Goal: Task Accomplishment & Management: Use online tool/utility

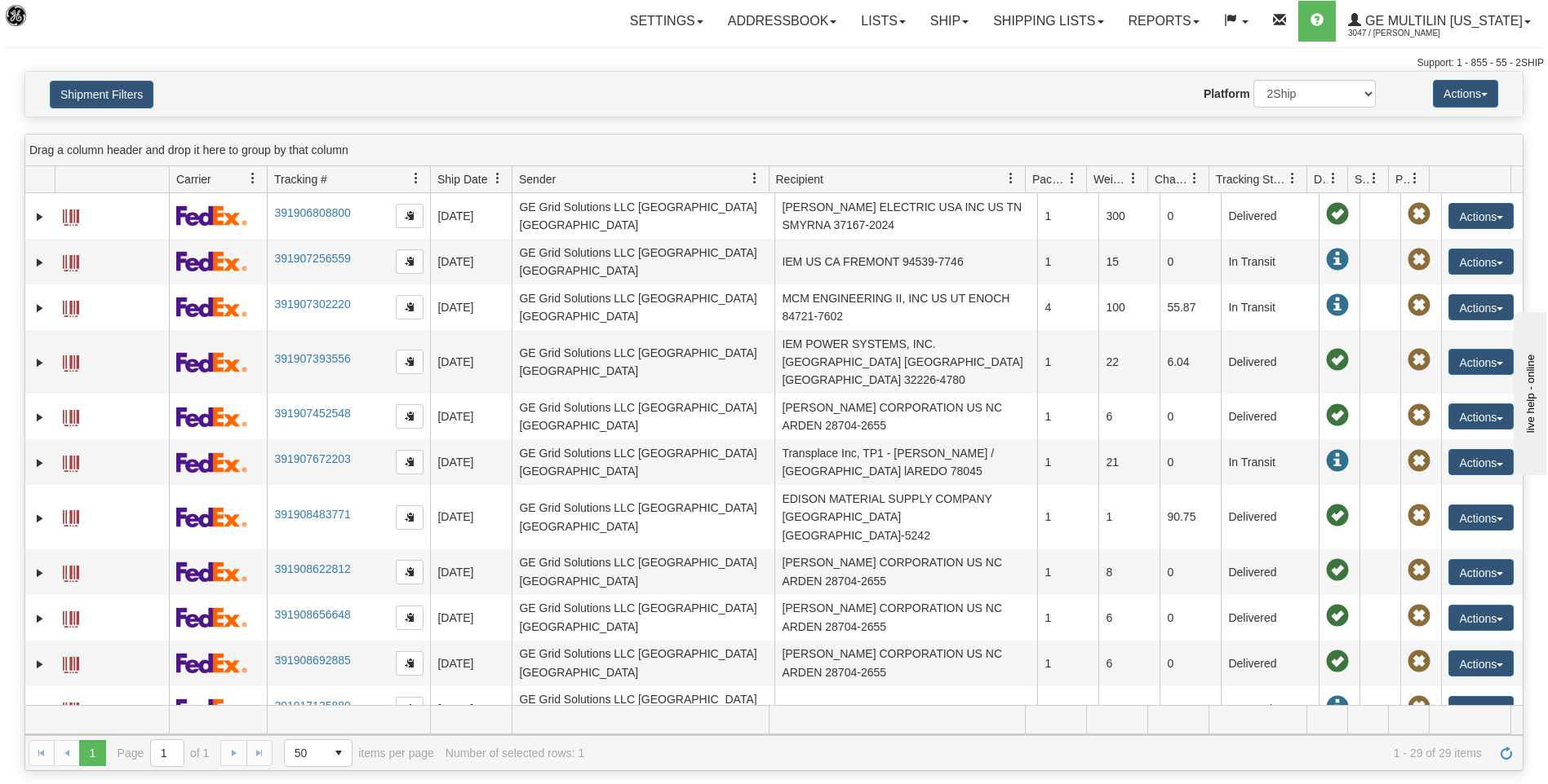
scroll to position [241, 0]
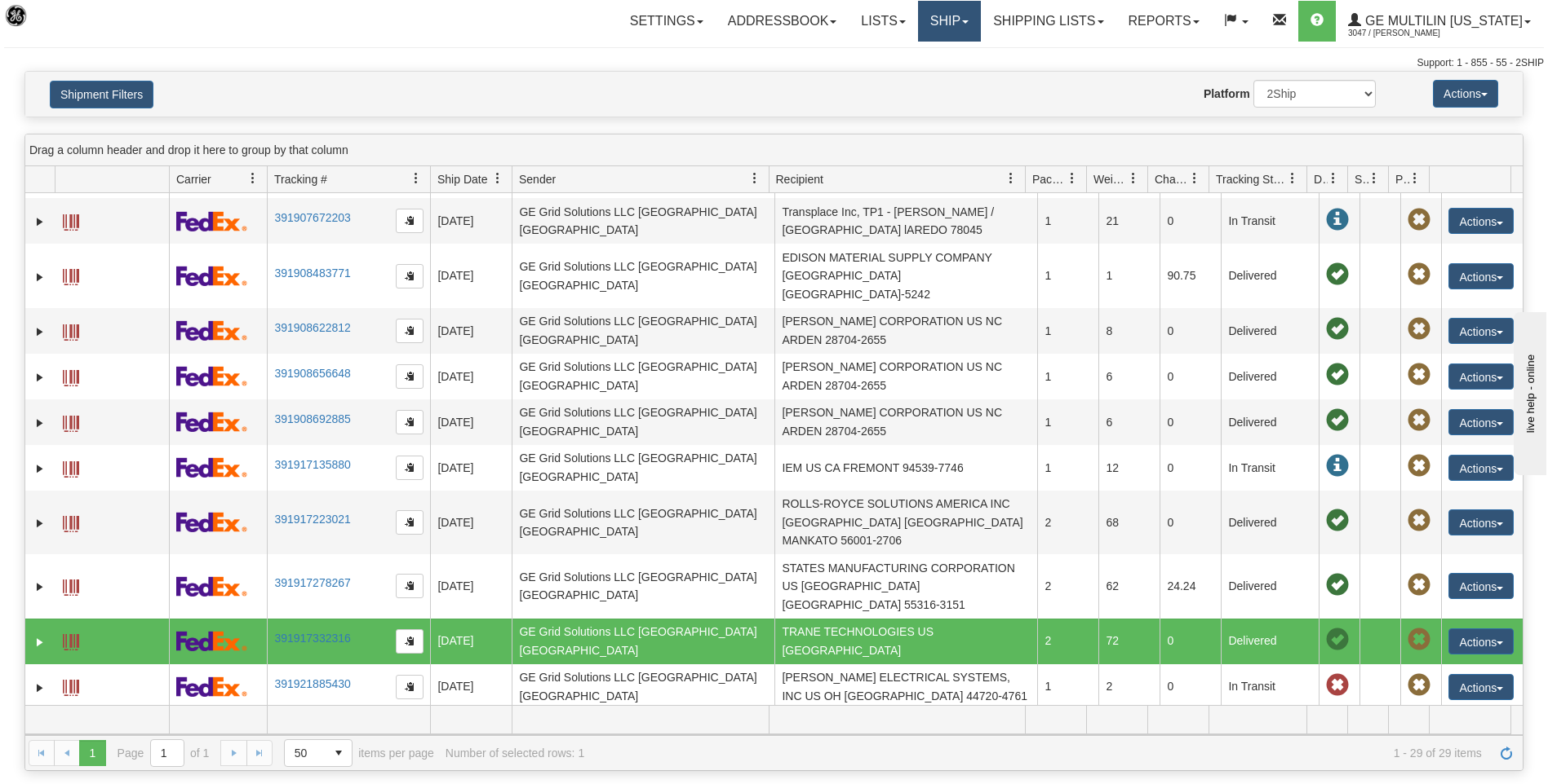
click at [943, 20] on link "Ship" at bounding box center [949, 21] width 63 height 41
click at [884, 58] on span "Ship Screen" at bounding box center [879, 57] width 62 height 13
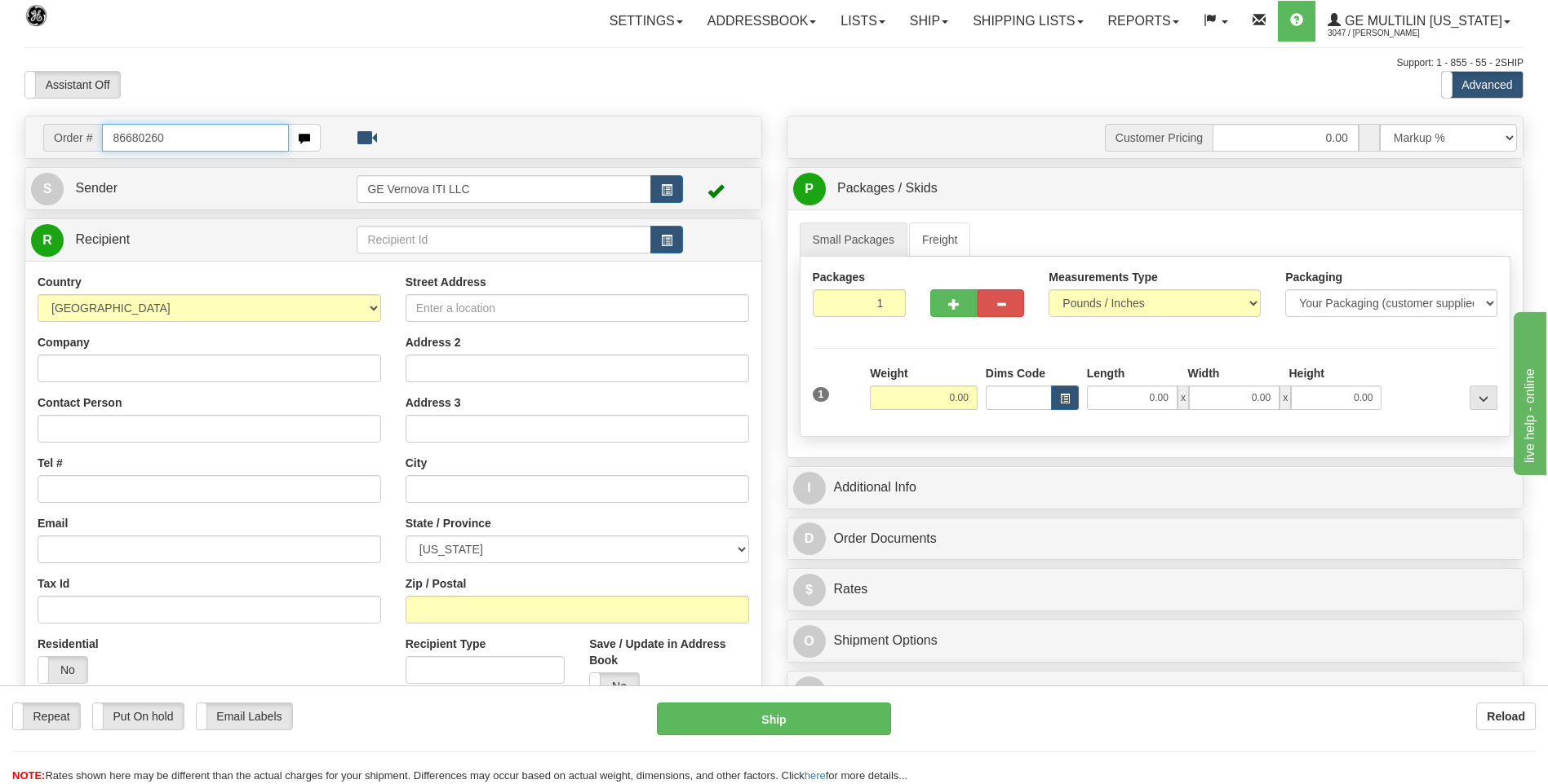
type input "86680260"
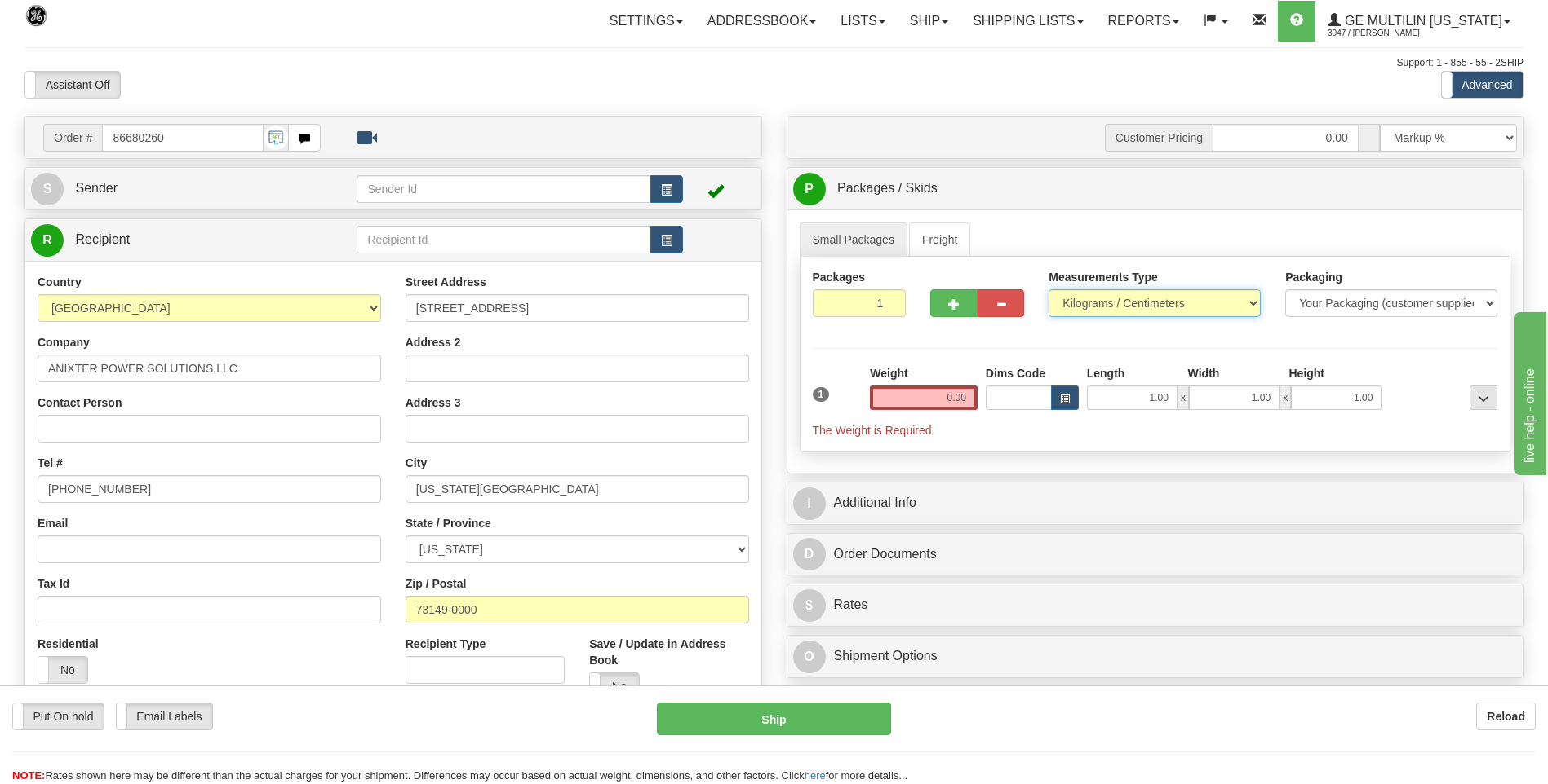
drag, startPoint x: 1159, startPoint y: 308, endPoint x: 1141, endPoint y: 319, distance: 21.1
click at [1159, 308] on select "Pounds / Inches Kilograms / Centimeters" at bounding box center [1154, 303] width 213 height 28
click at [1048, 289] on select "Pounds / Inches Kilograms / Centimeters" at bounding box center [1154, 303] width 213 height 28
click at [1085, 304] on select "Pounds / Inches Kilograms / Centimeters" at bounding box center [1154, 303] width 213 height 28
select select "0"
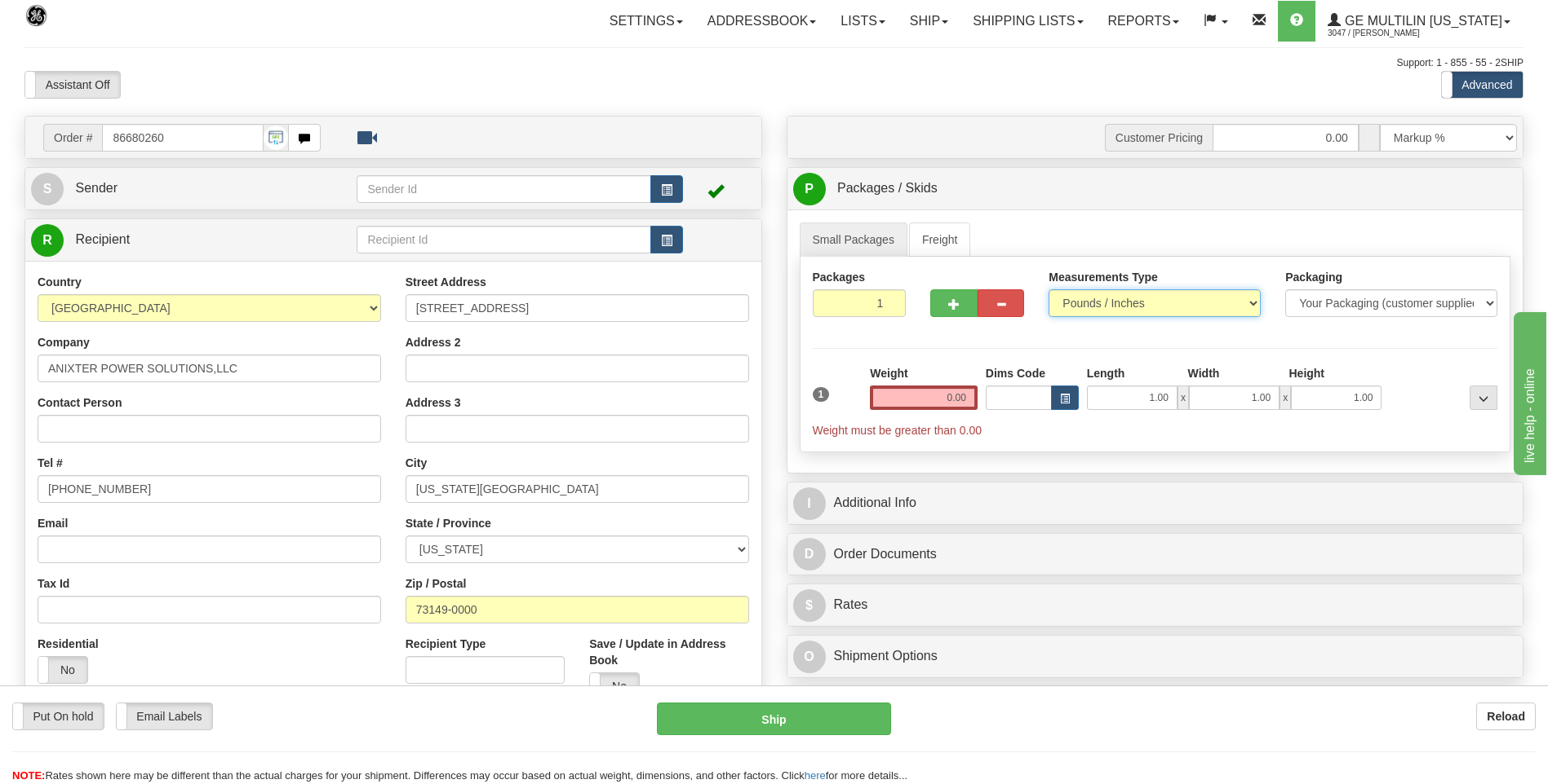
click at [1048, 289] on select "Pounds / Inches Kilograms / Centimeters" at bounding box center [1154, 303] width 213 height 28
click at [970, 394] on input "0.00" at bounding box center [923, 398] width 108 height 25
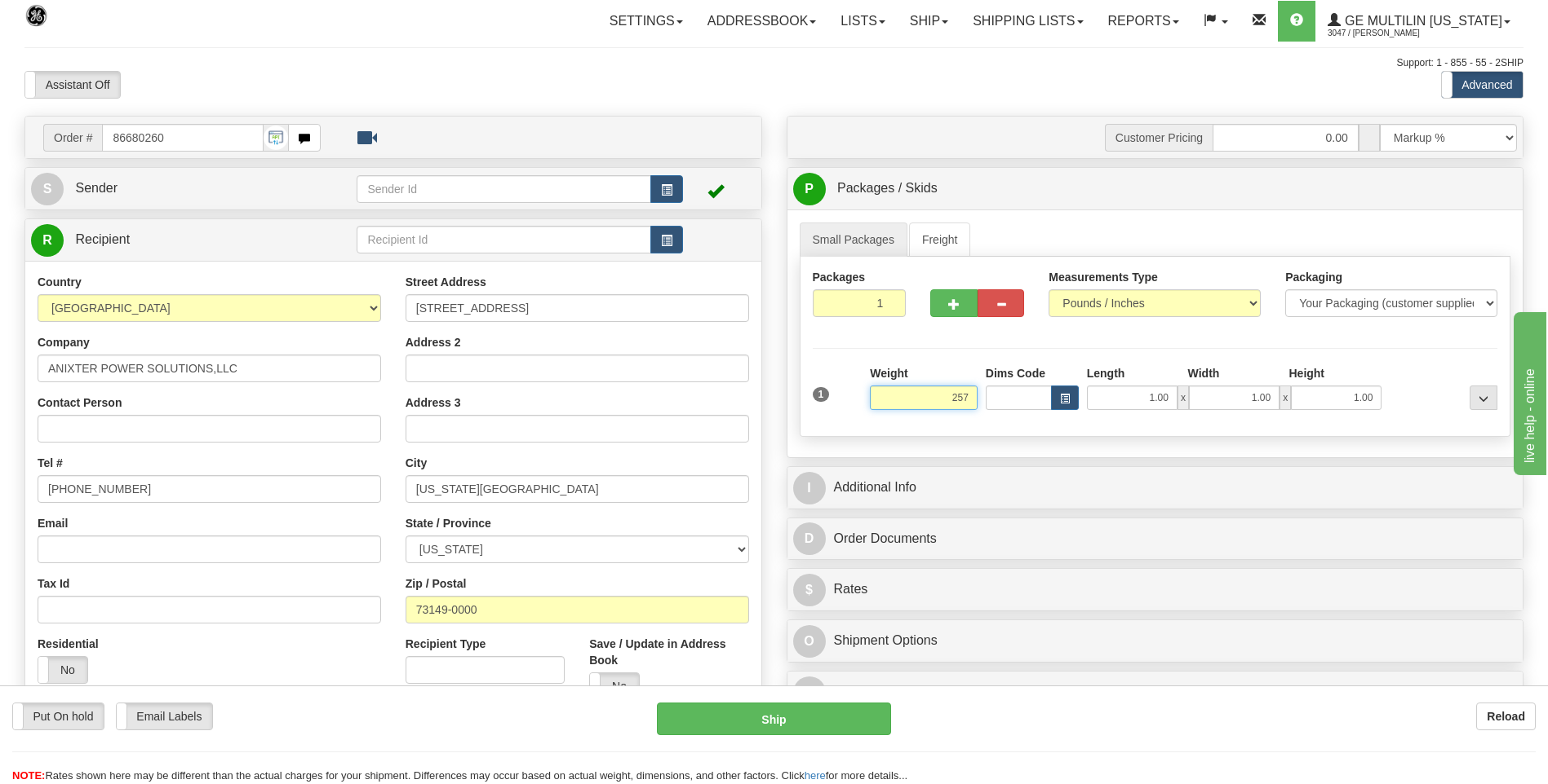
click button "Delete" at bounding box center [0, 0] width 0 height 0
type input "257.00"
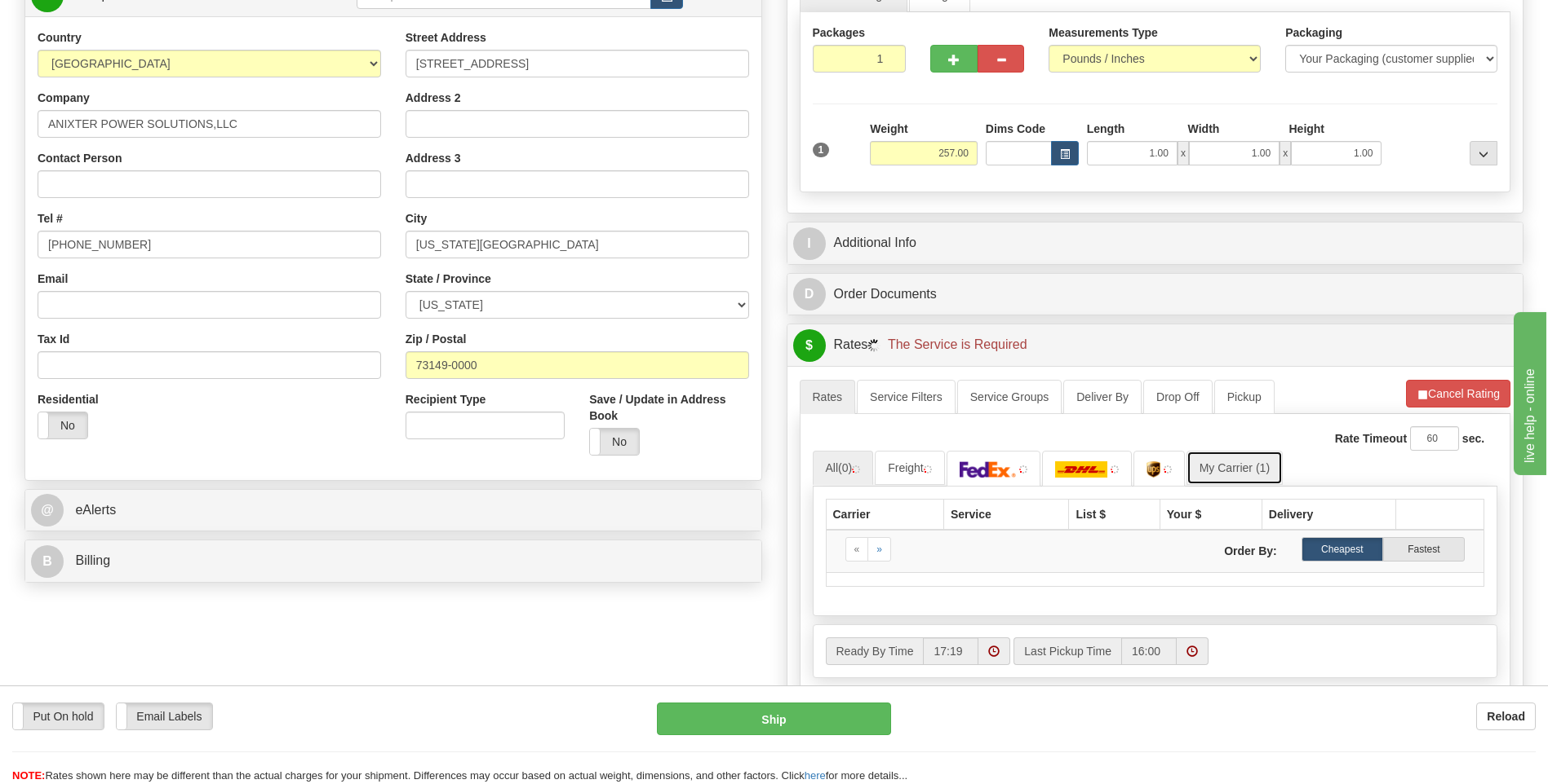
click at [1219, 471] on link "My Carrier (1)" at bounding box center [1234, 468] width 96 height 34
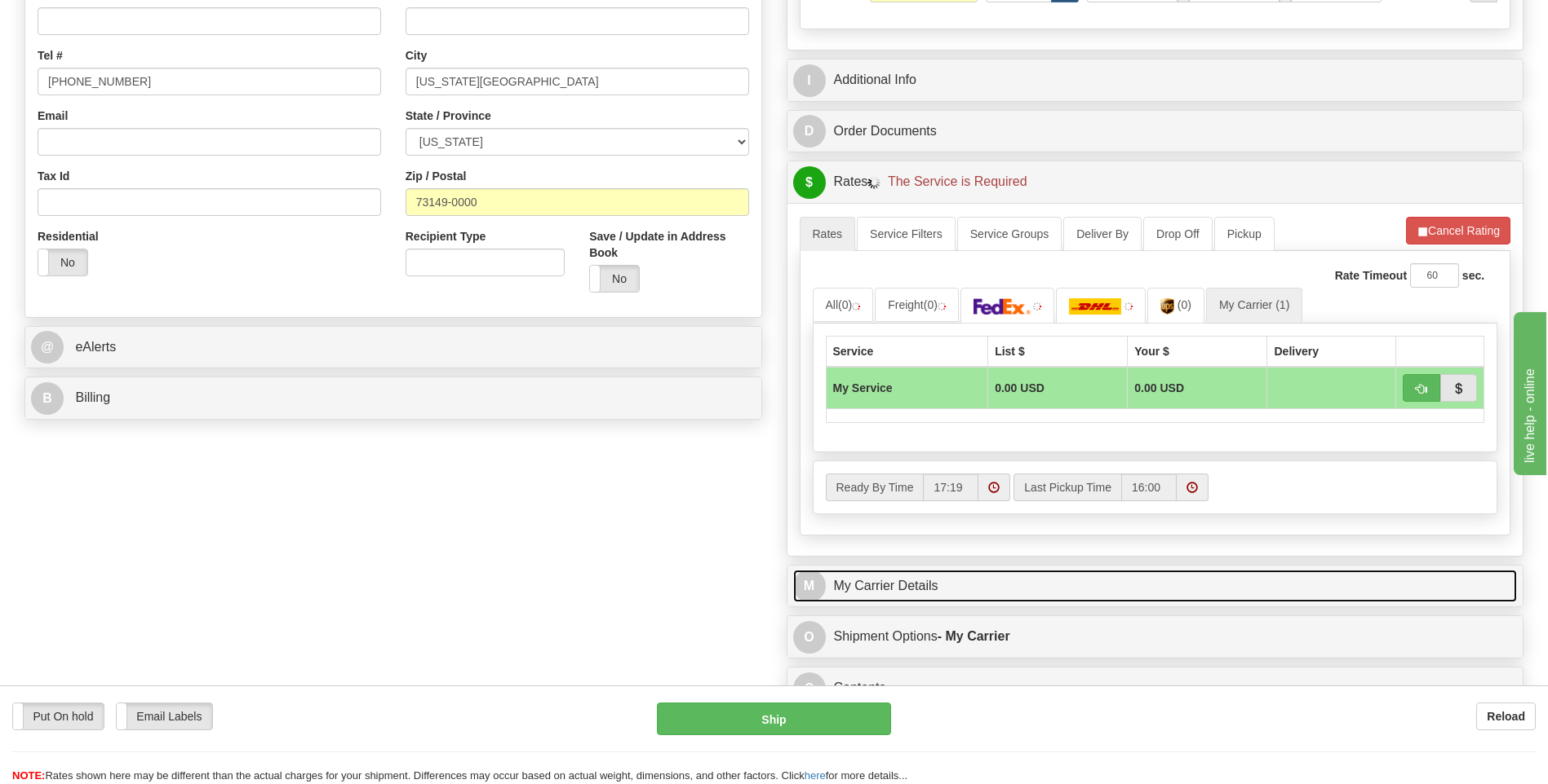
click at [986, 579] on link "M My Carrier Details" at bounding box center [1156, 587] width 725 height 34
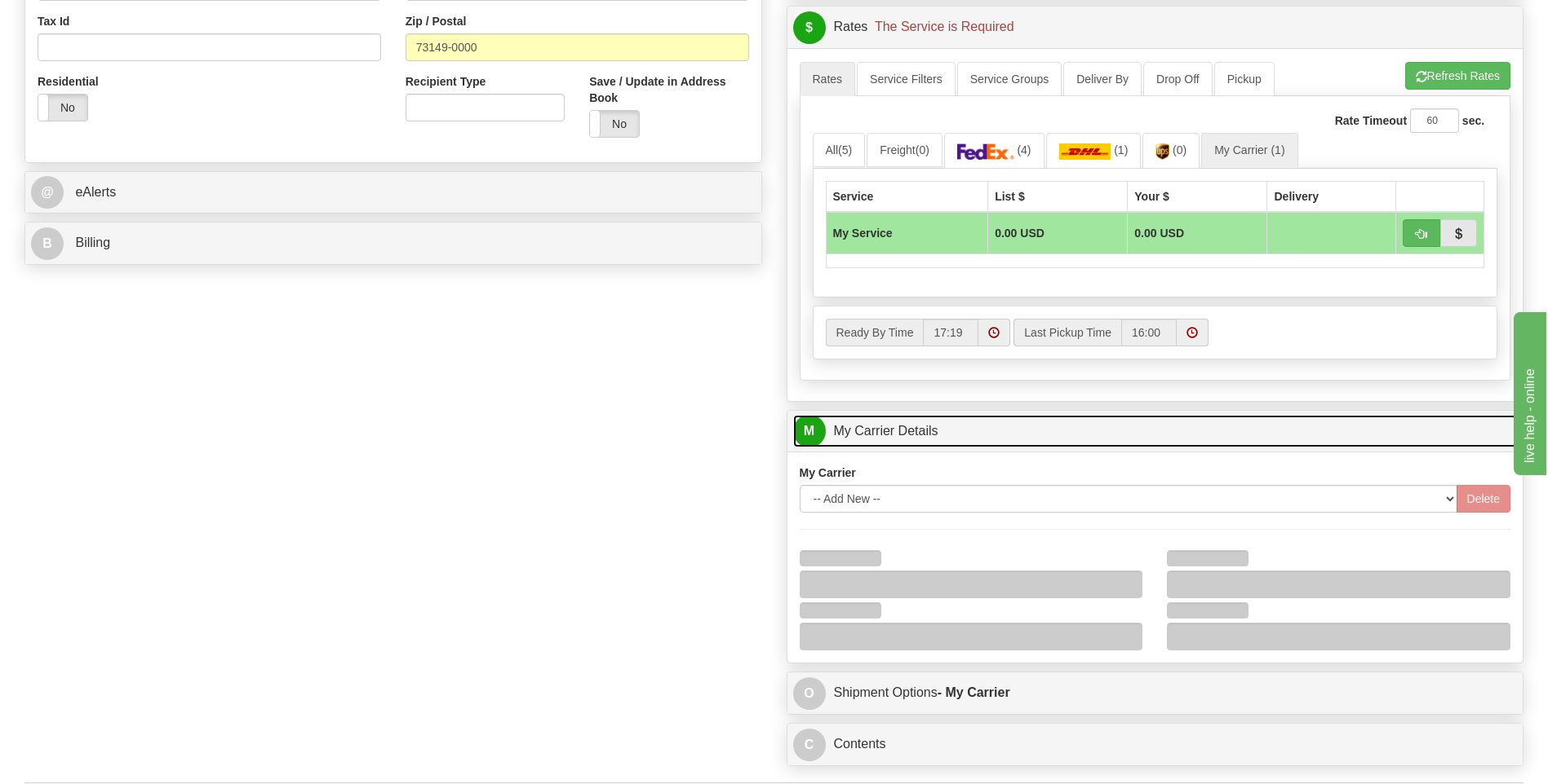
scroll to position [734, 0]
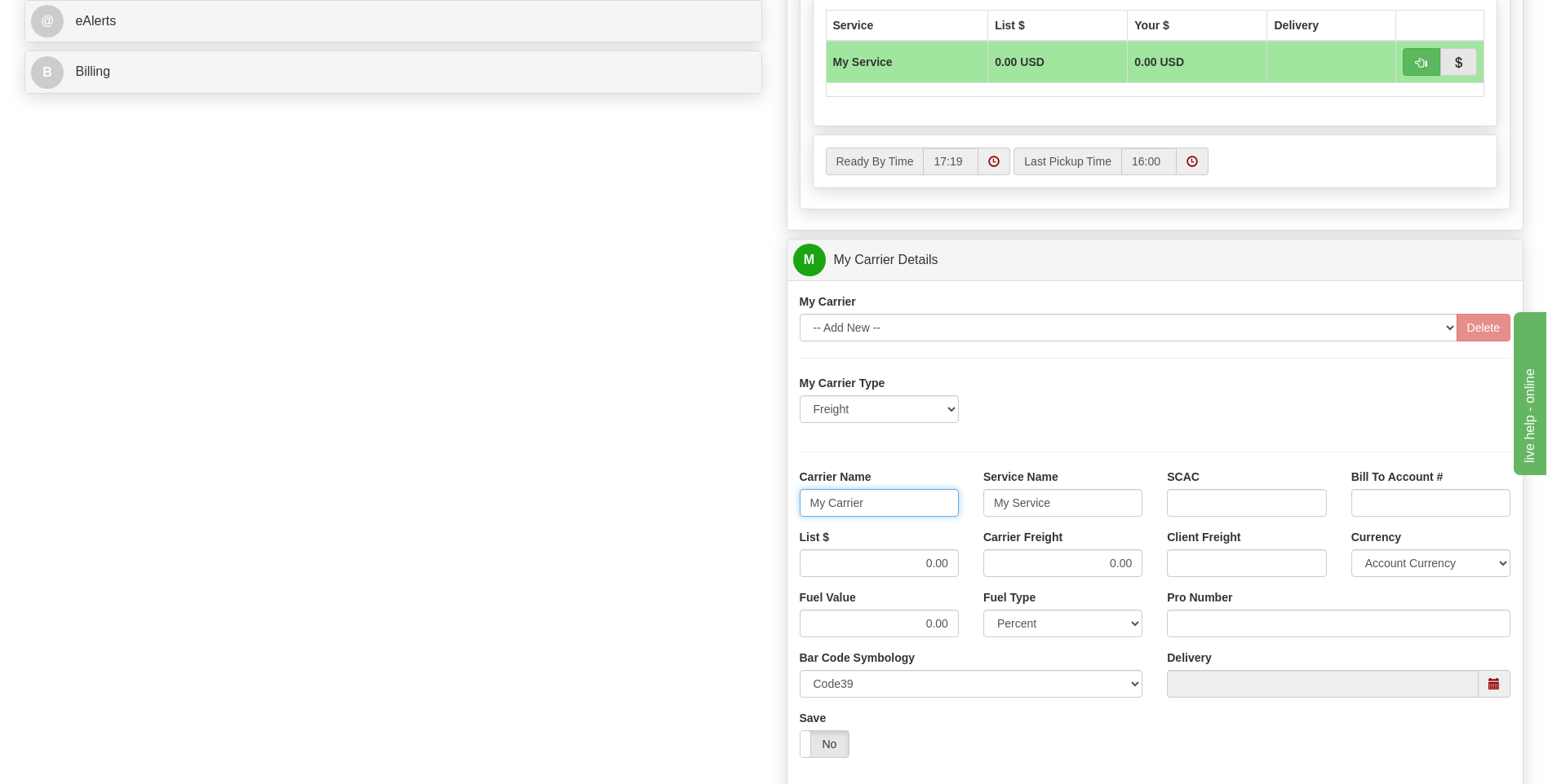
drag, startPoint x: 869, startPoint y: 503, endPoint x: 695, endPoint y: 488, distance: 174.6
click at [695, 488] on div "Order # 86680260 S Sender" at bounding box center [774, 169] width 1523 height 1574
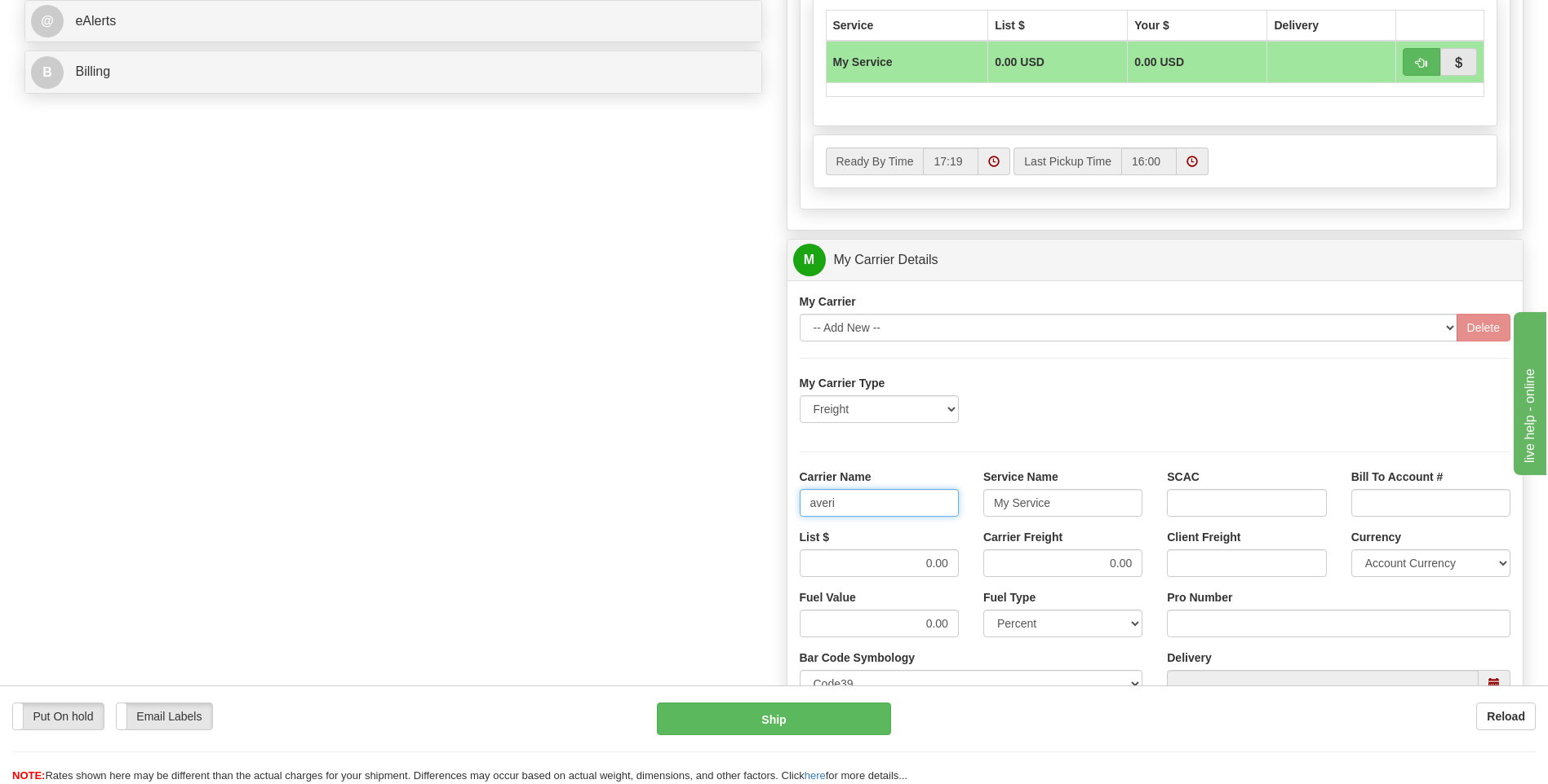
type input "averi"
type input "ltl"
drag, startPoint x: 876, startPoint y: 569, endPoint x: 976, endPoint y: 565, distance: 100.1
click at [974, 568] on div "List $ 0.00 Carrier Freight 0.00 Client Freight Currency Account Currency ARN A…" at bounding box center [1155, 559] width 736 height 60
type input "320"
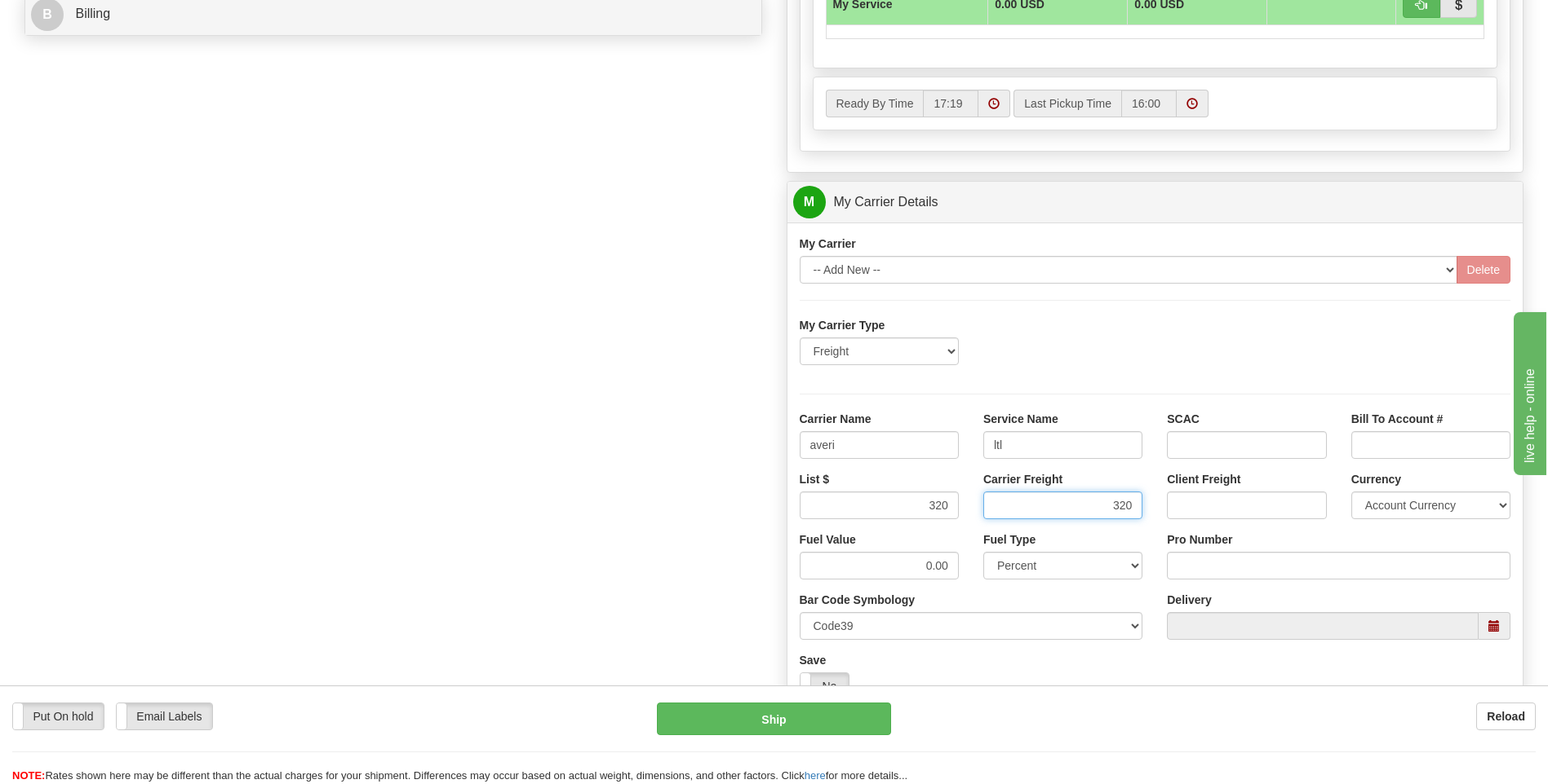
scroll to position [815, 0]
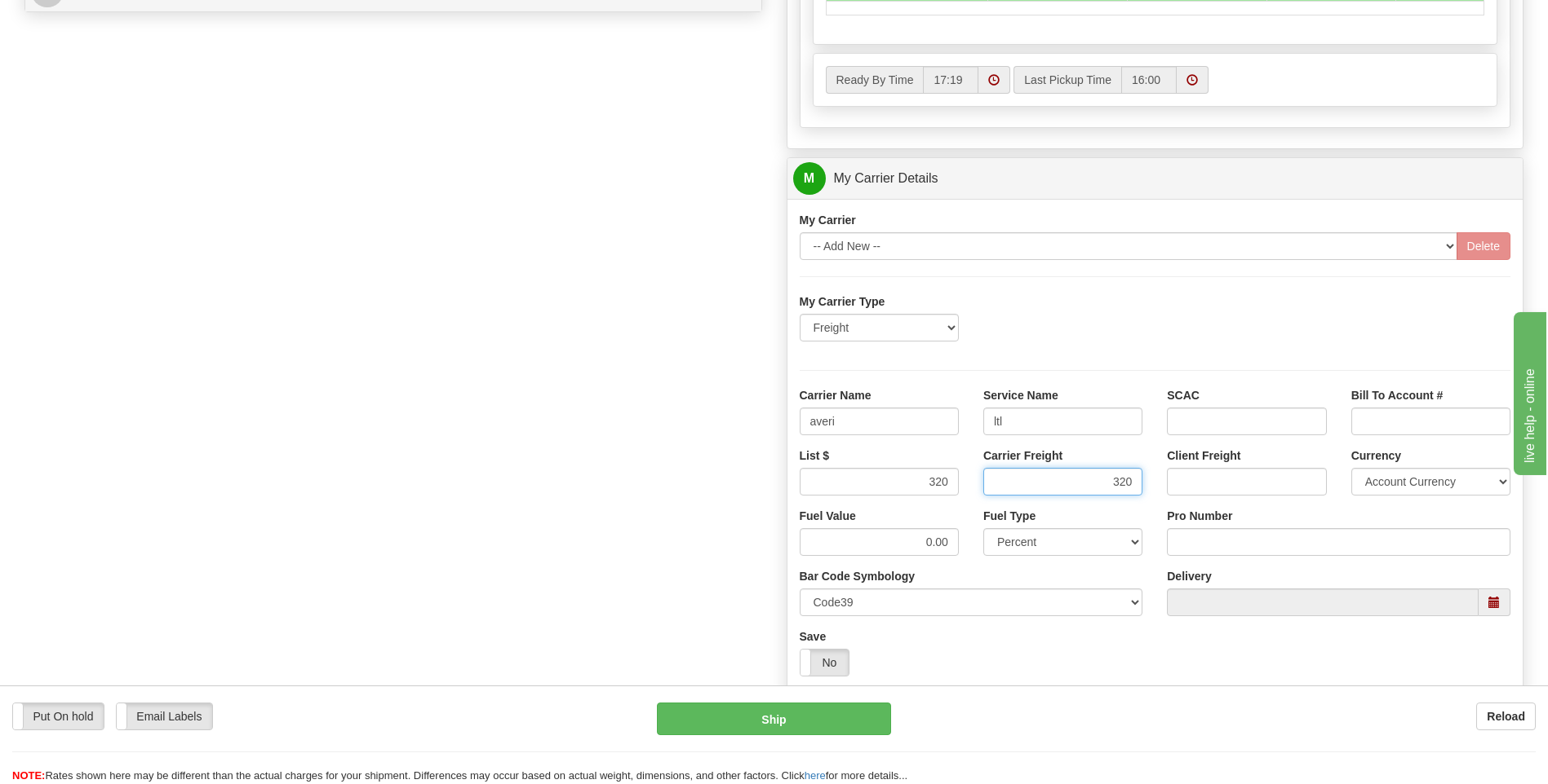
type input "320"
click at [1204, 539] on input "Pro Number" at bounding box center [1338, 543] width 343 height 28
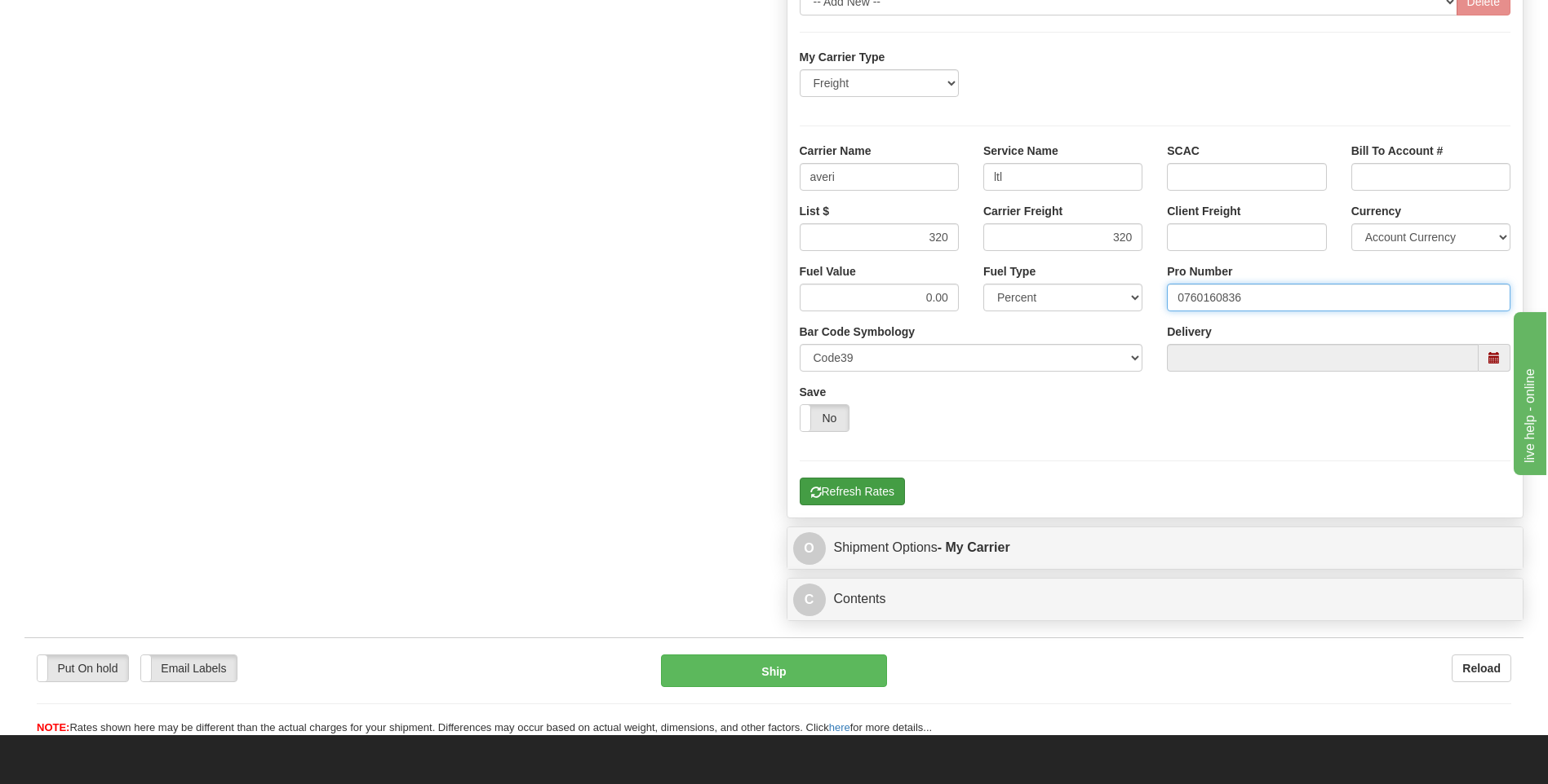
type input "0760160836"
click at [838, 489] on button "Refresh Rates" at bounding box center [851, 492] width 105 height 28
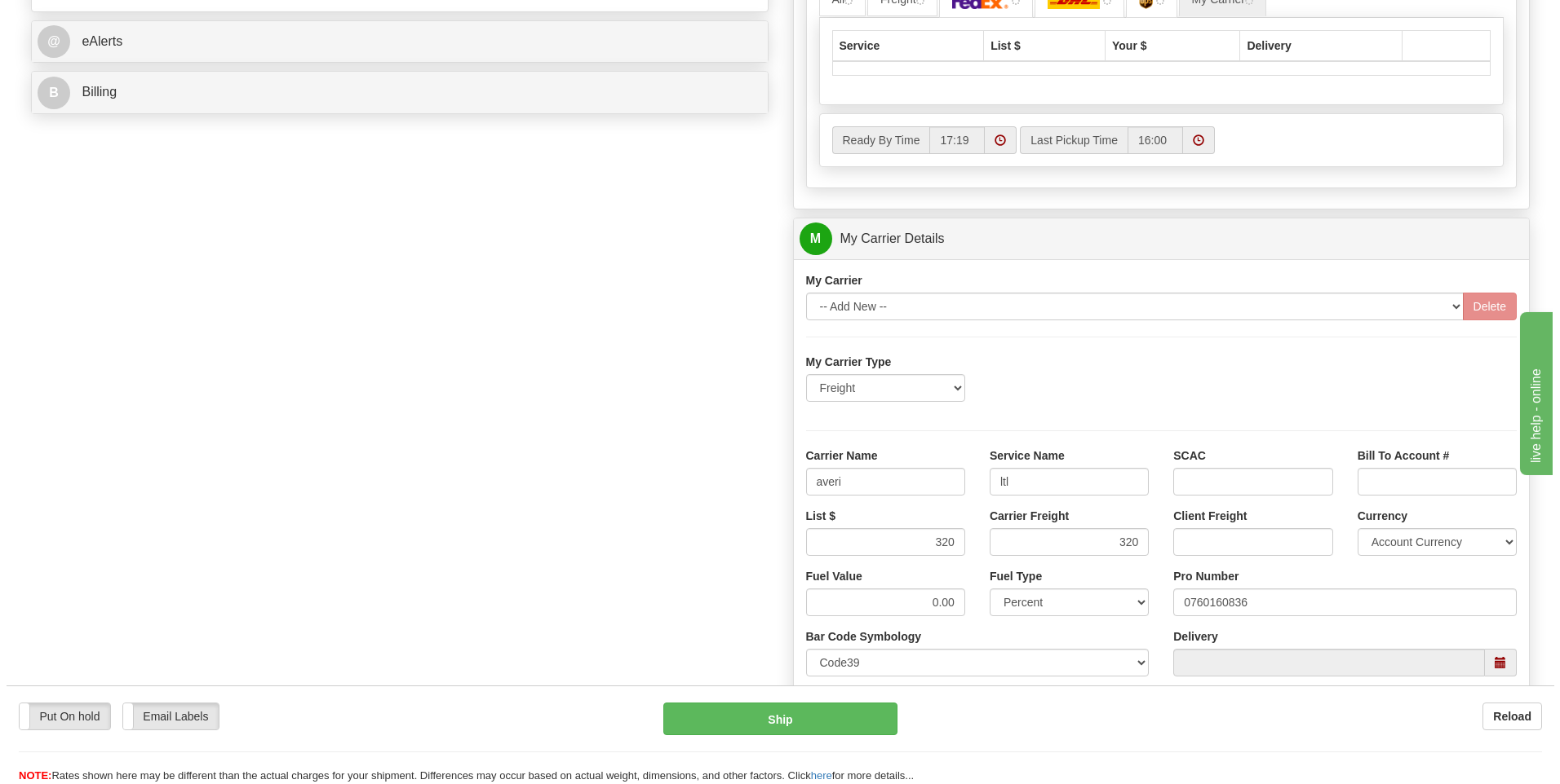
scroll to position [366, 0]
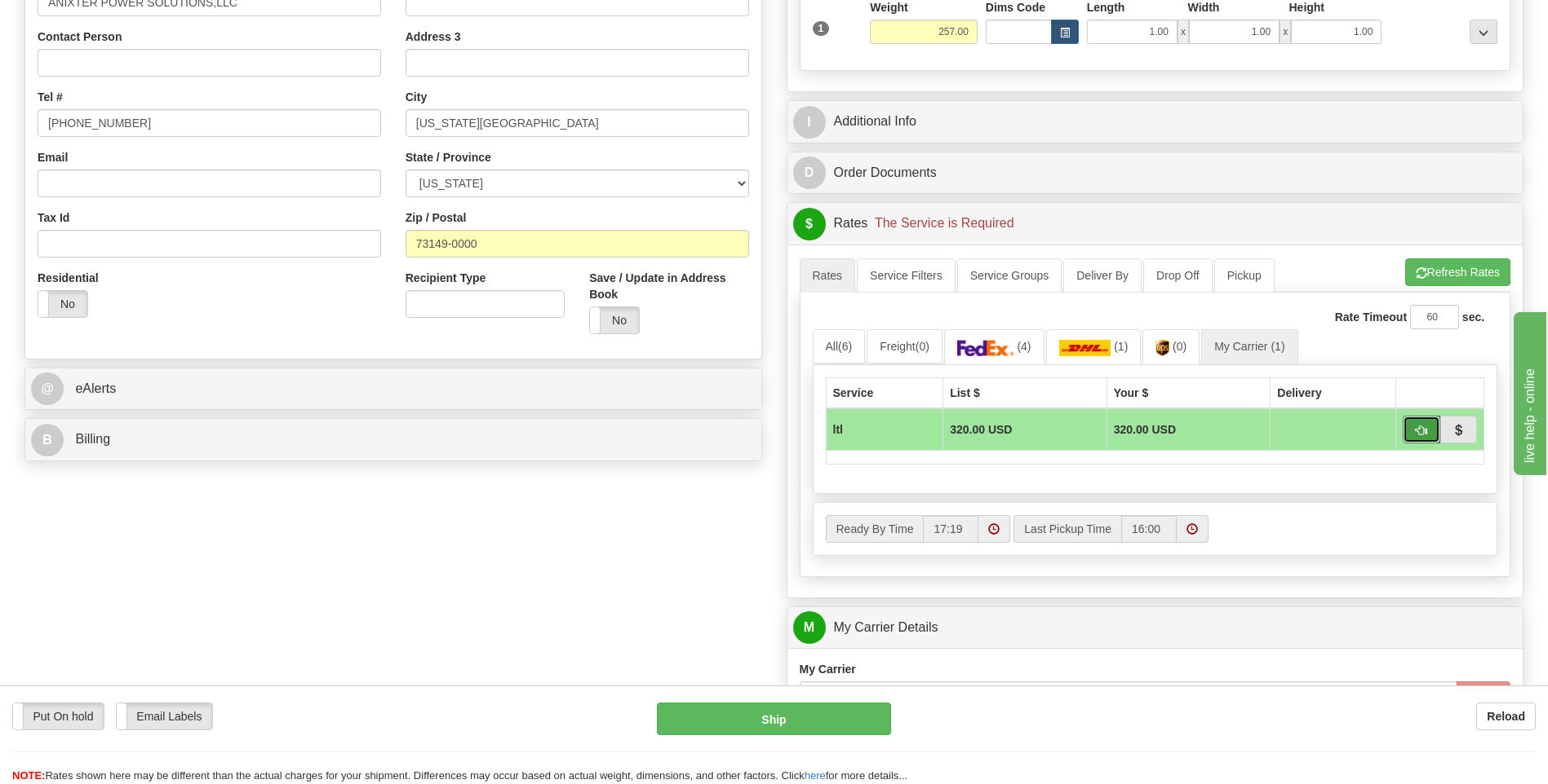
click at [1412, 434] on button "button" at bounding box center [1421, 430] width 38 height 28
type input "00"
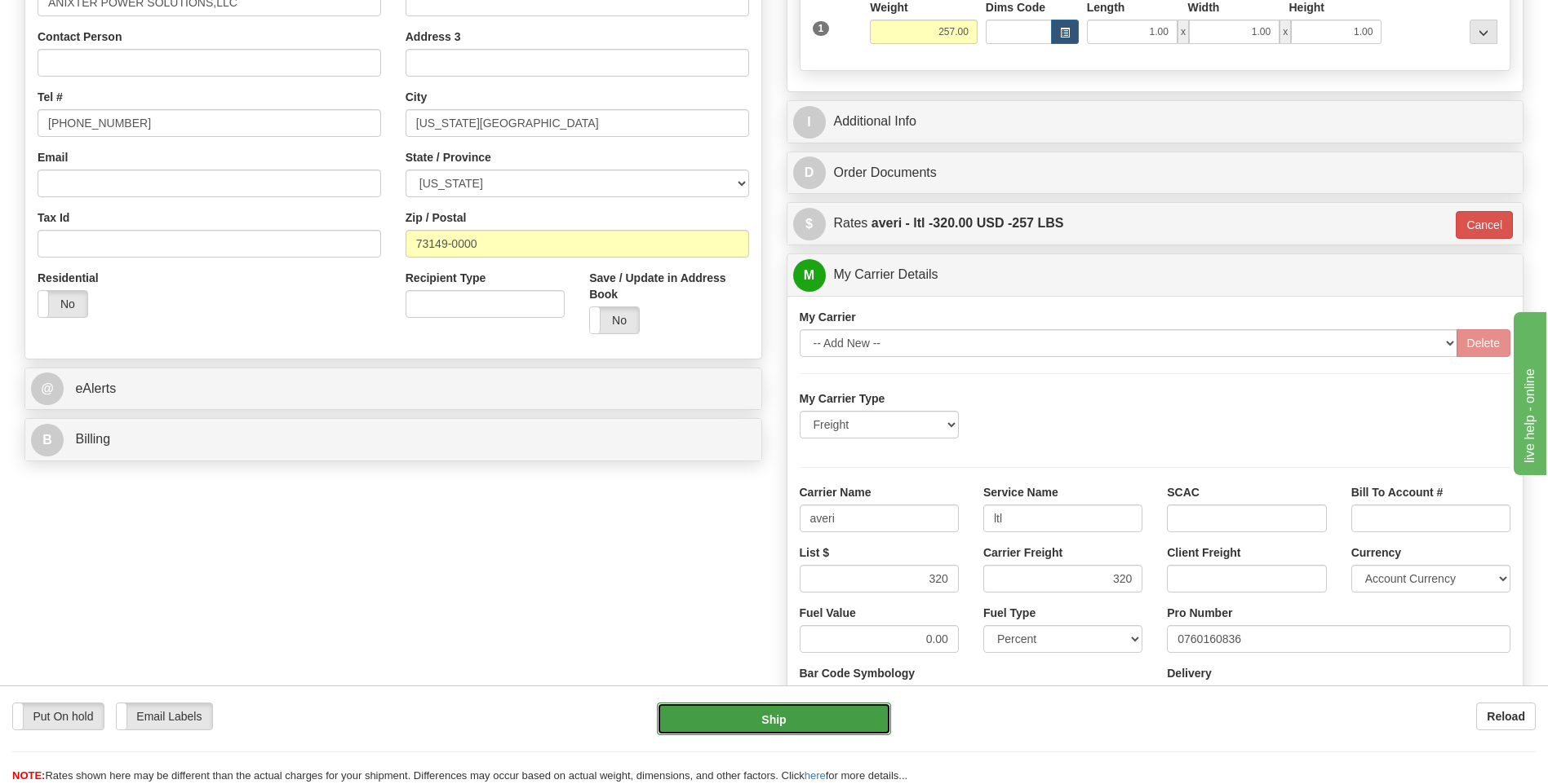
click at [756, 716] on button "Ship" at bounding box center [774, 719] width 234 height 33
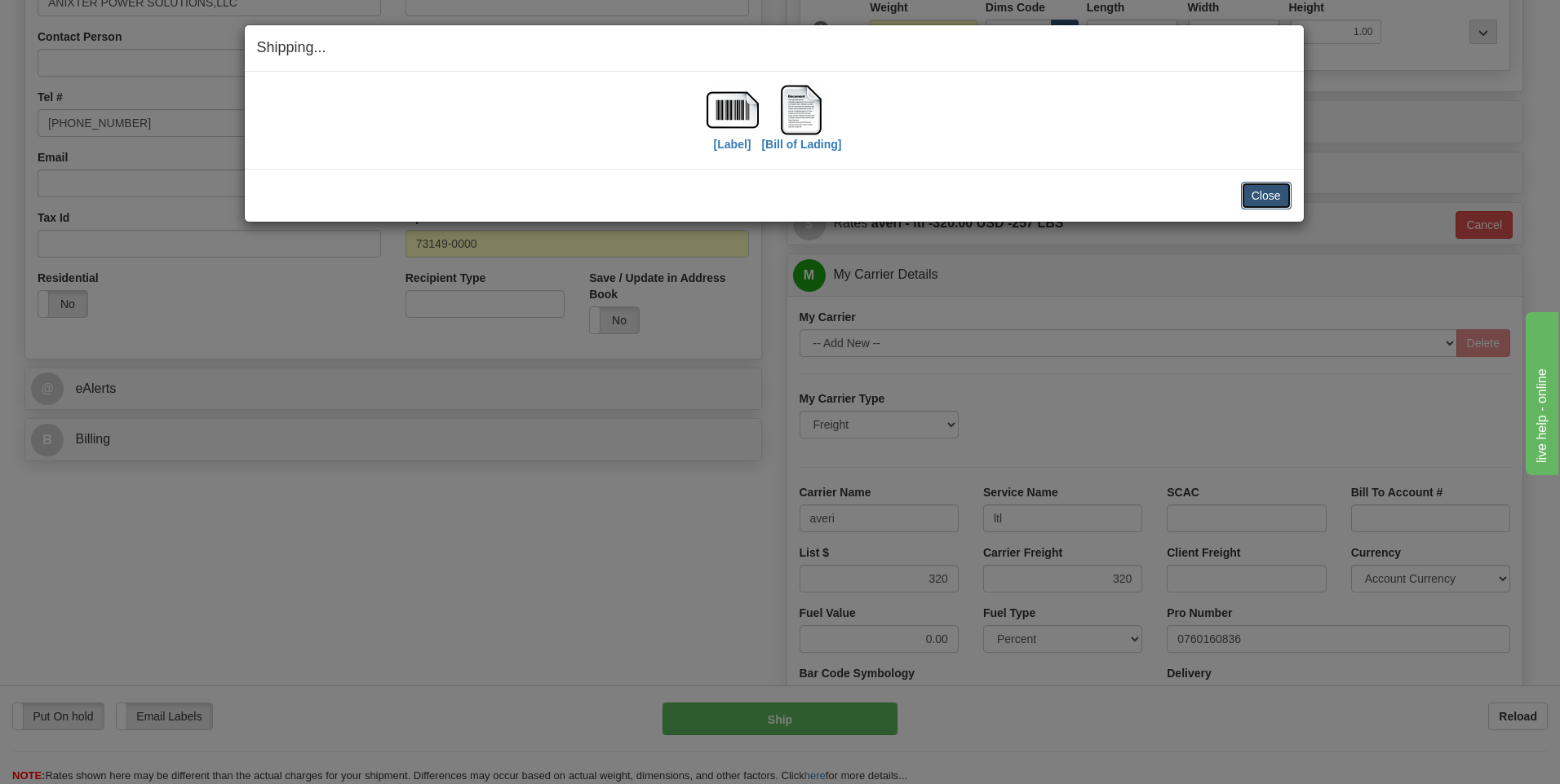
click at [1267, 196] on button "Close" at bounding box center [1266, 196] width 51 height 28
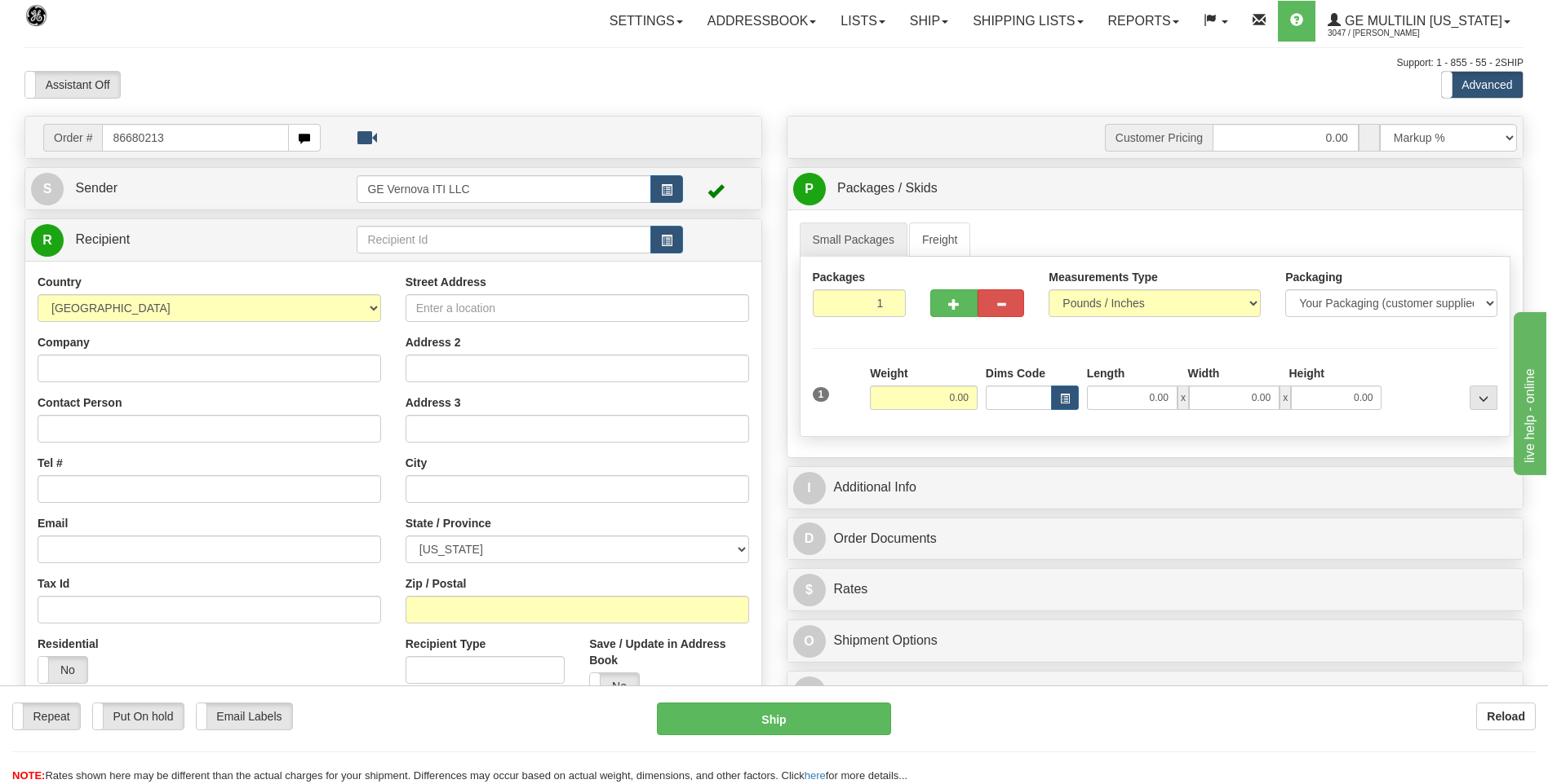
type input "86680213"
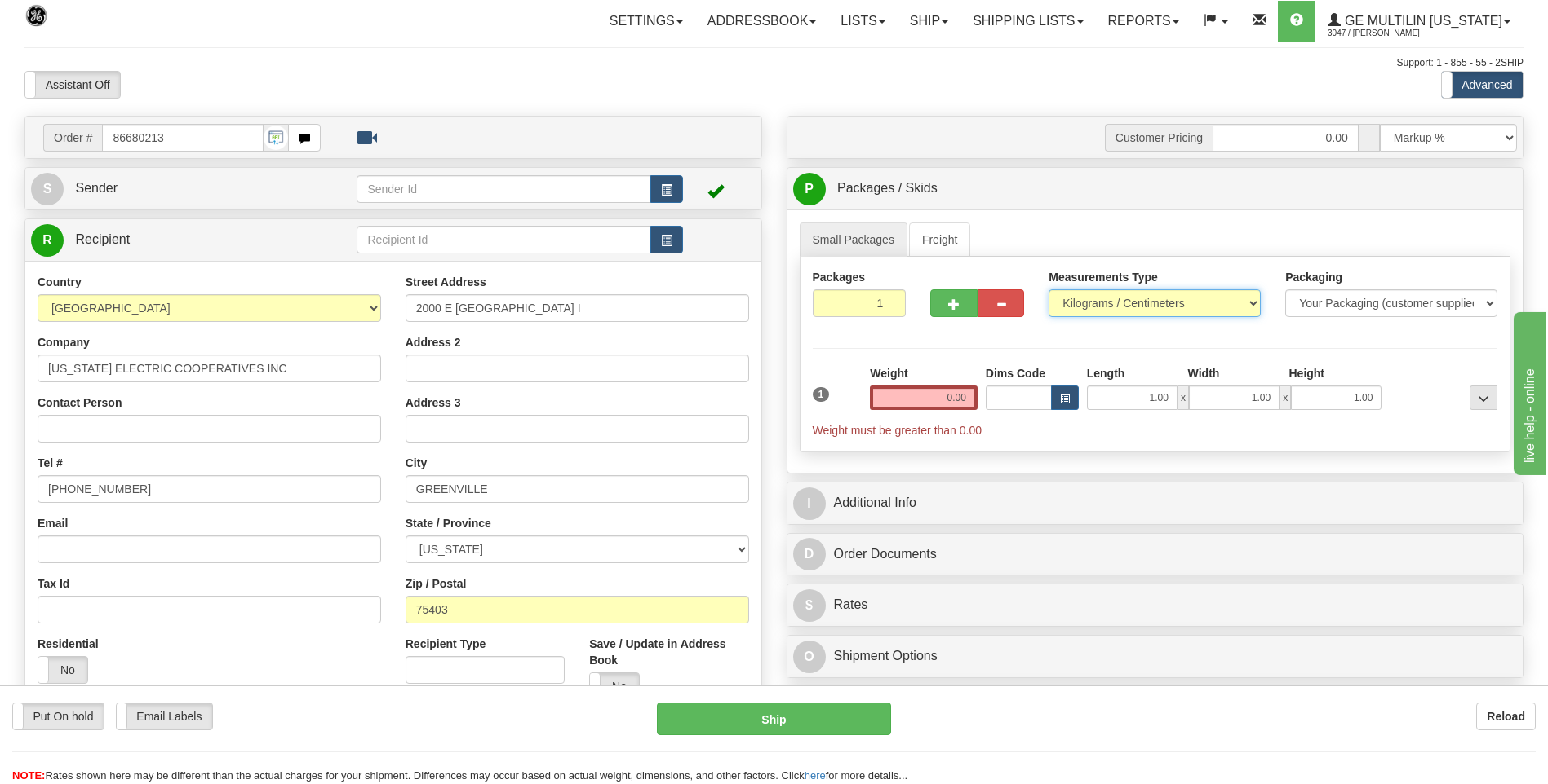
click at [1158, 301] on select "Pounds / Inches Kilograms / Centimeters" at bounding box center [1154, 303] width 213 height 28
select select "0"
click at [1048, 289] on select "Pounds / Inches Kilograms / Centimeters" at bounding box center [1154, 303] width 213 height 28
click at [966, 395] on input "0.00" at bounding box center [923, 398] width 108 height 25
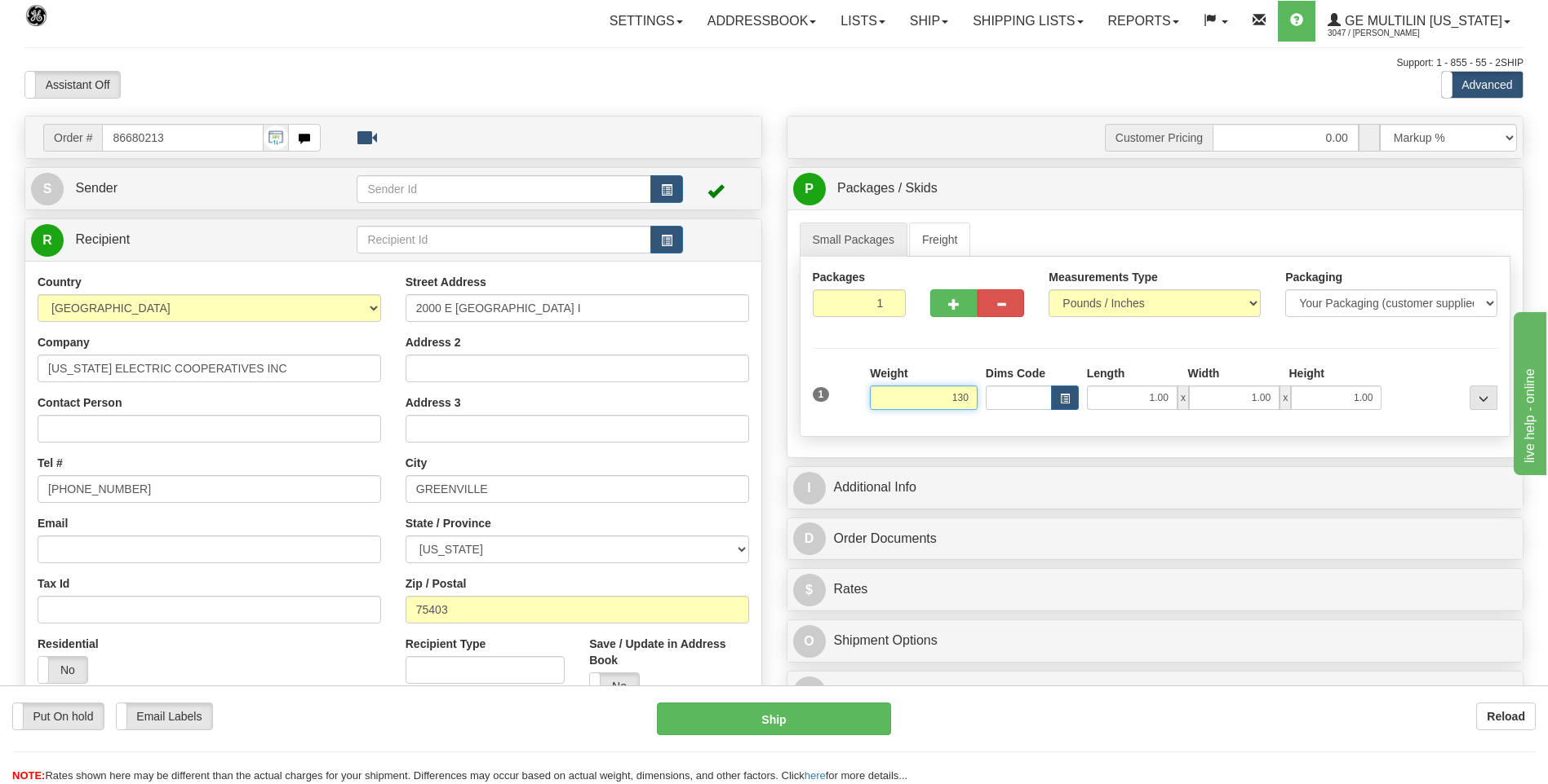
click button "Delete" at bounding box center [0, 0] width 0 height 0
type input "130.00"
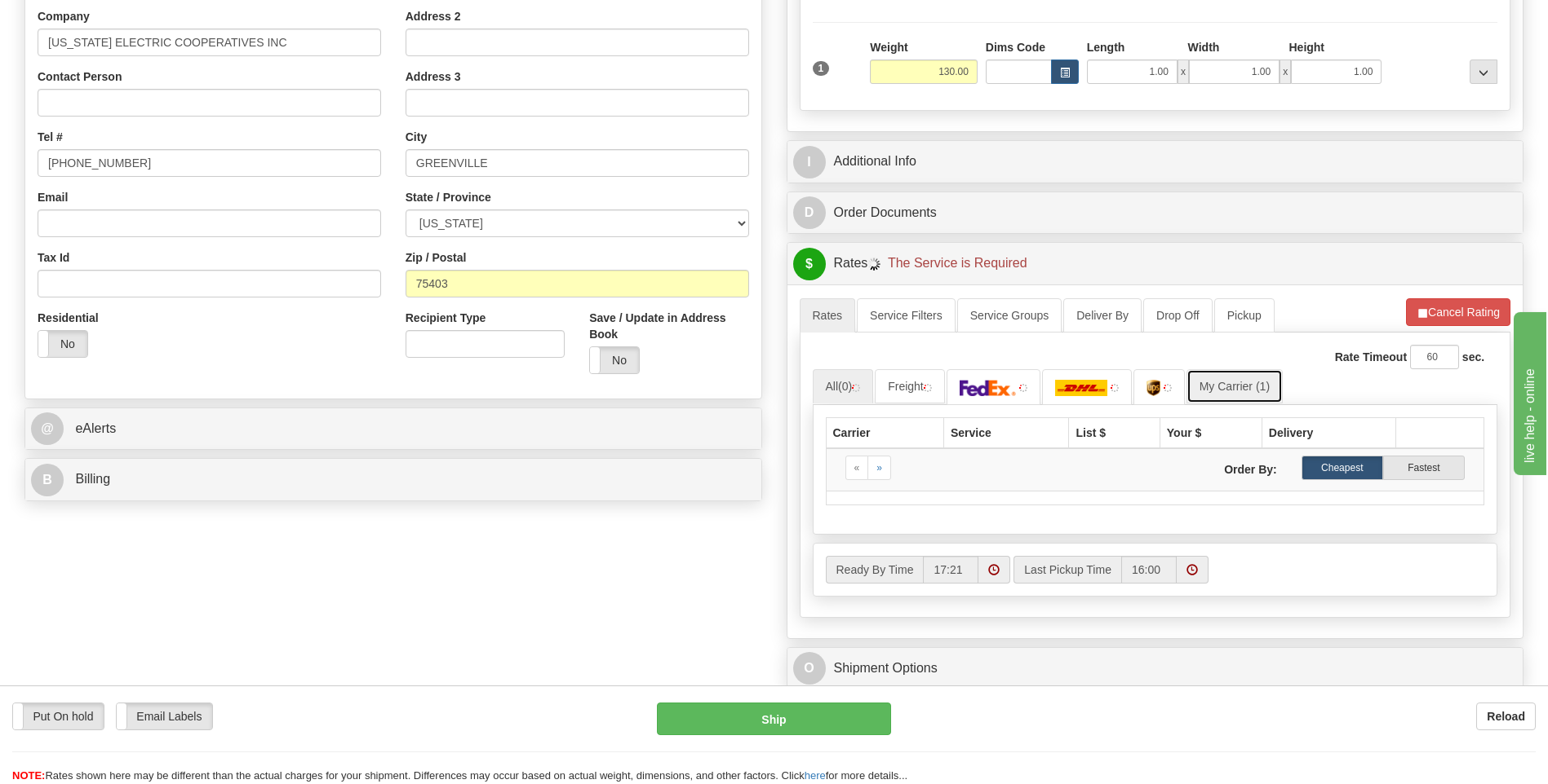
click at [1212, 392] on link "My Carrier (1)" at bounding box center [1234, 386] width 96 height 34
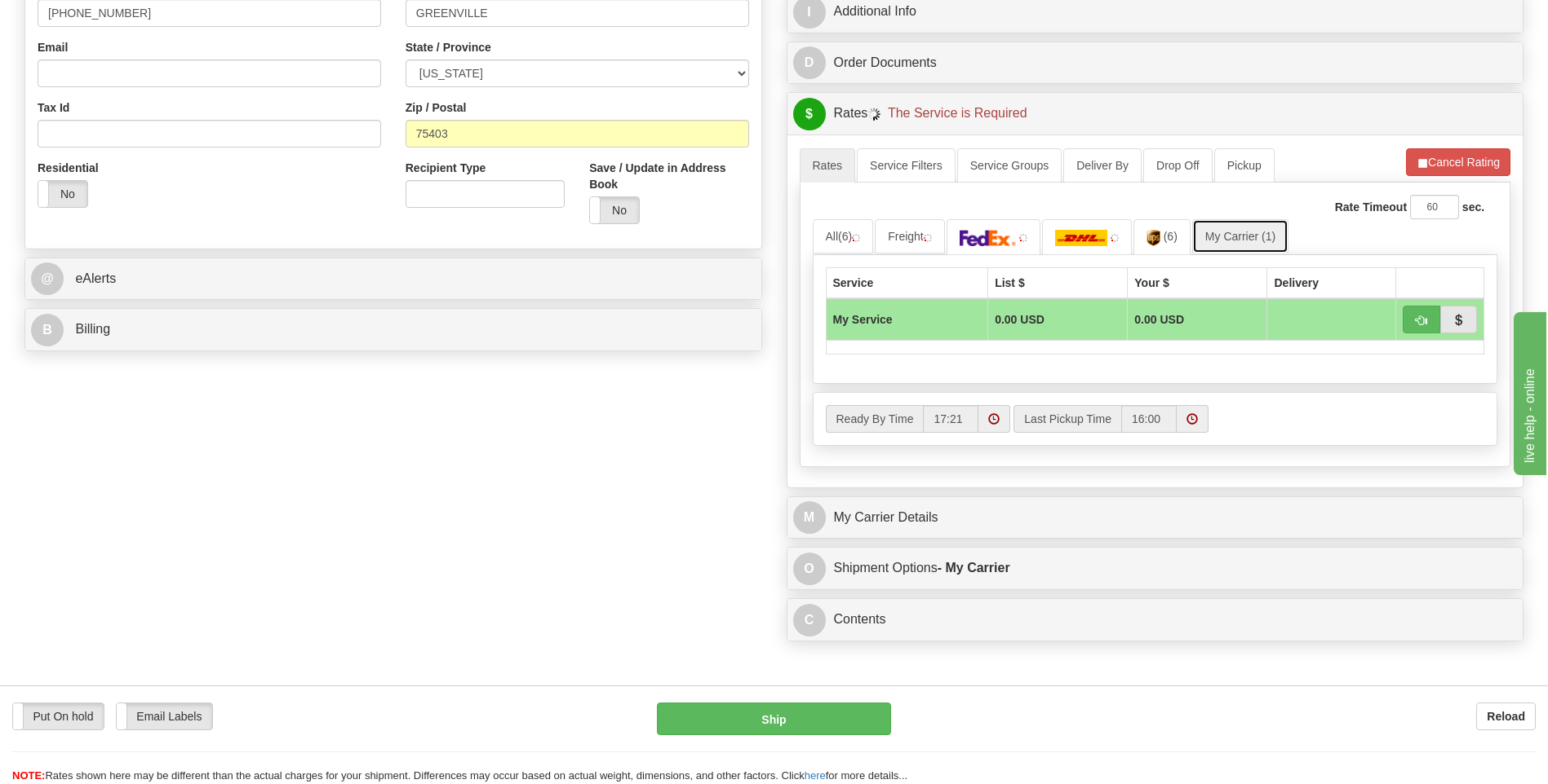
scroll to position [571, 0]
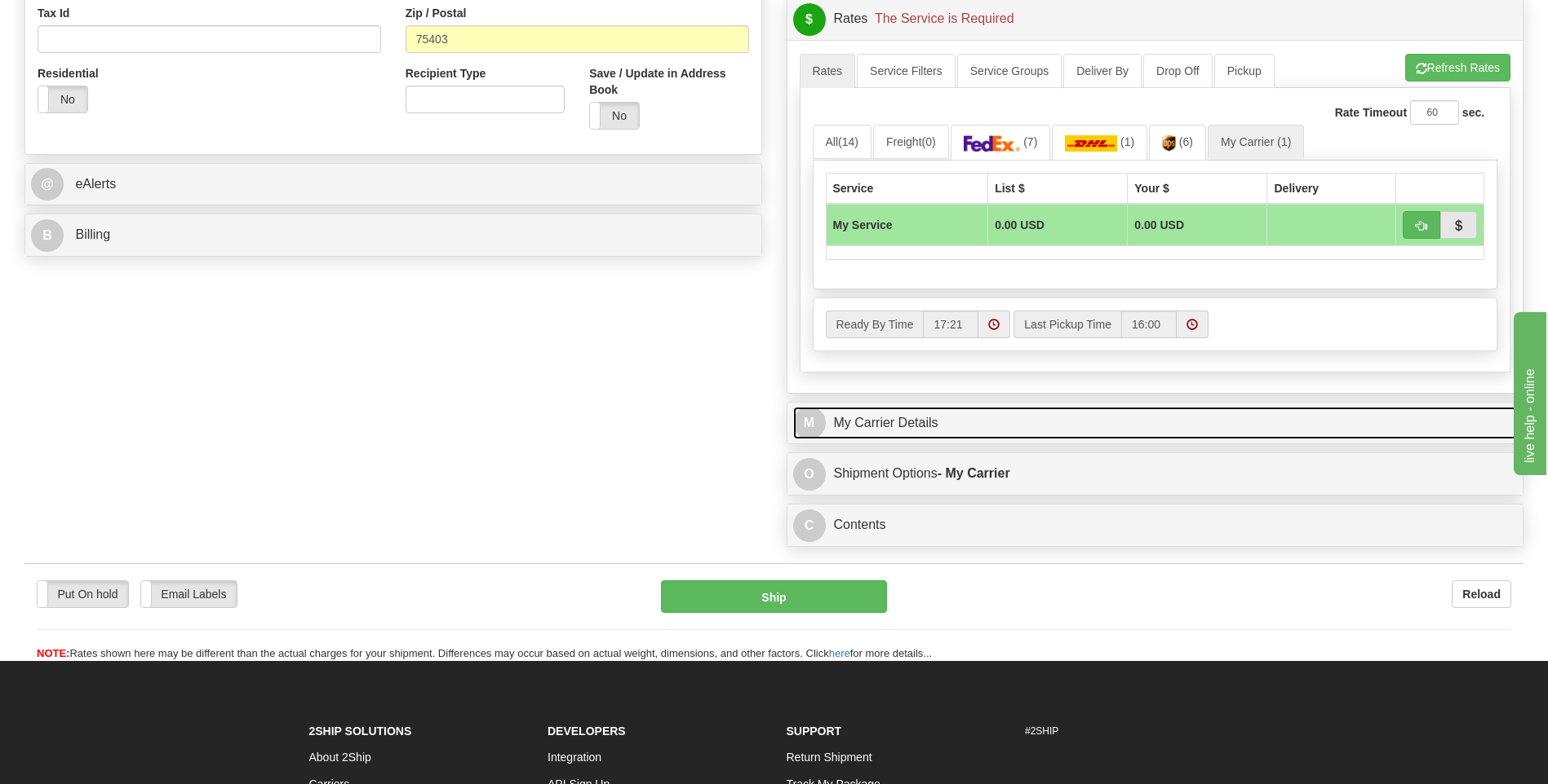
click at [1013, 417] on link "M My Carrier Details" at bounding box center [1156, 424] width 725 height 34
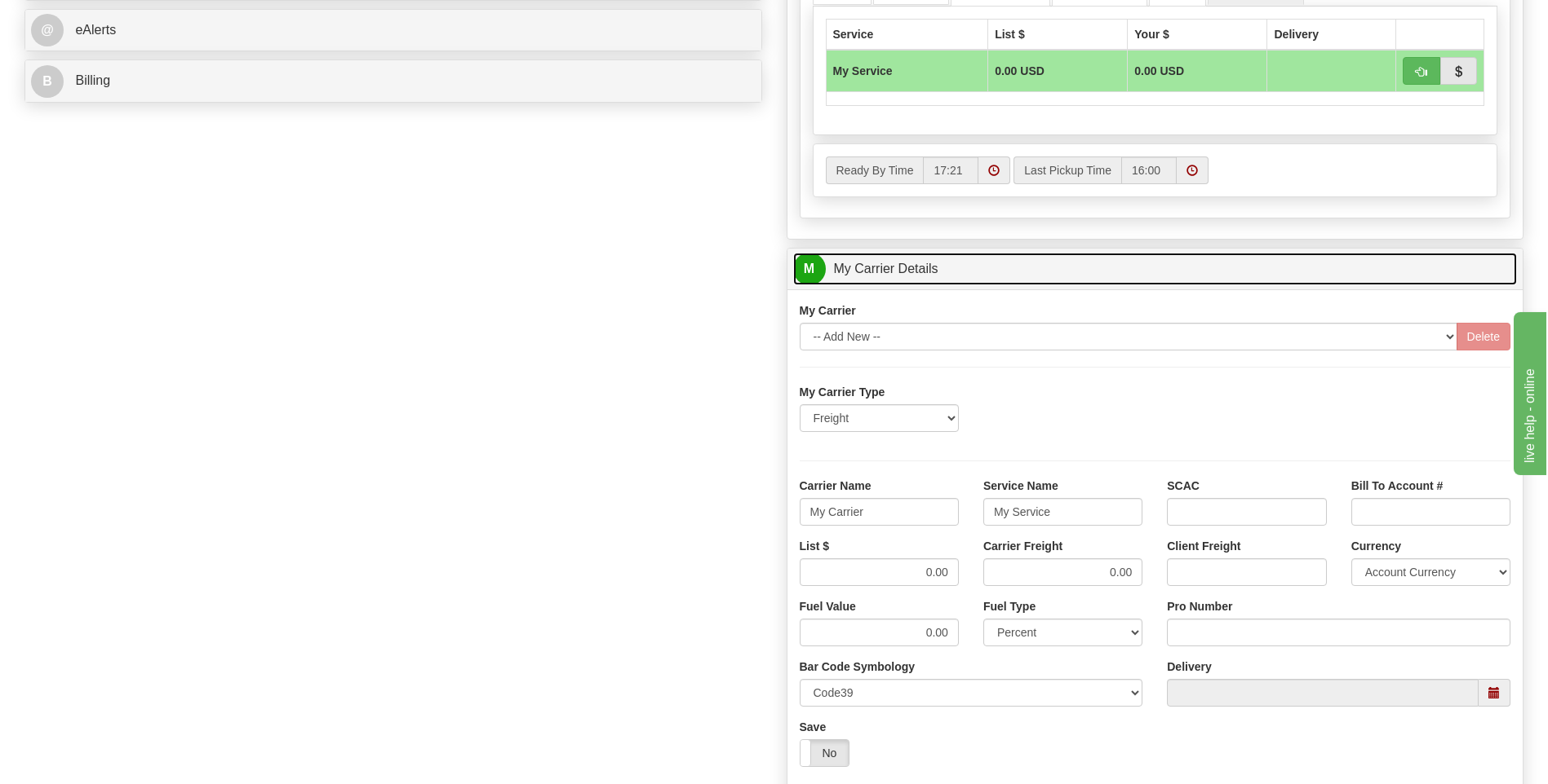
scroll to position [734, 0]
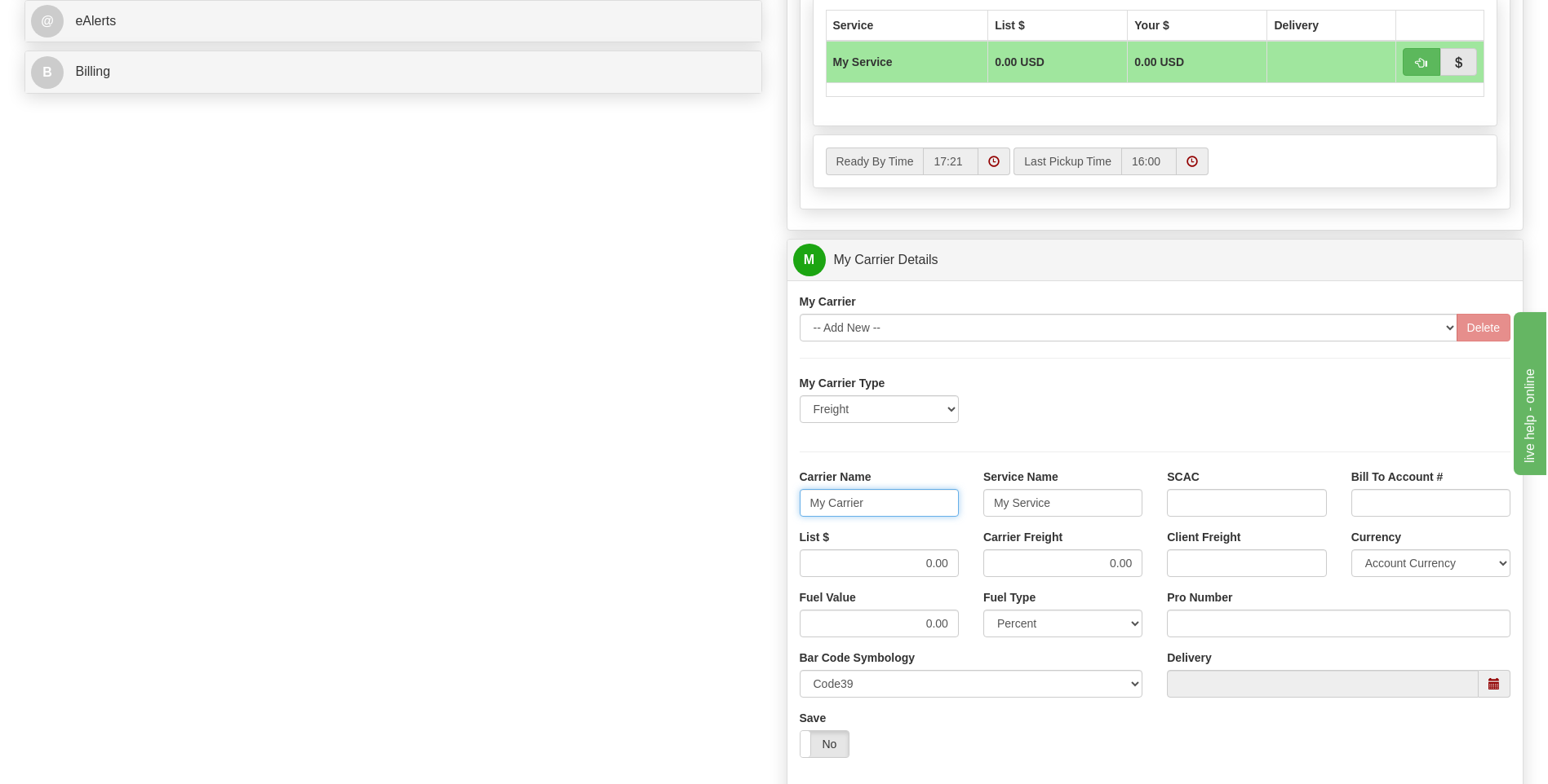
click at [753, 510] on div "Order # 86680213 S Sender" at bounding box center [774, 169] width 1523 height 1574
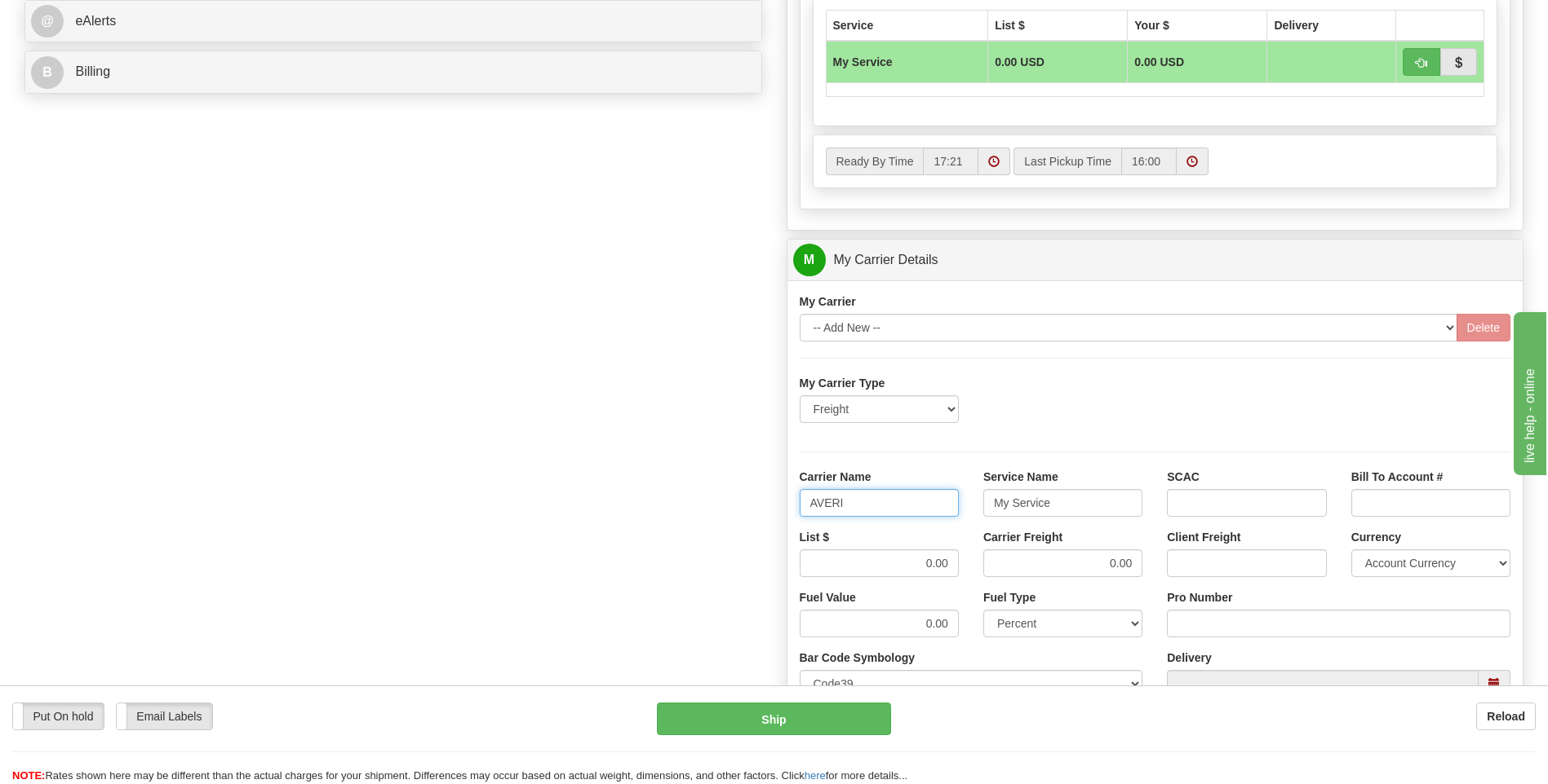
type input "AVERI"
type input "LTL"
drag, startPoint x: 930, startPoint y: 565, endPoint x: 982, endPoint y: 566, distance: 52.0
click at [982, 566] on div "List $ 0.00 Carrier Freight 0.00 Client Freight Currency Account Currency ARN A…" at bounding box center [1155, 559] width 736 height 60
type input "320"
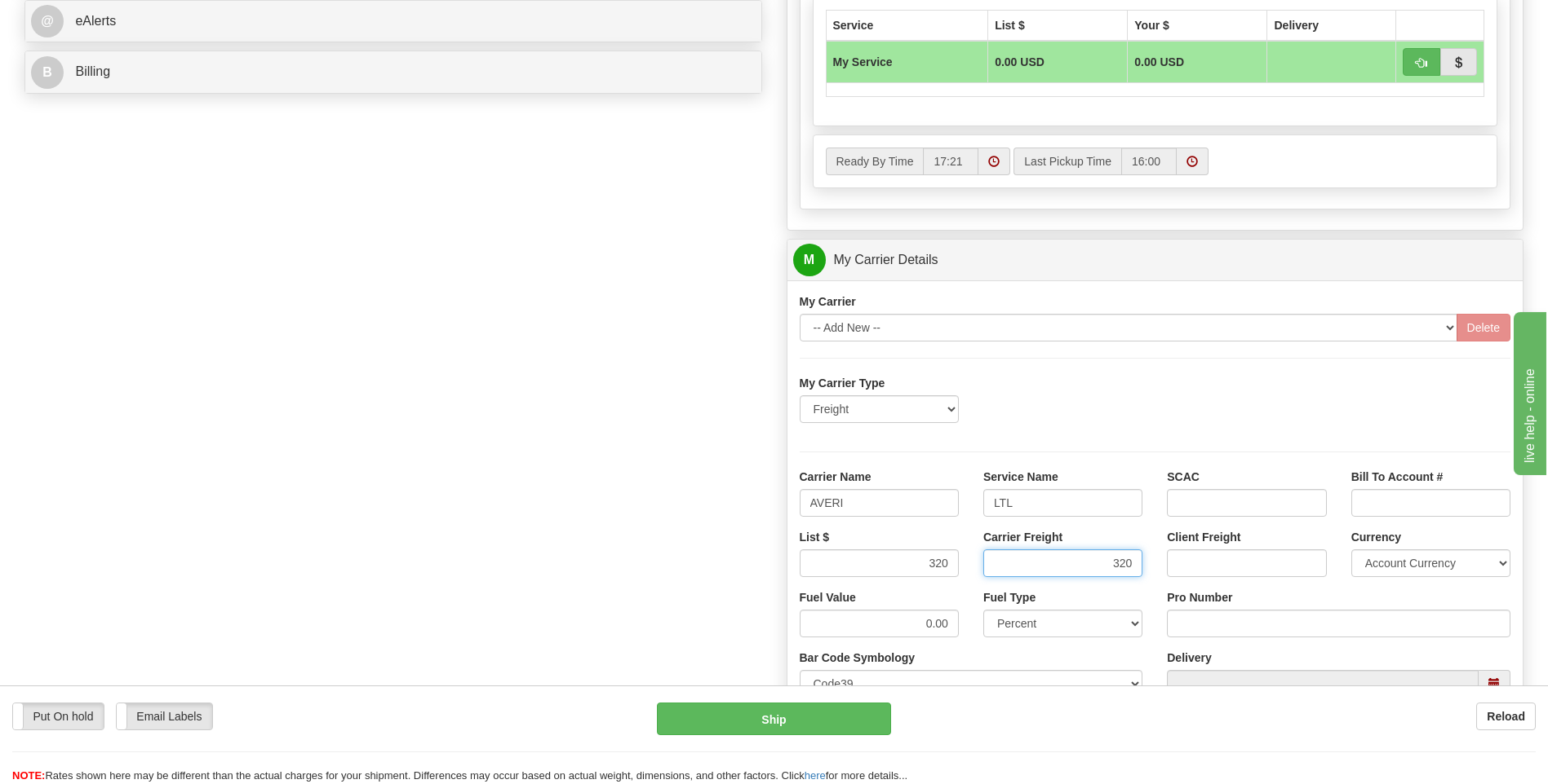
type input "320"
click at [1218, 621] on input "Pro Number" at bounding box center [1338, 623] width 343 height 28
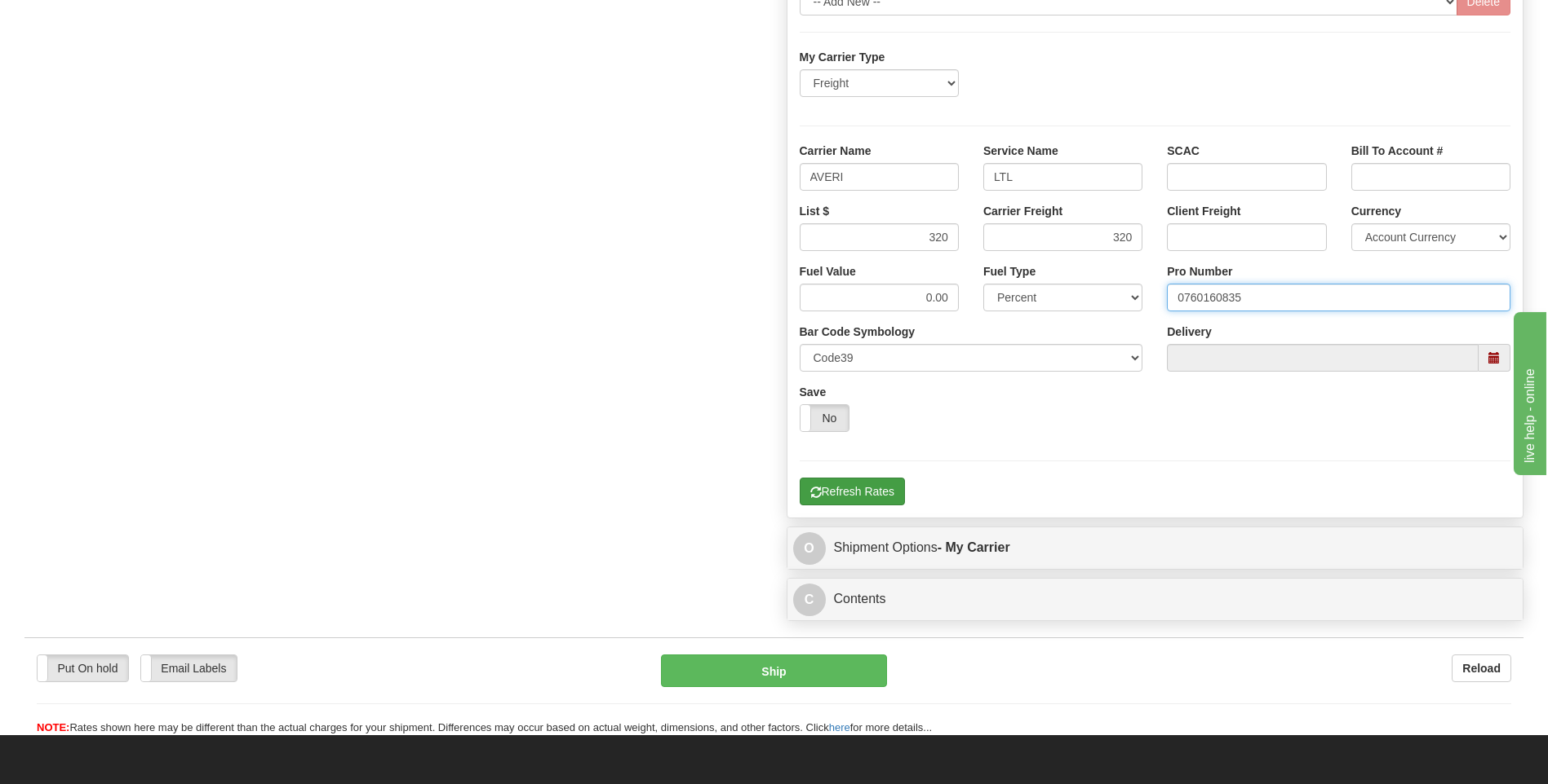
type input "0760160835"
click at [848, 483] on button "Refresh Rates" at bounding box center [851, 492] width 105 height 28
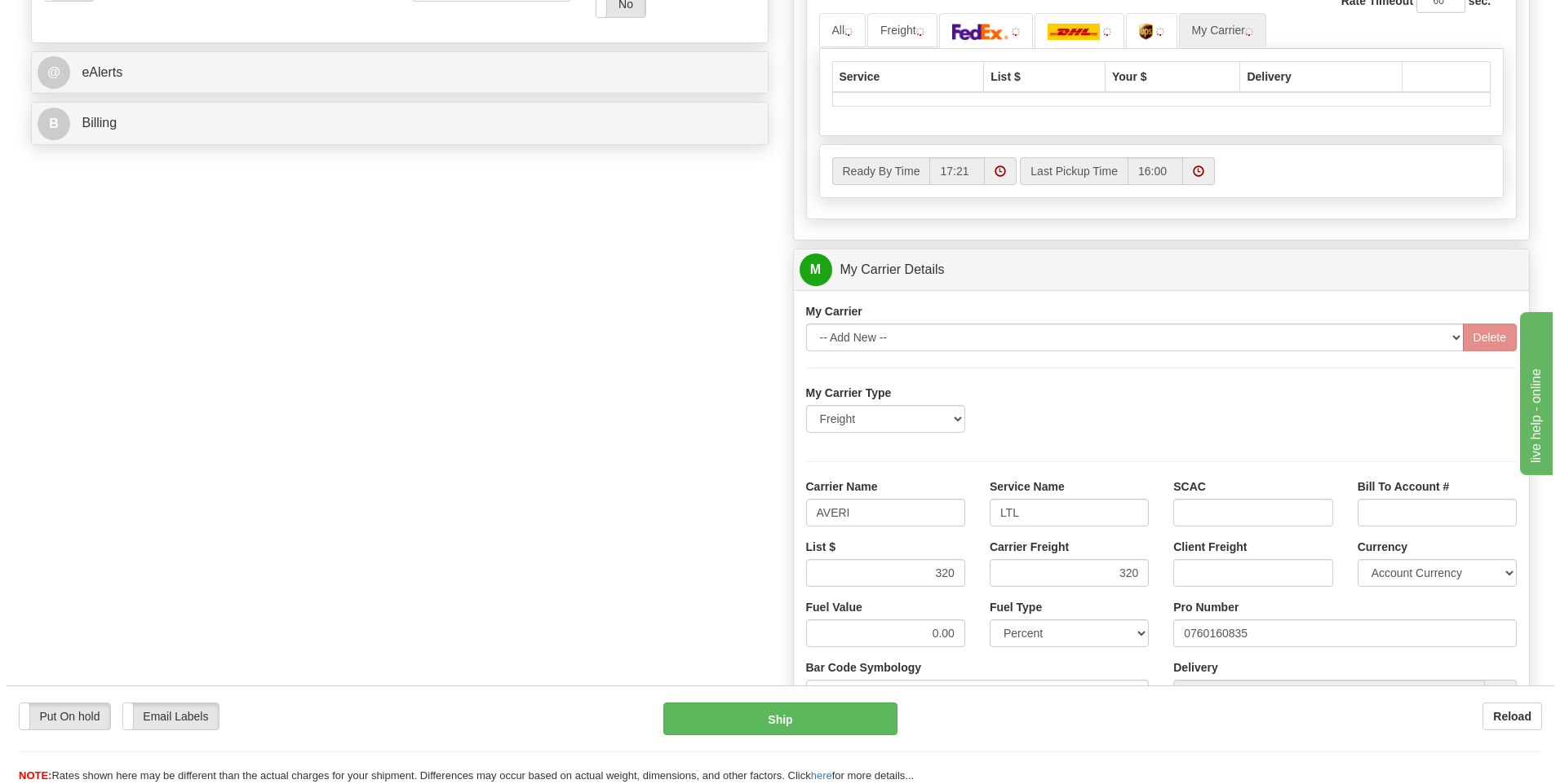
scroll to position [366, 0]
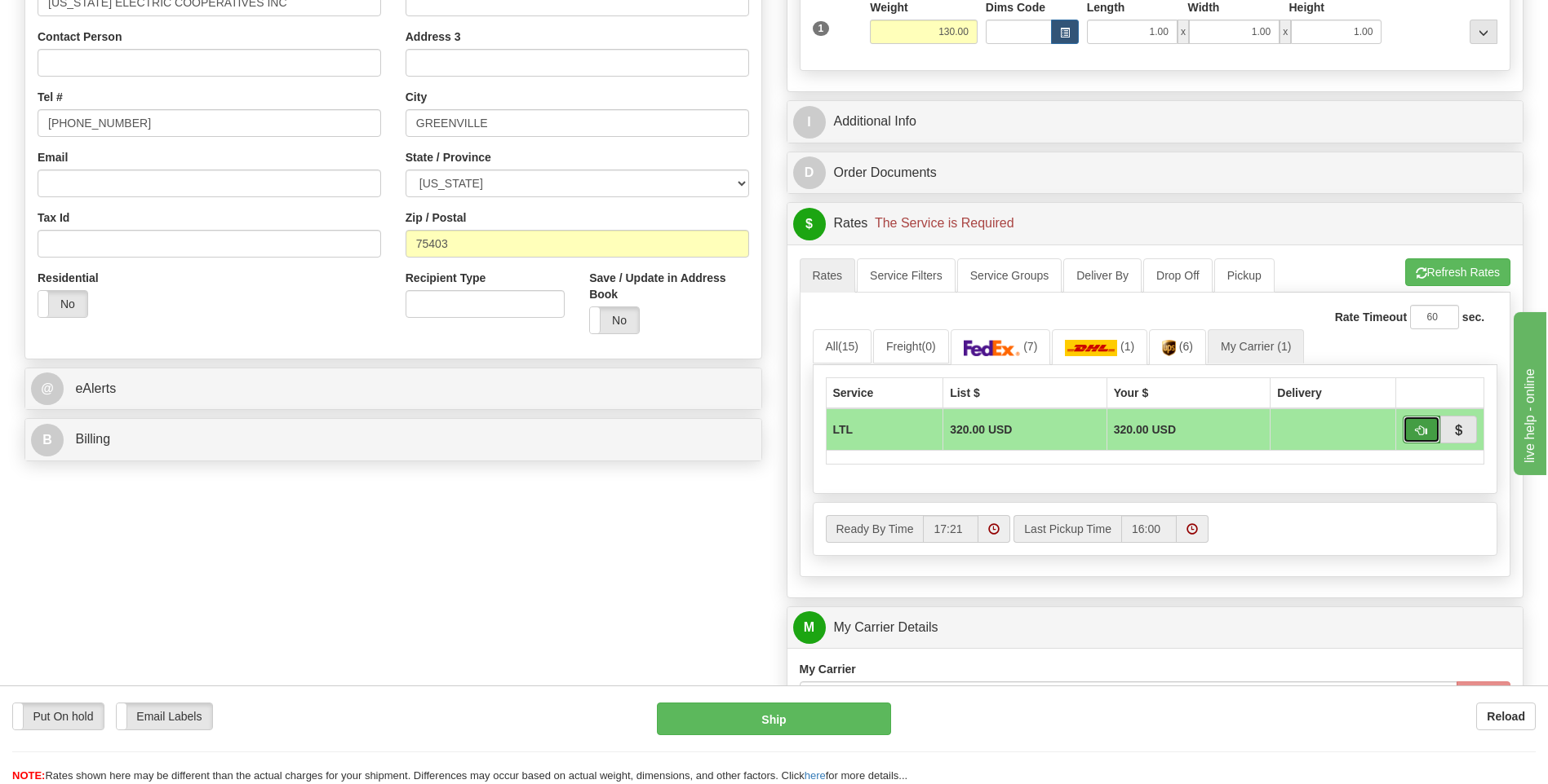
click at [1421, 432] on span "button" at bounding box center [1420, 431] width 11 height 11
type input "00"
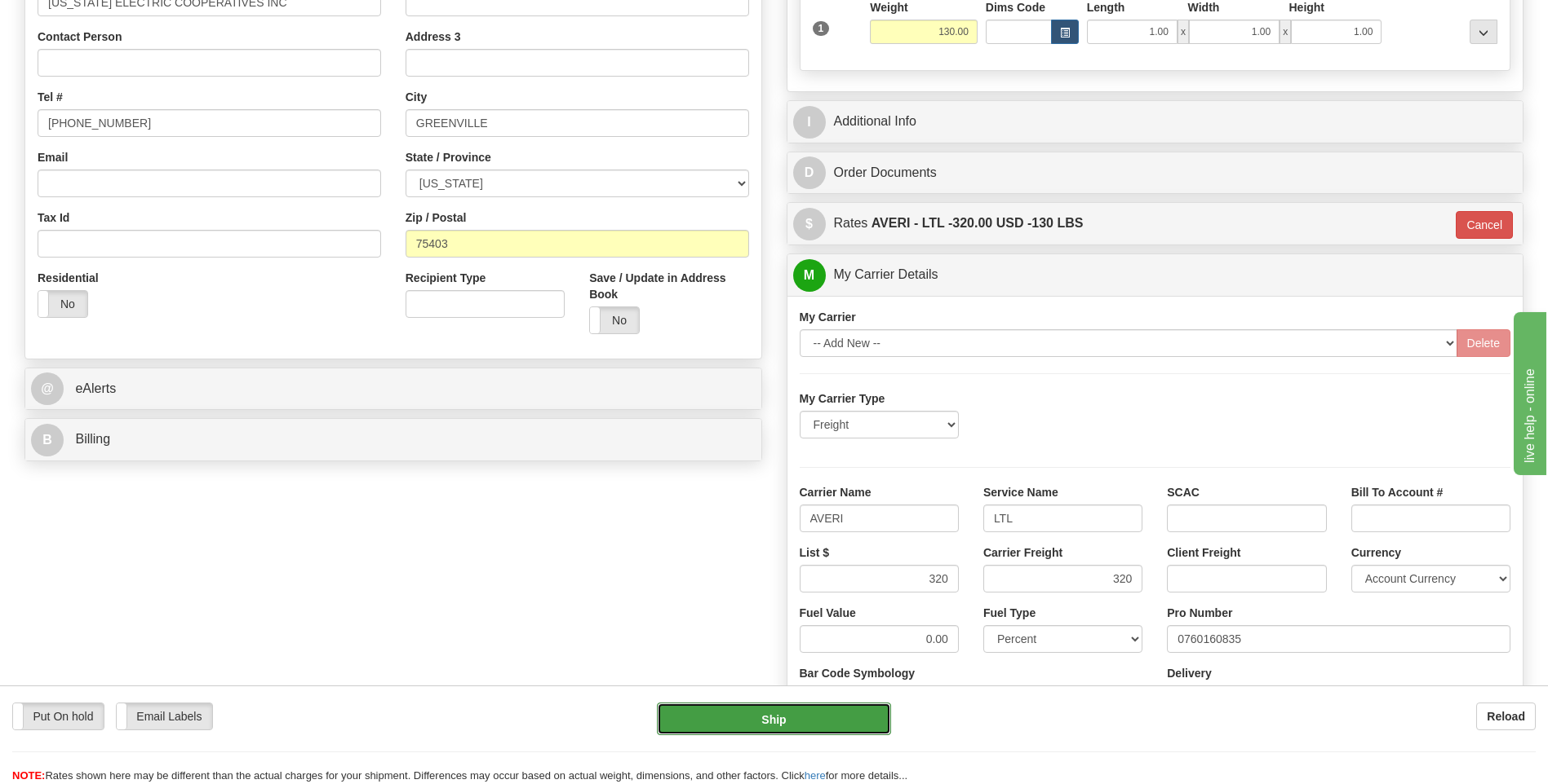
click at [844, 732] on button "Ship" at bounding box center [774, 719] width 234 height 33
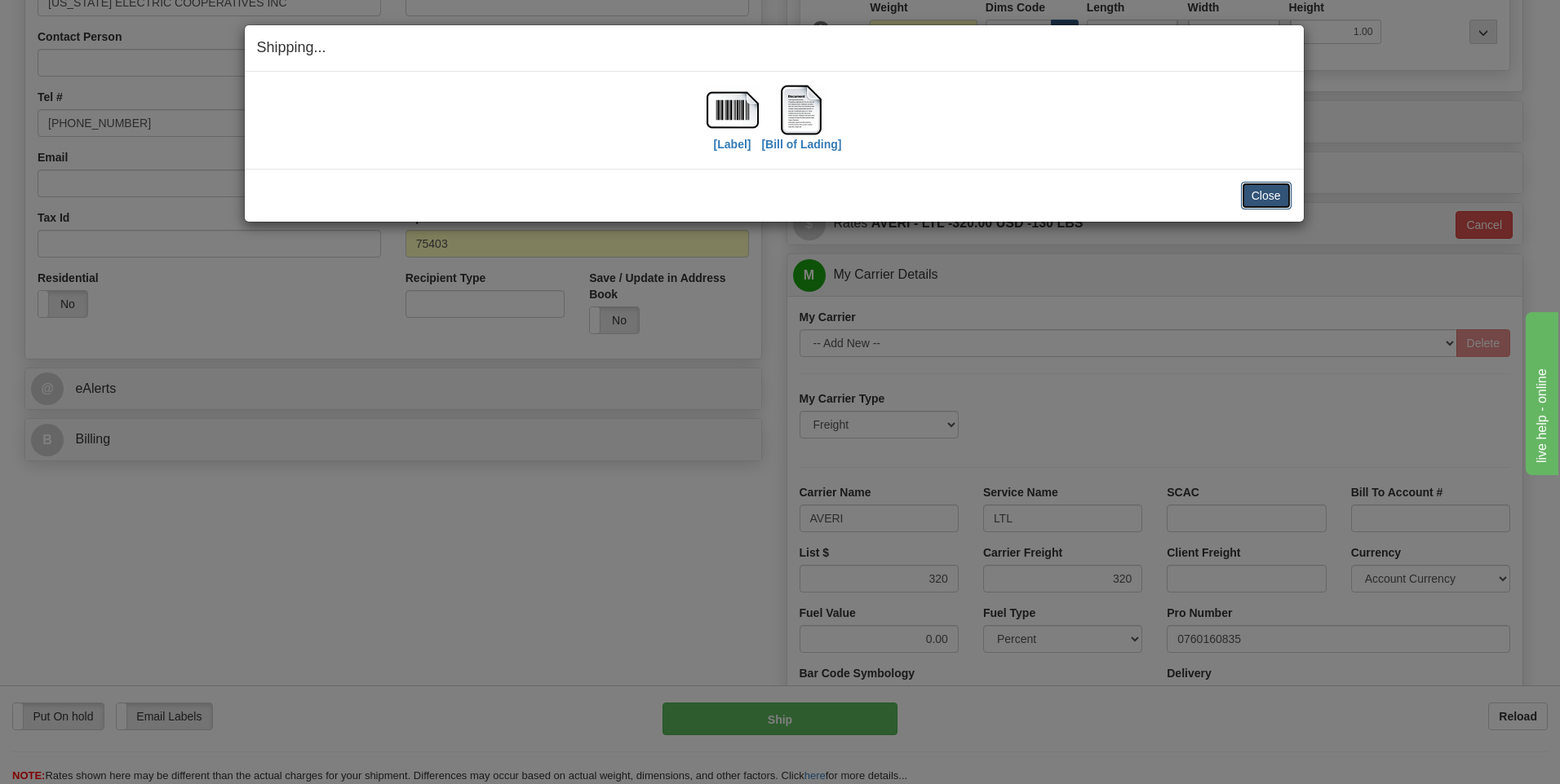
click at [1252, 195] on button "Close" at bounding box center [1266, 196] width 51 height 28
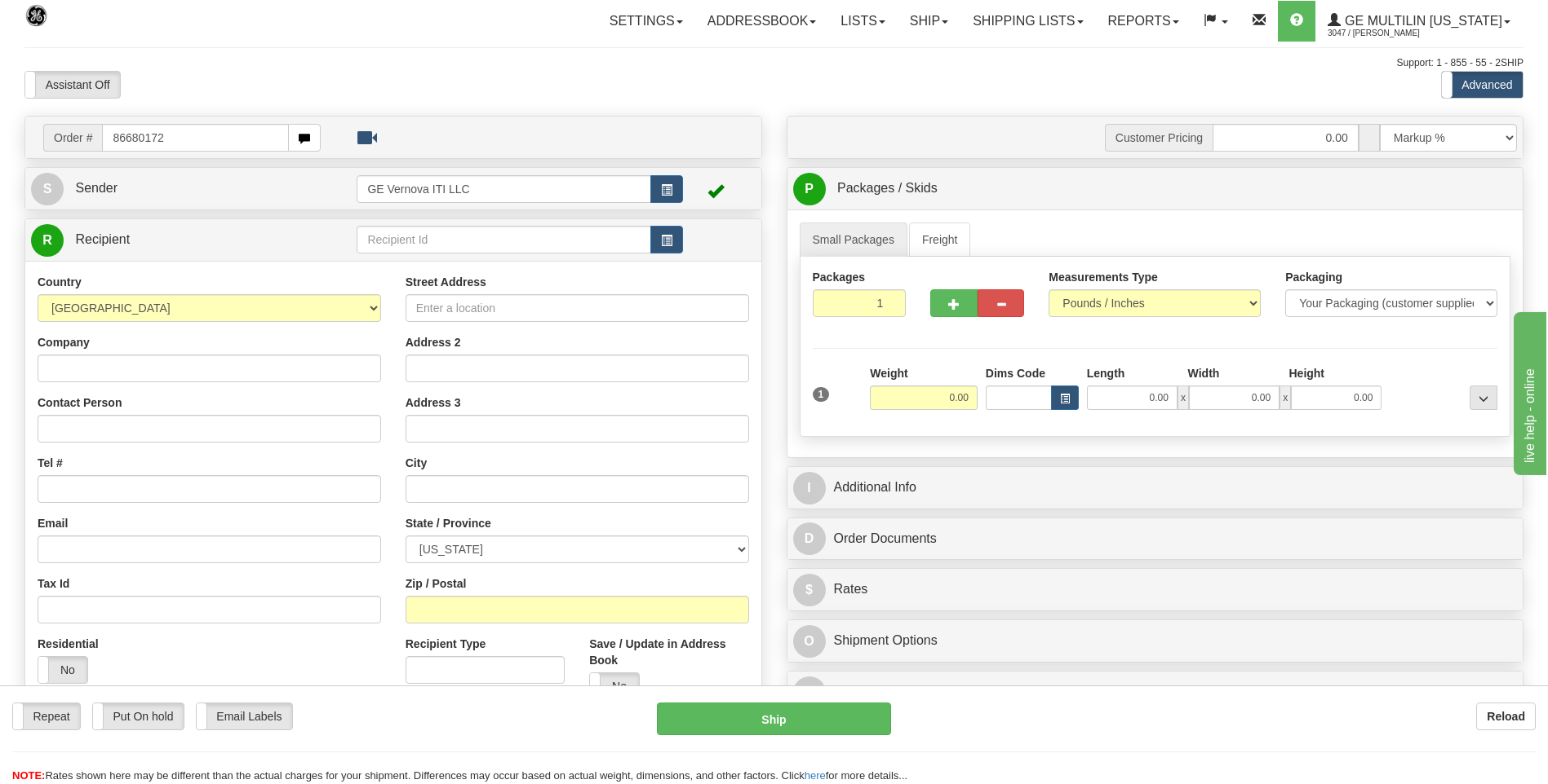
type input "86680172"
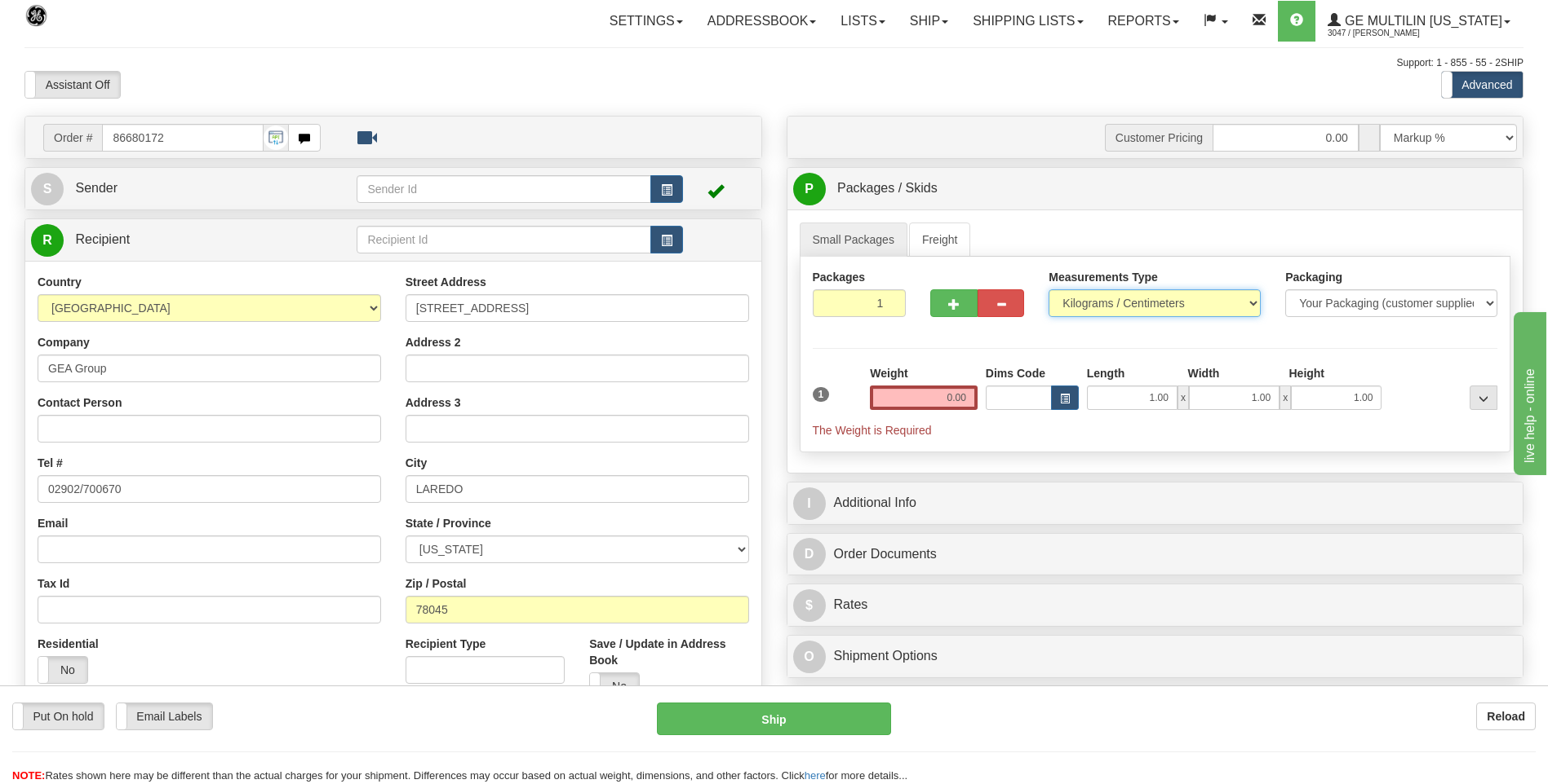
click at [1088, 312] on select "Pounds / Inches Kilograms / Centimeters" at bounding box center [1154, 303] width 213 height 28
select select "0"
click at [1048, 289] on select "Pounds / Inches Kilograms / Centimeters" at bounding box center [1154, 303] width 213 height 28
click at [965, 403] on input "0.00" at bounding box center [923, 398] width 108 height 25
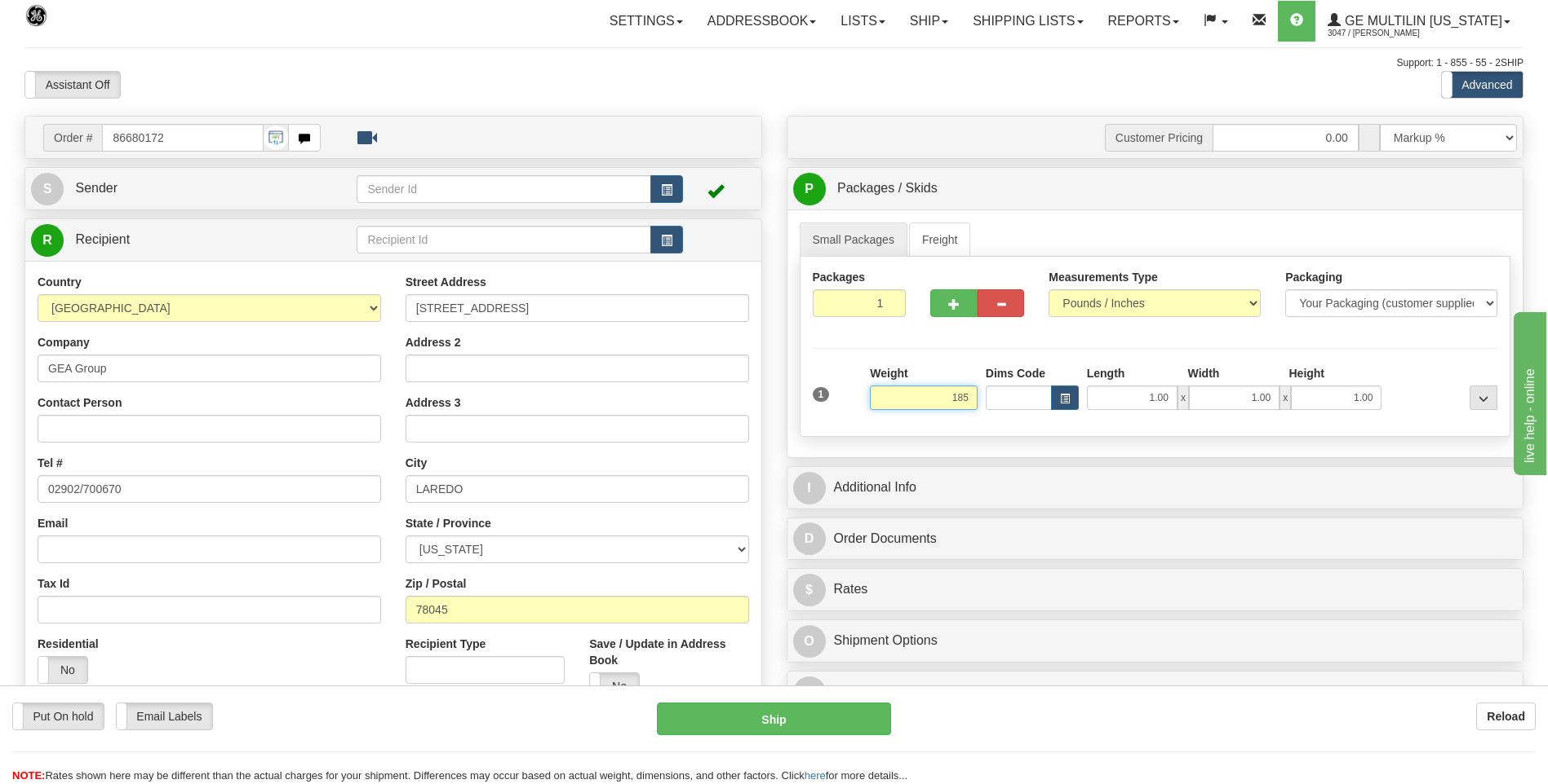
click button "Delete" at bounding box center [0, 0] width 0 height 0
type input "185.00"
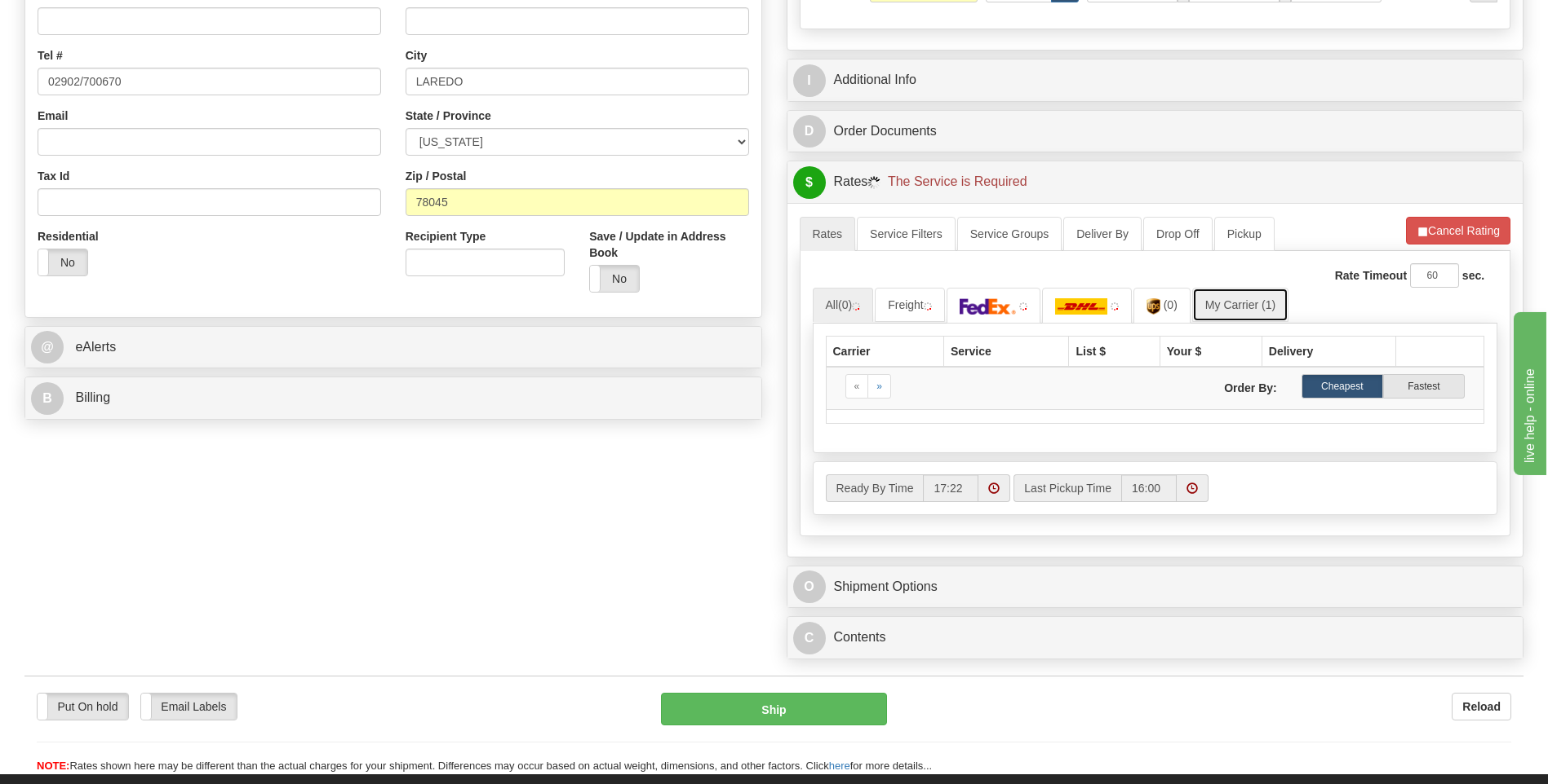
click at [1239, 314] on link "My Carrier (1)" at bounding box center [1240, 305] width 96 height 34
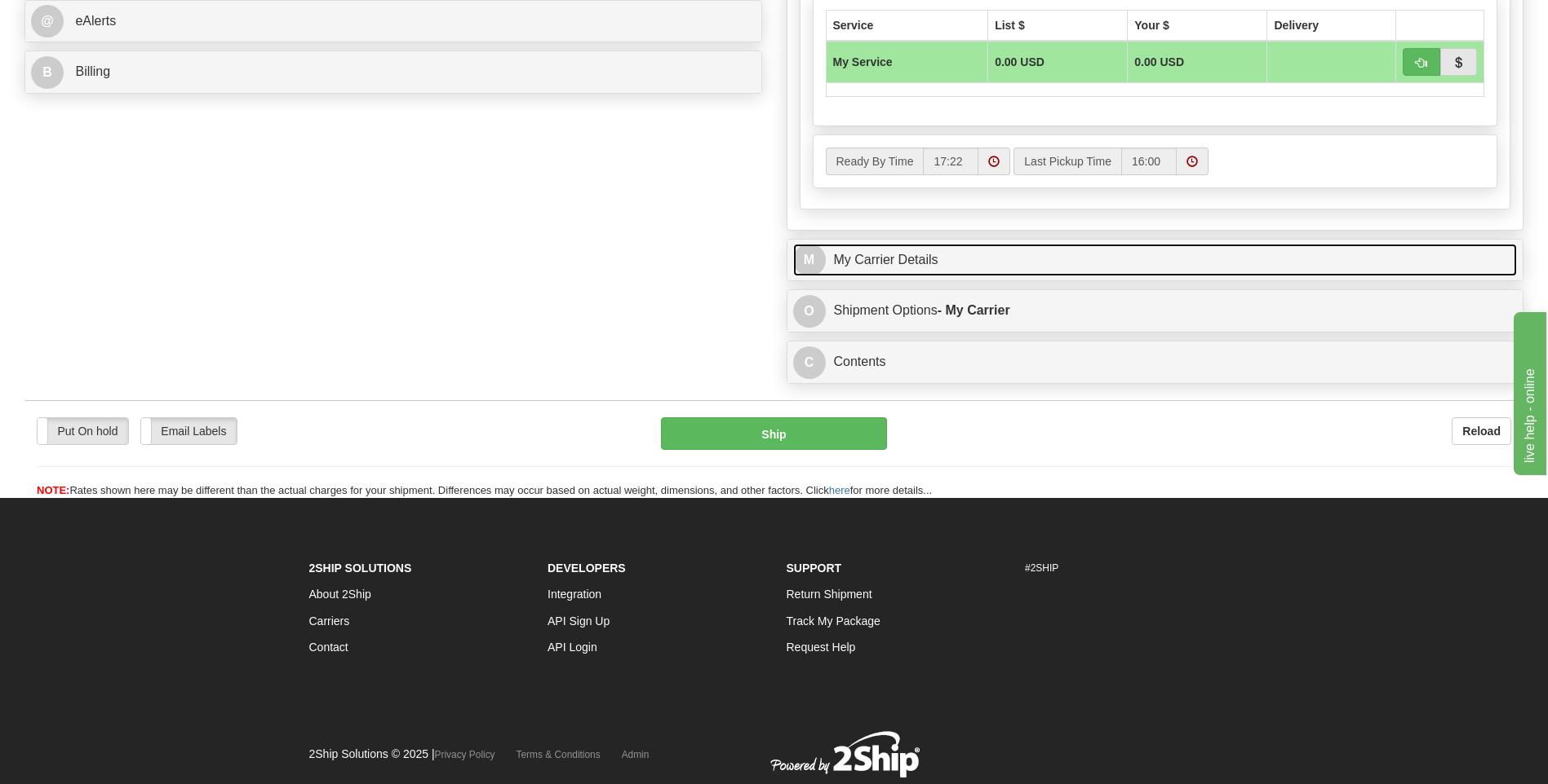
click at [959, 273] on link "M My Carrier Details" at bounding box center [1156, 260] width 725 height 34
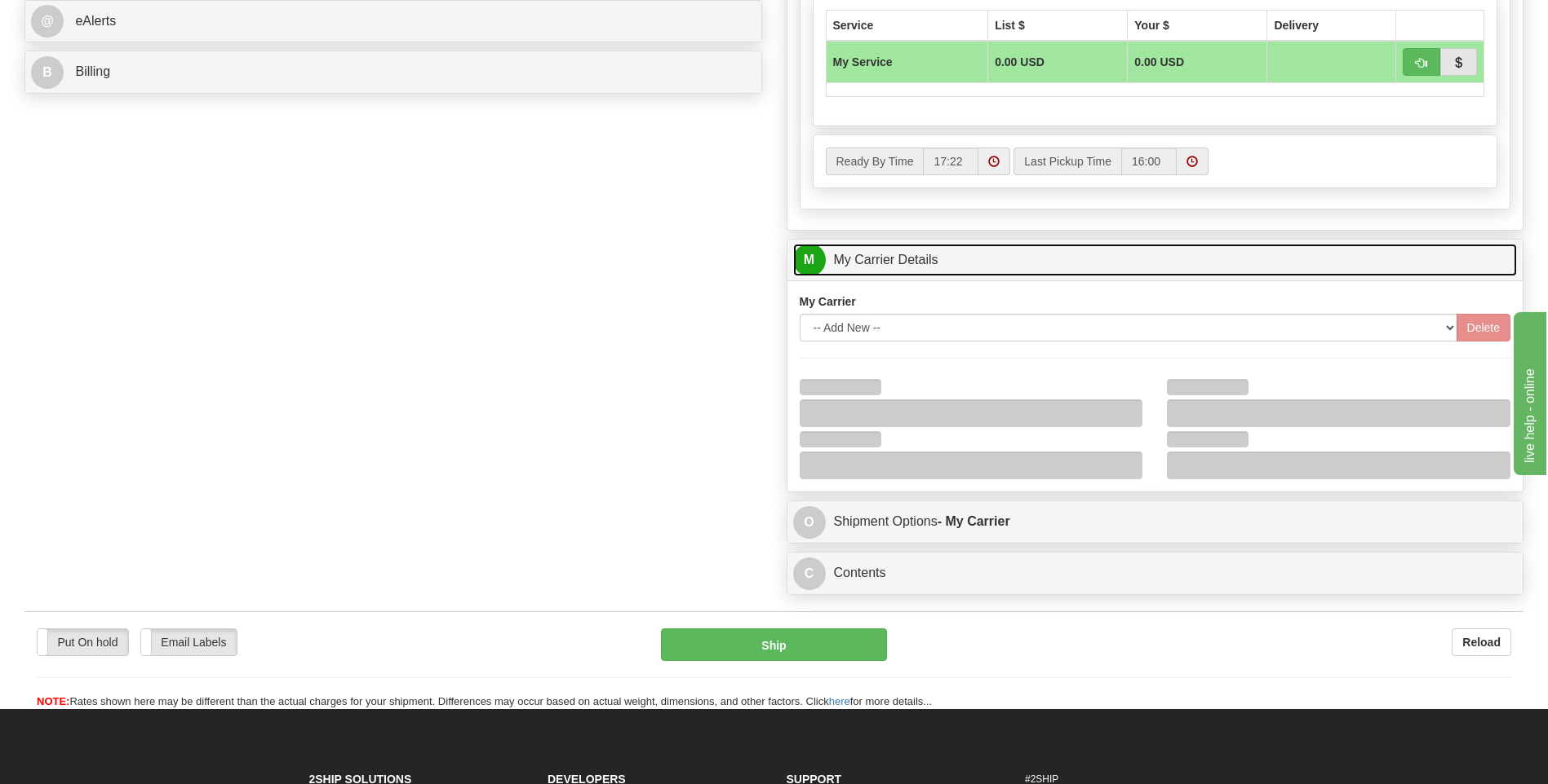
scroll to position [979, 0]
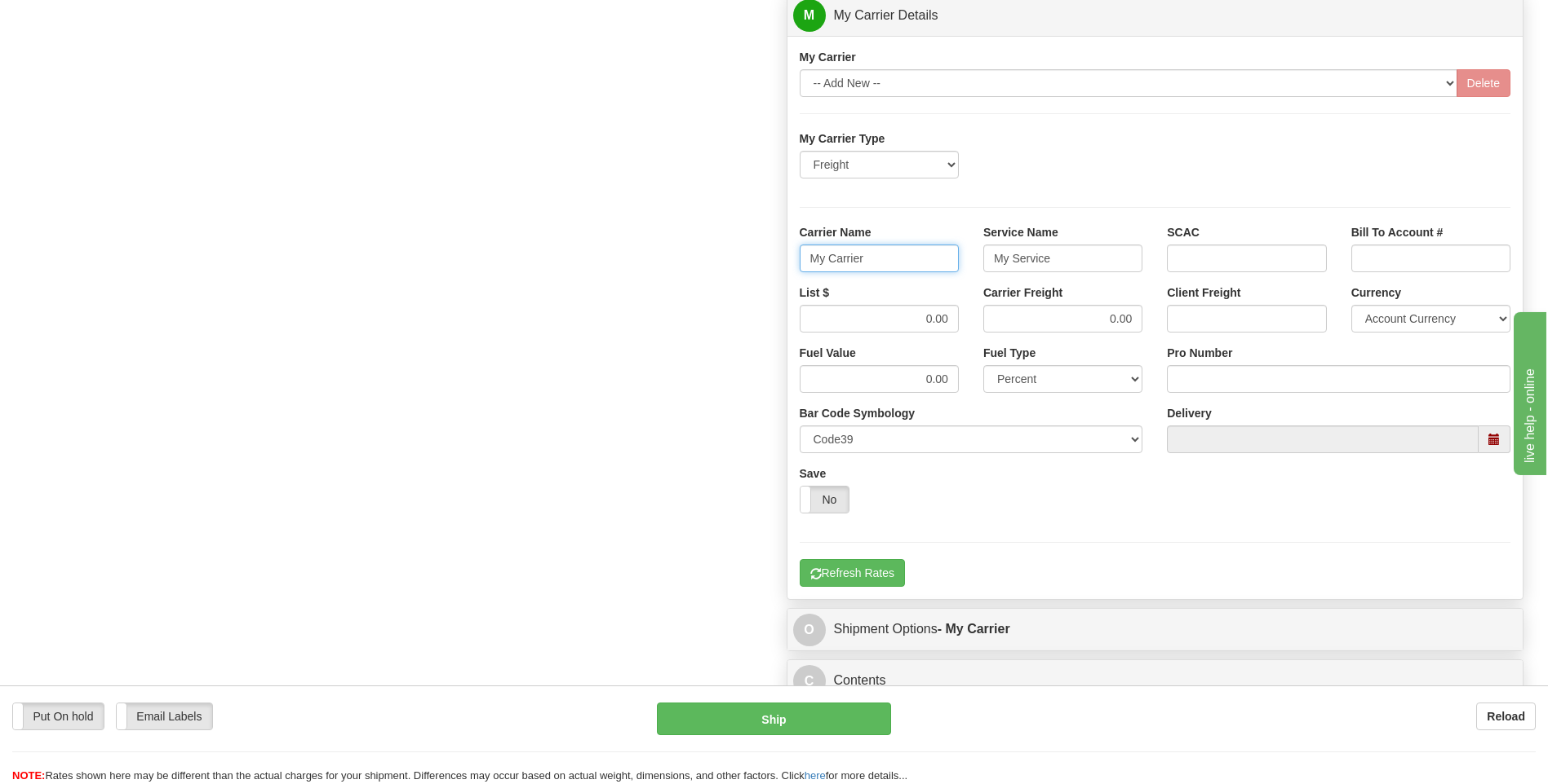
drag, startPoint x: 883, startPoint y: 258, endPoint x: 780, endPoint y: 262, distance: 103.1
type input "AVERI"
type input "LTL"
drag, startPoint x: 921, startPoint y: 320, endPoint x: 963, endPoint y: 315, distance: 42.3
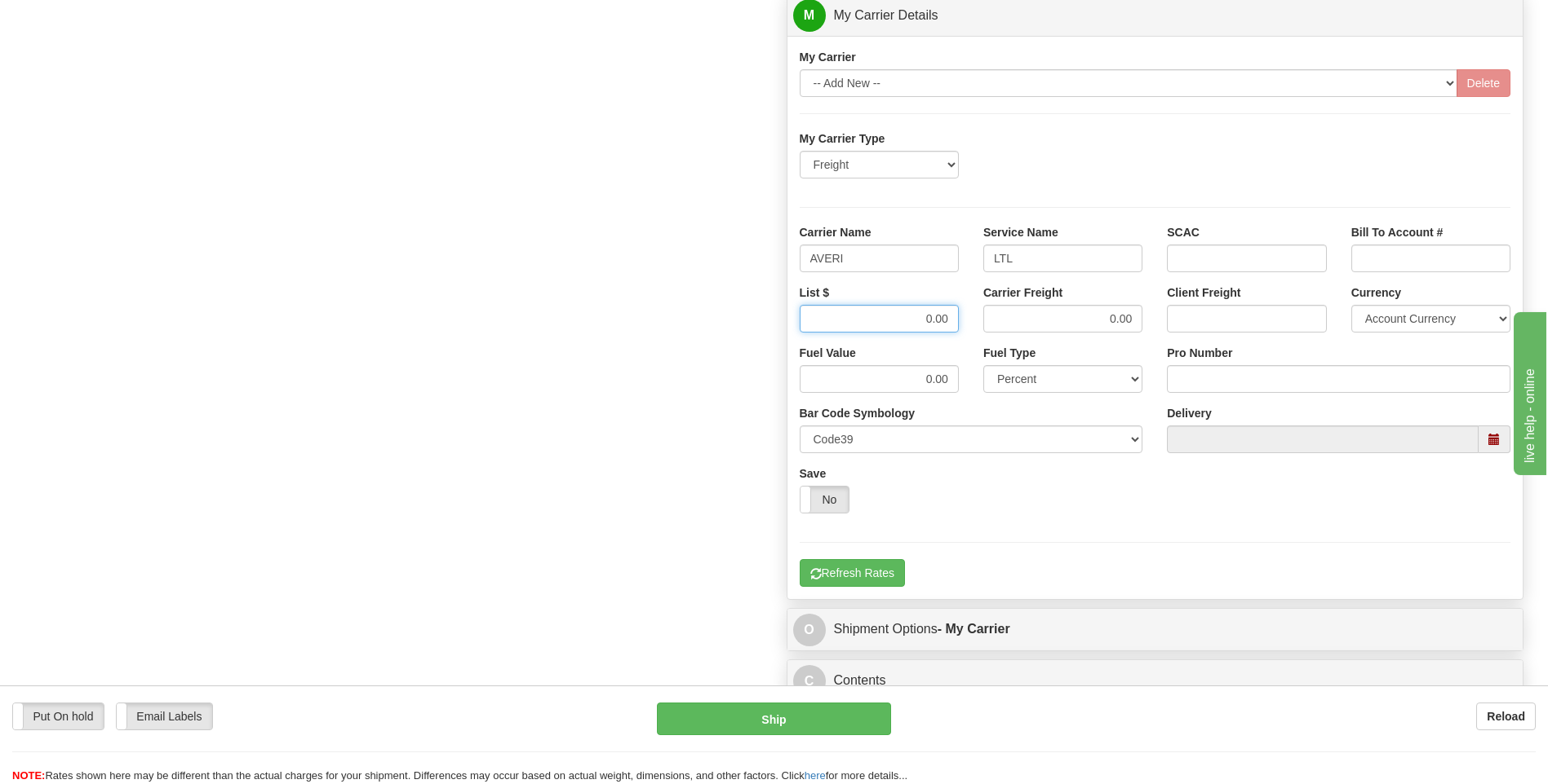
click at [963, 315] on div "List $ 0.00" at bounding box center [879, 314] width 184 height 60
type input "320"
click at [1174, 377] on input "Pro Number" at bounding box center [1338, 379] width 343 height 28
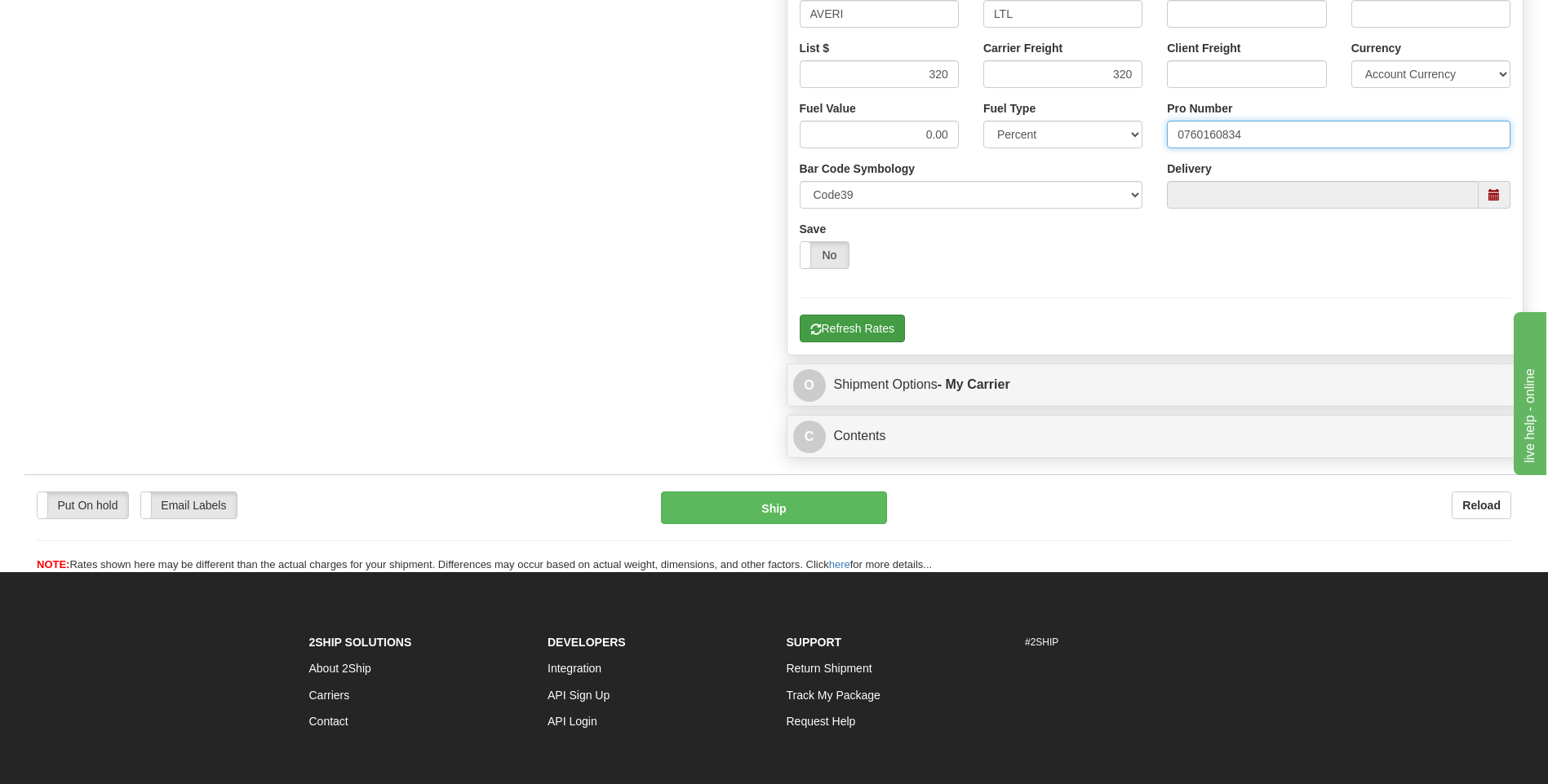
type input "0760160834"
click at [866, 322] on button "Refresh Rates" at bounding box center [851, 329] width 105 height 28
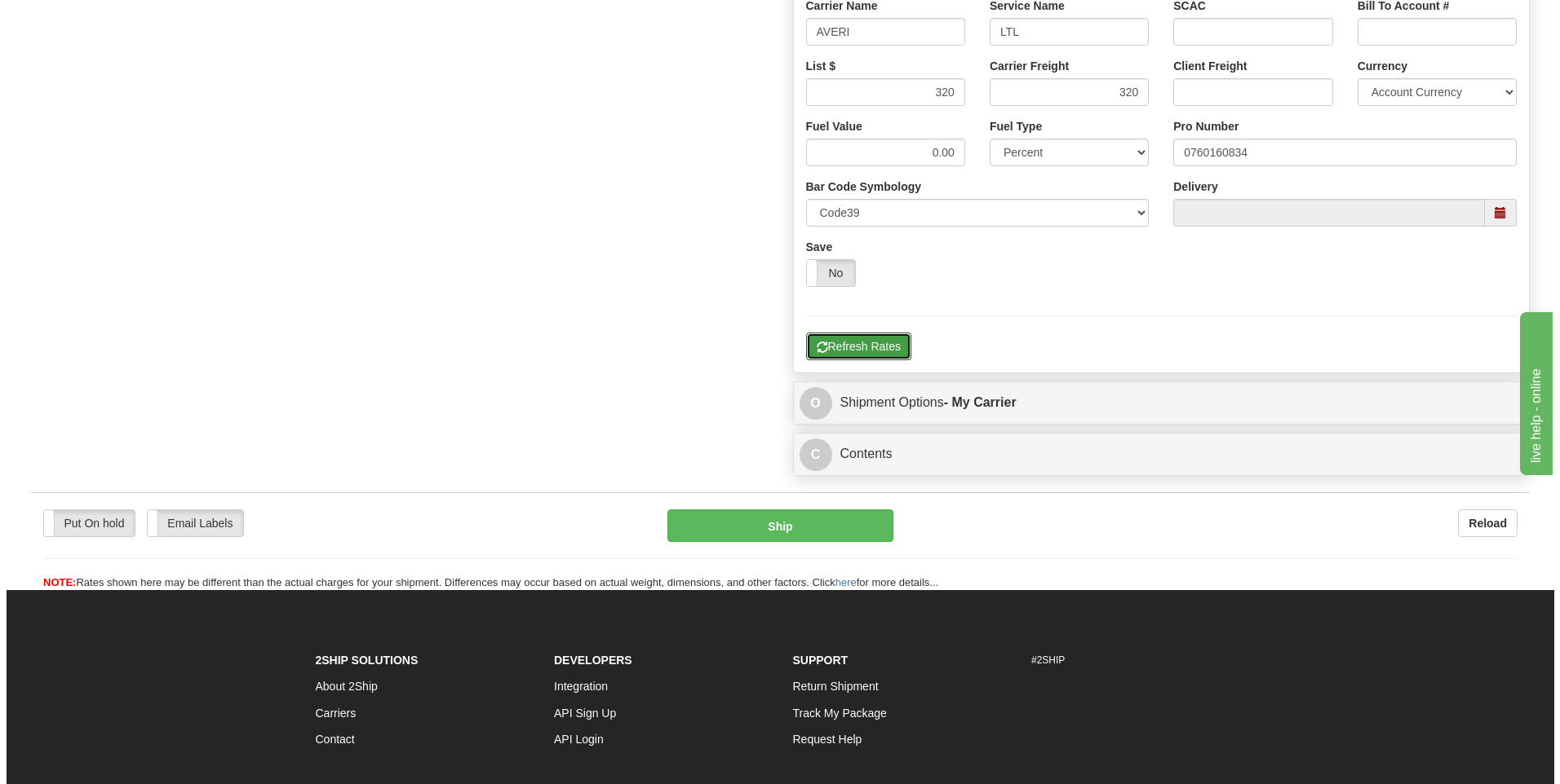
scroll to position [448, 0]
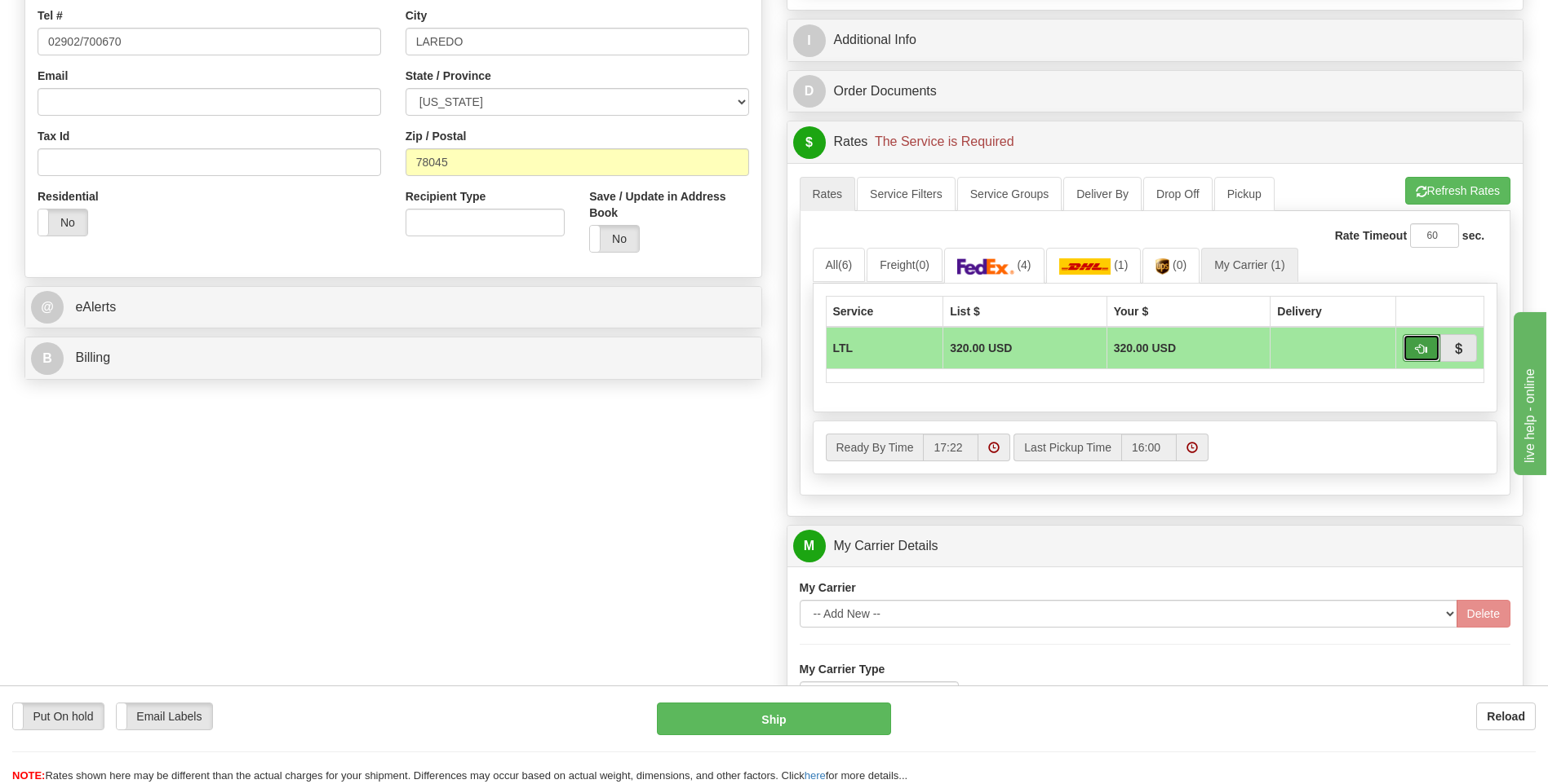
click at [1413, 352] on button "button" at bounding box center [1421, 348] width 38 height 28
type input "00"
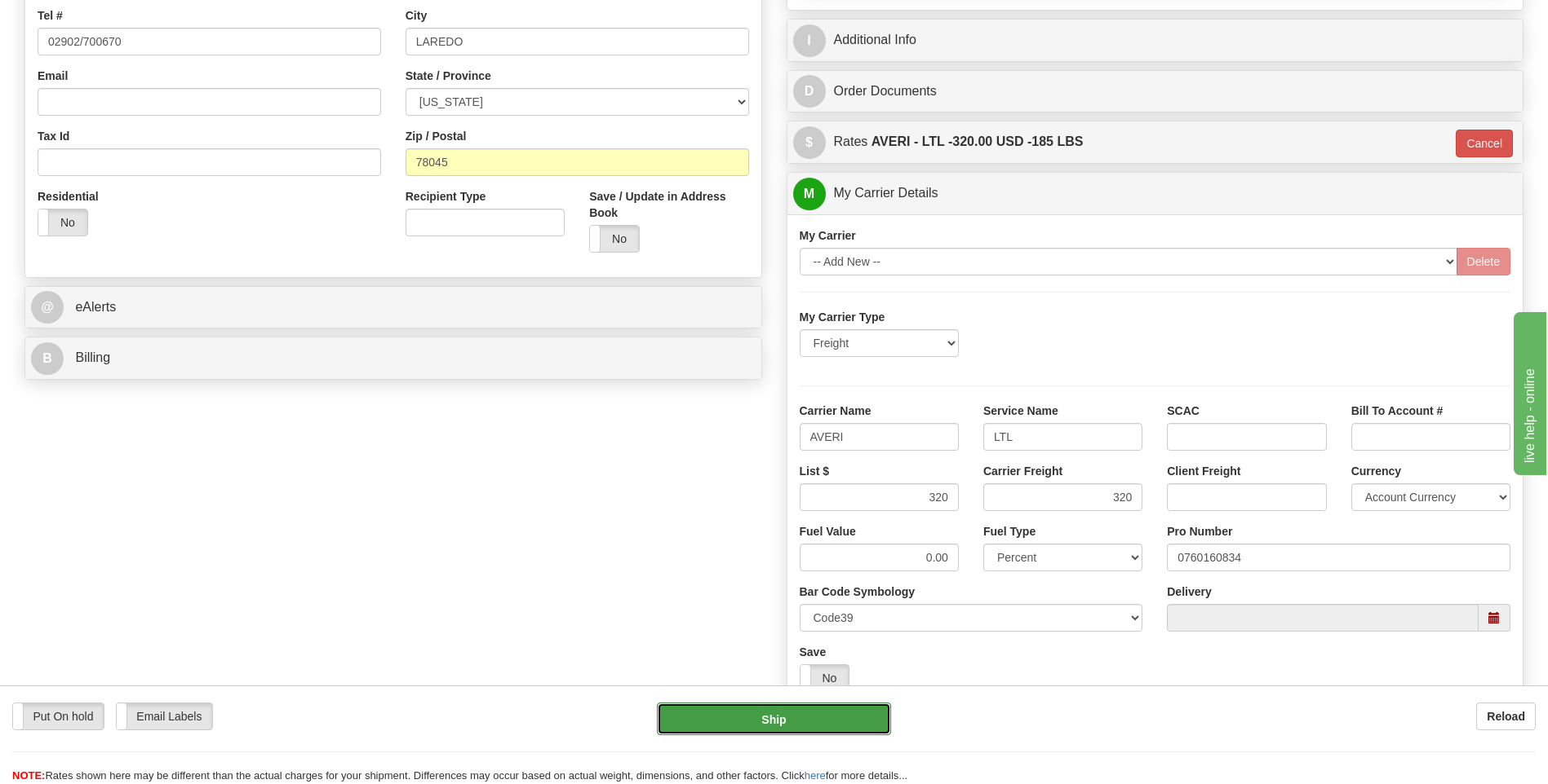
click at [823, 724] on button "Ship" at bounding box center [774, 719] width 234 height 33
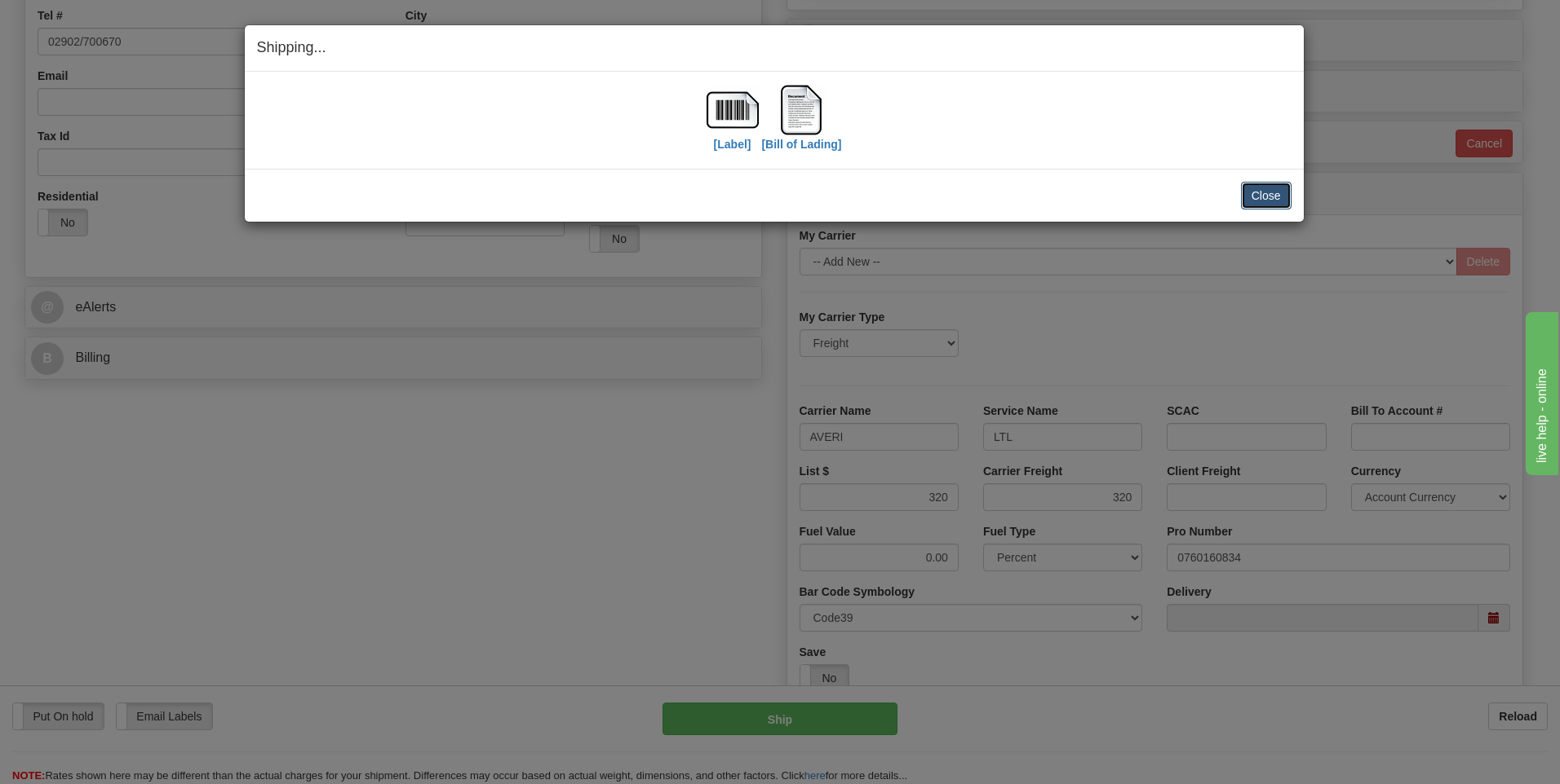
click at [1257, 193] on button "Close" at bounding box center [1266, 196] width 51 height 28
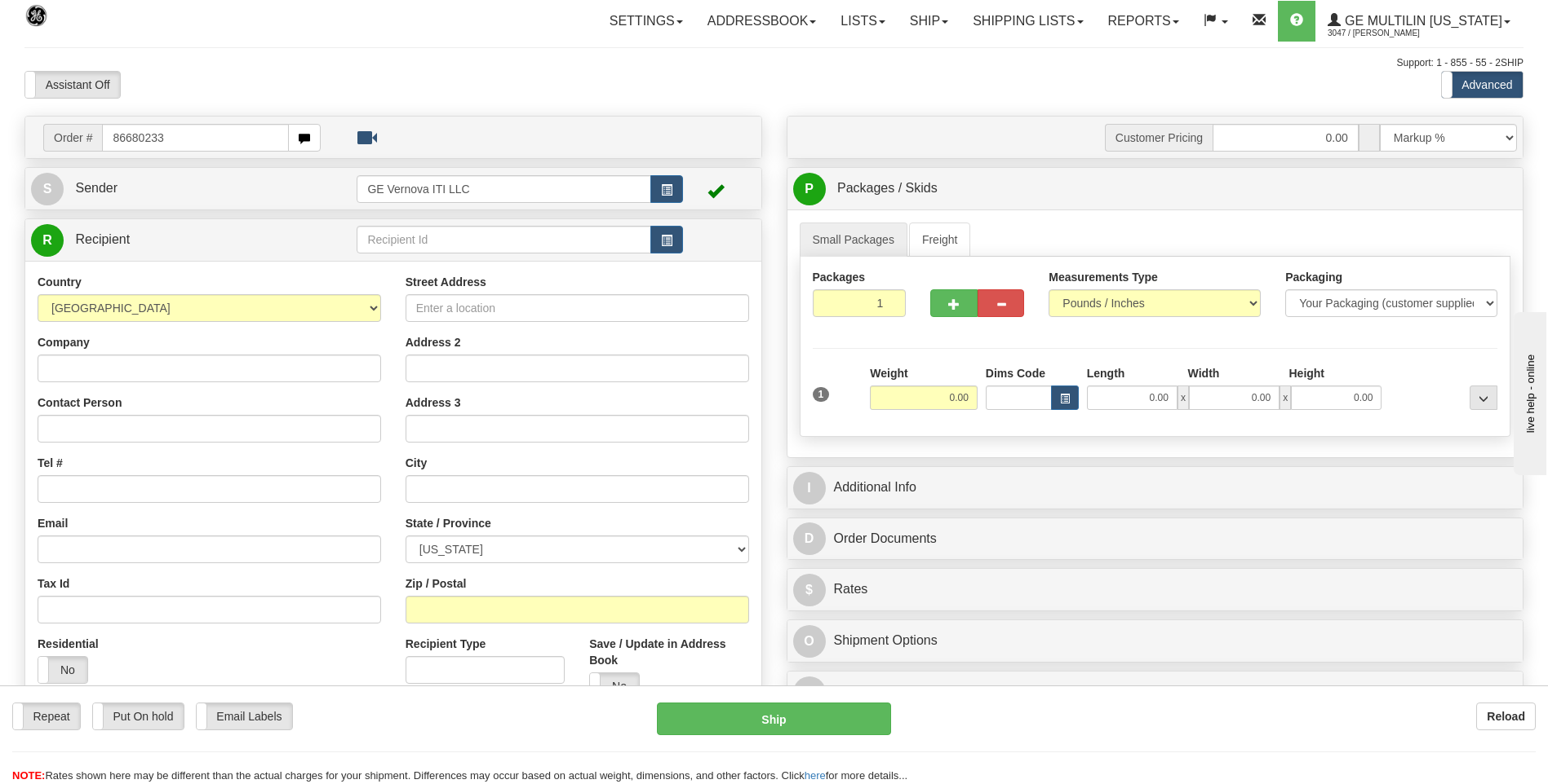
type input "86680233"
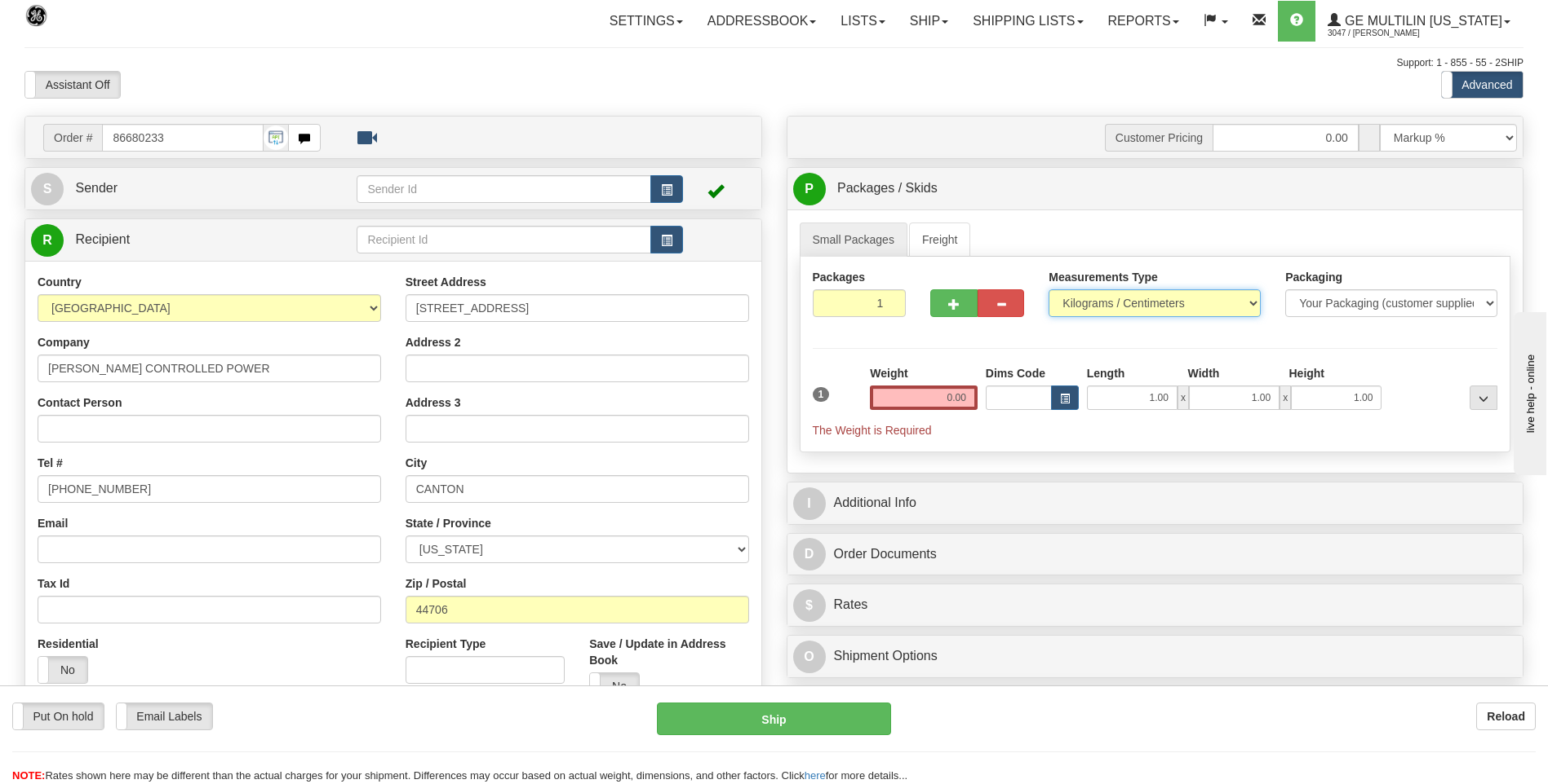
click at [1129, 313] on select "Pounds / Inches Kilograms / Centimeters" at bounding box center [1154, 303] width 213 height 28
select select "0"
click at [1048, 289] on select "Pounds / Inches Kilograms / Centimeters" at bounding box center [1154, 303] width 213 height 28
click at [974, 390] on input "0.00" at bounding box center [923, 398] width 108 height 25
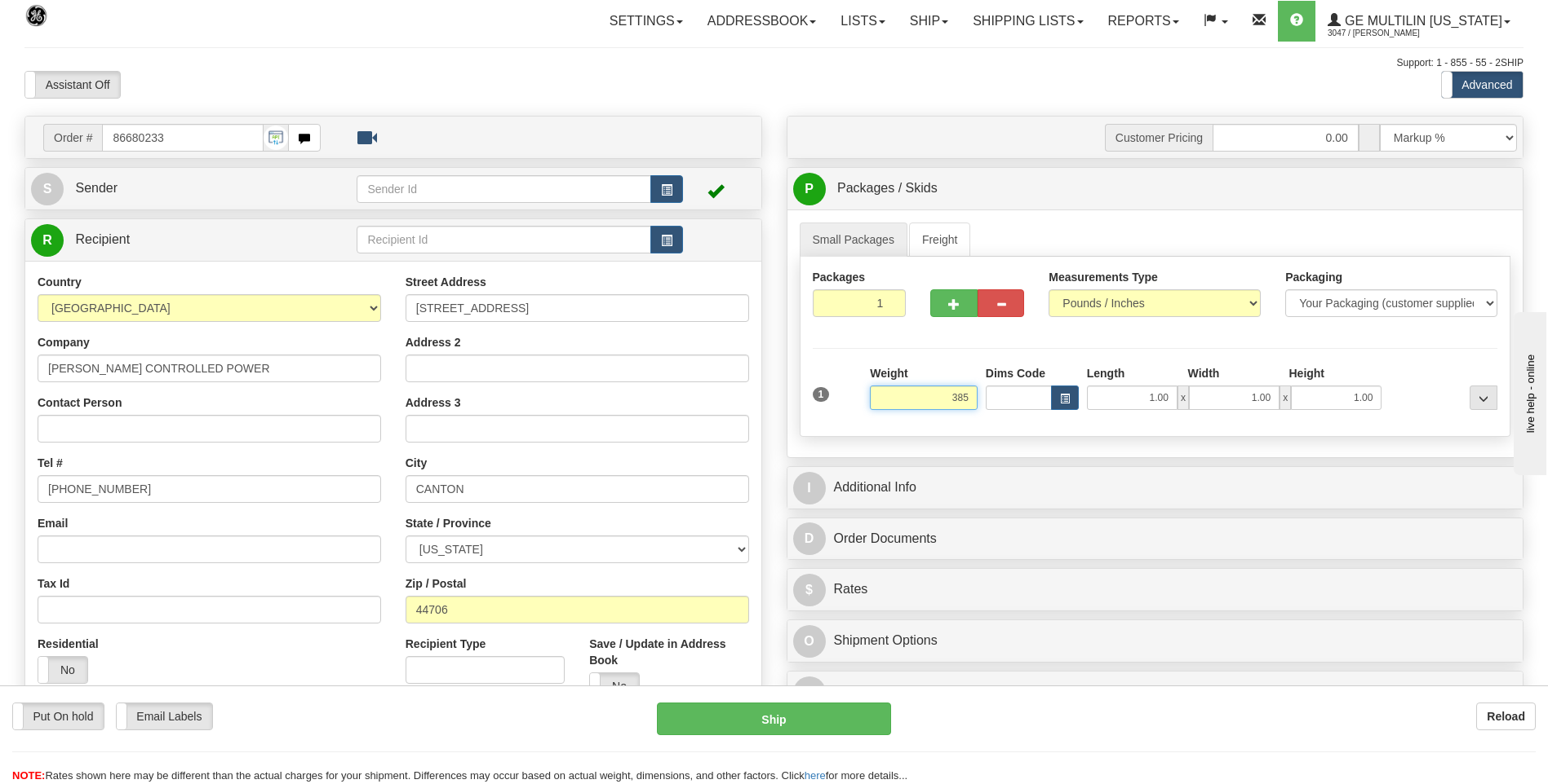
click button "Delete" at bounding box center [0, 0] width 0 height 0
type input "385.00"
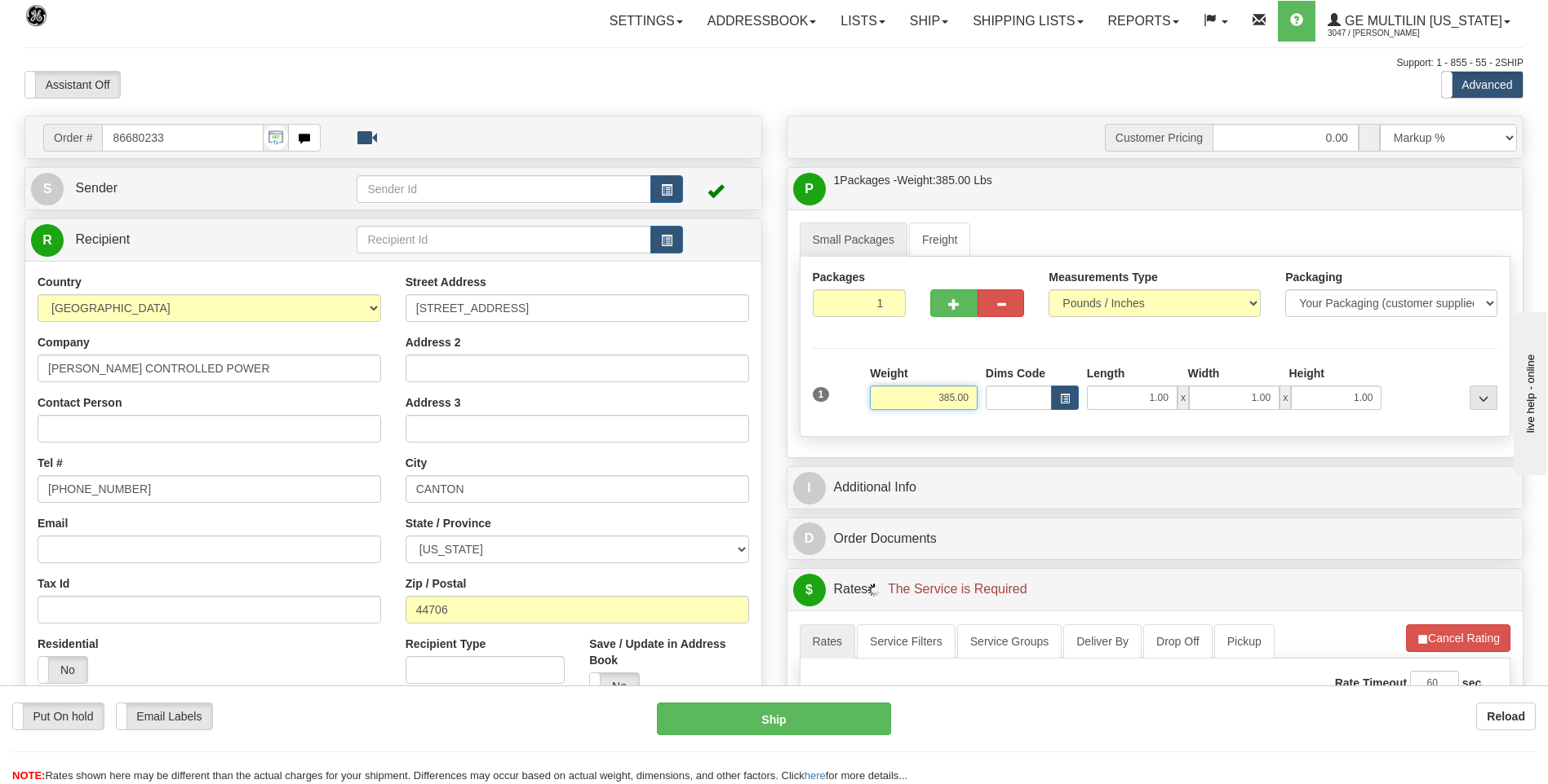
scroll to position [244, 0]
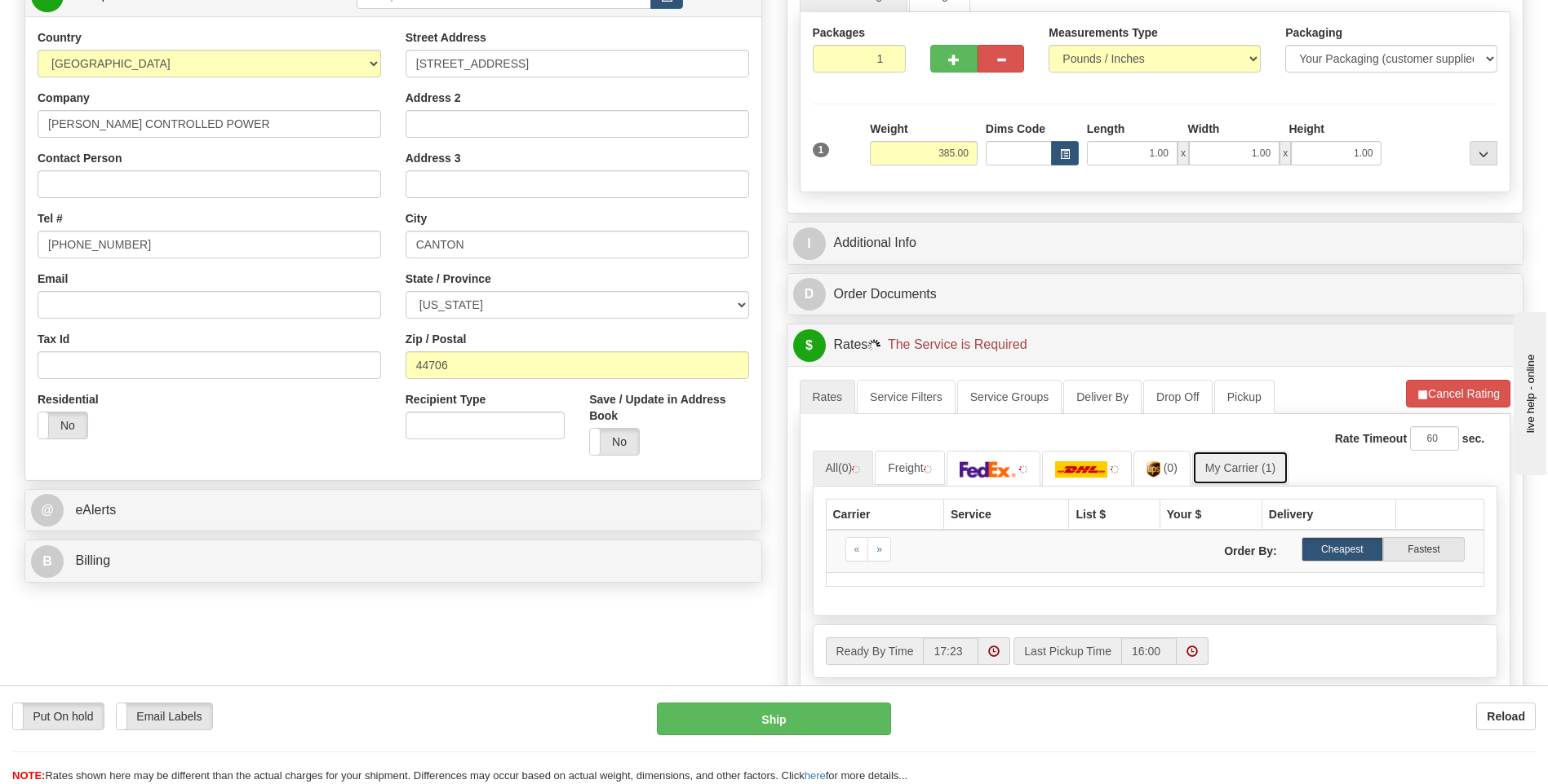
click at [1222, 453] on link "My Carrier (1)" at bounding box center [1240, 468] width 96 height 34
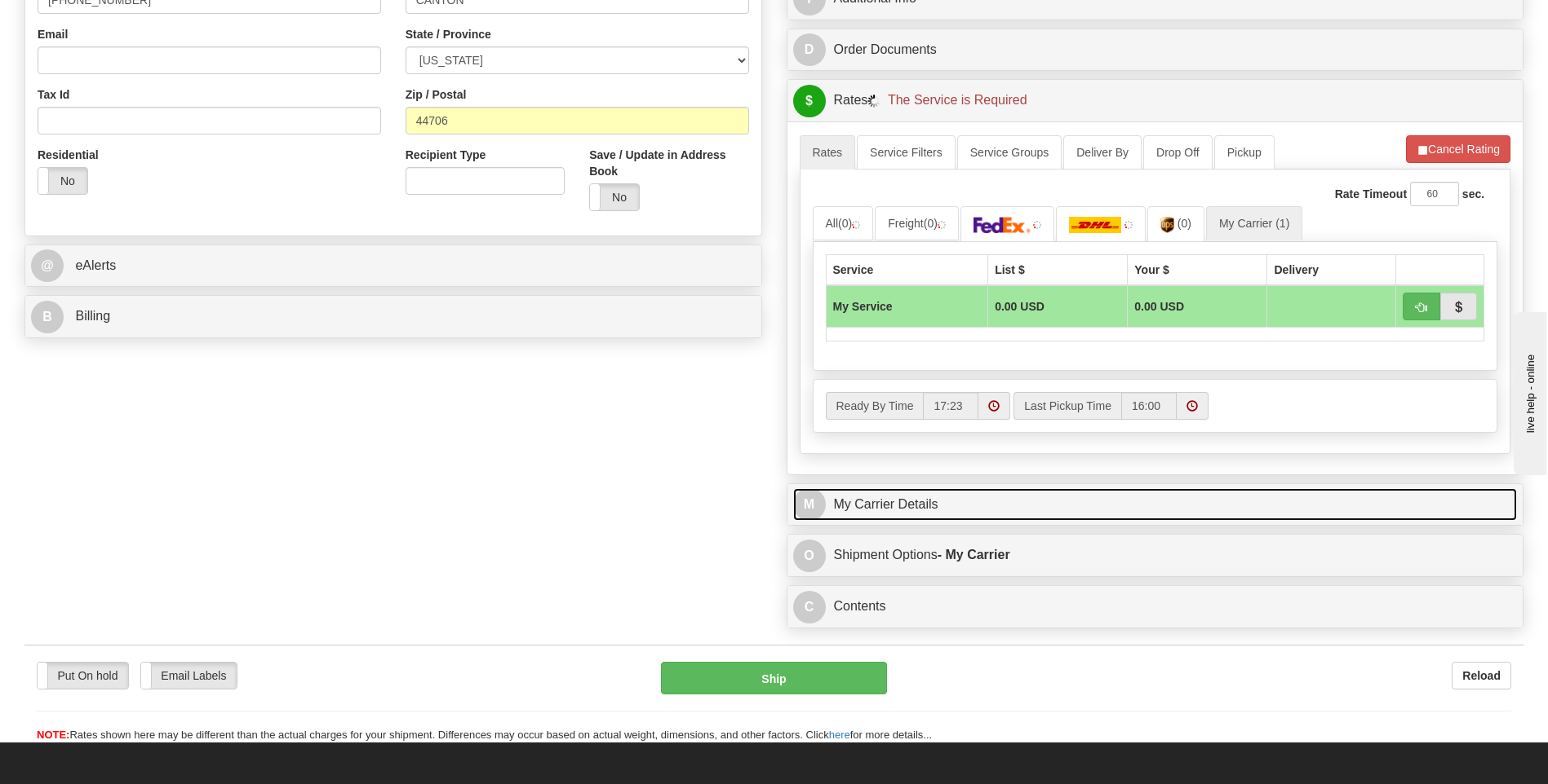
click at [1001, 503] on link "M My Carrier Details" at bounding box center [1156, 506] width 725 height 34
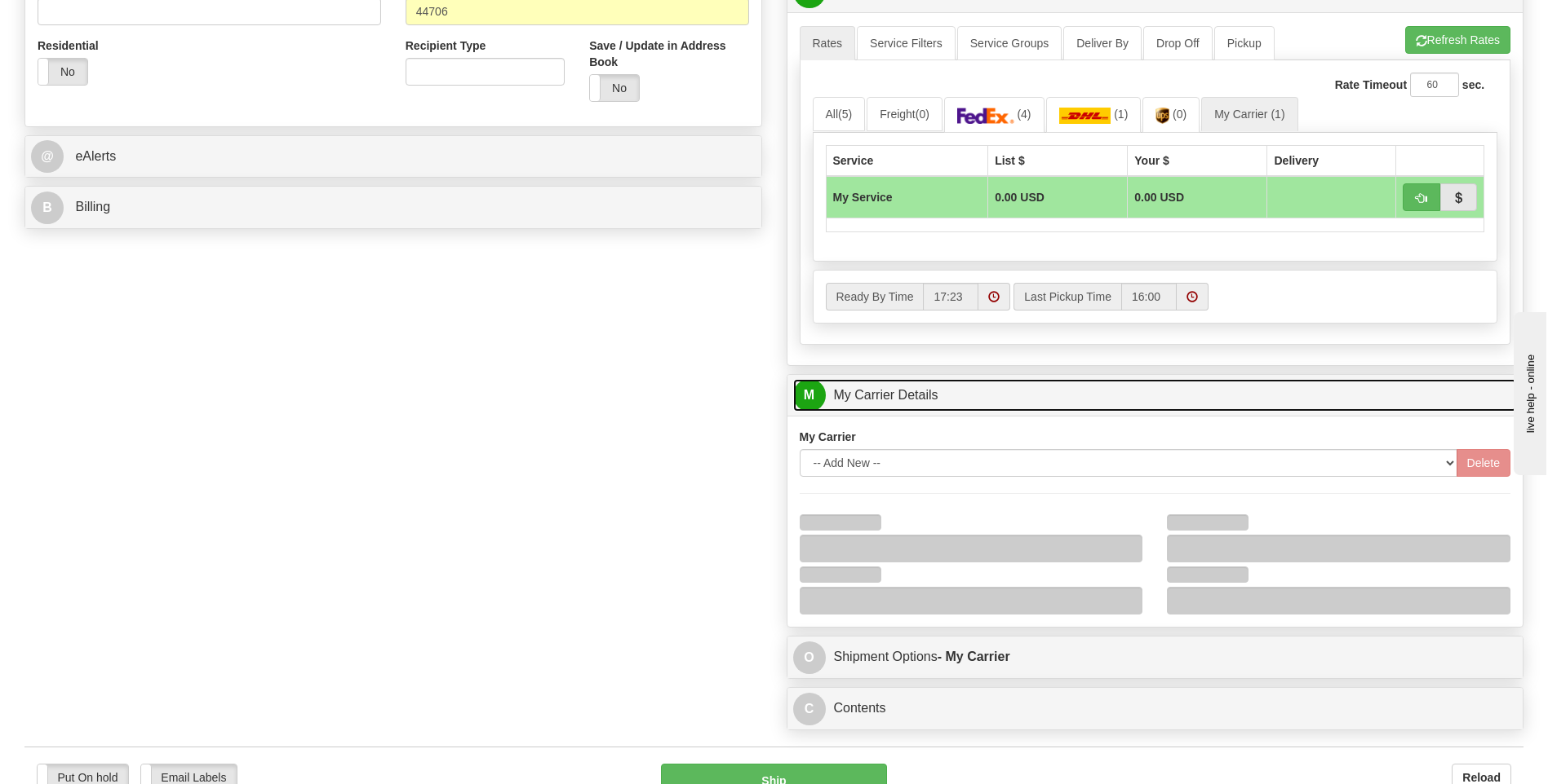
scroll to position [734, 0]
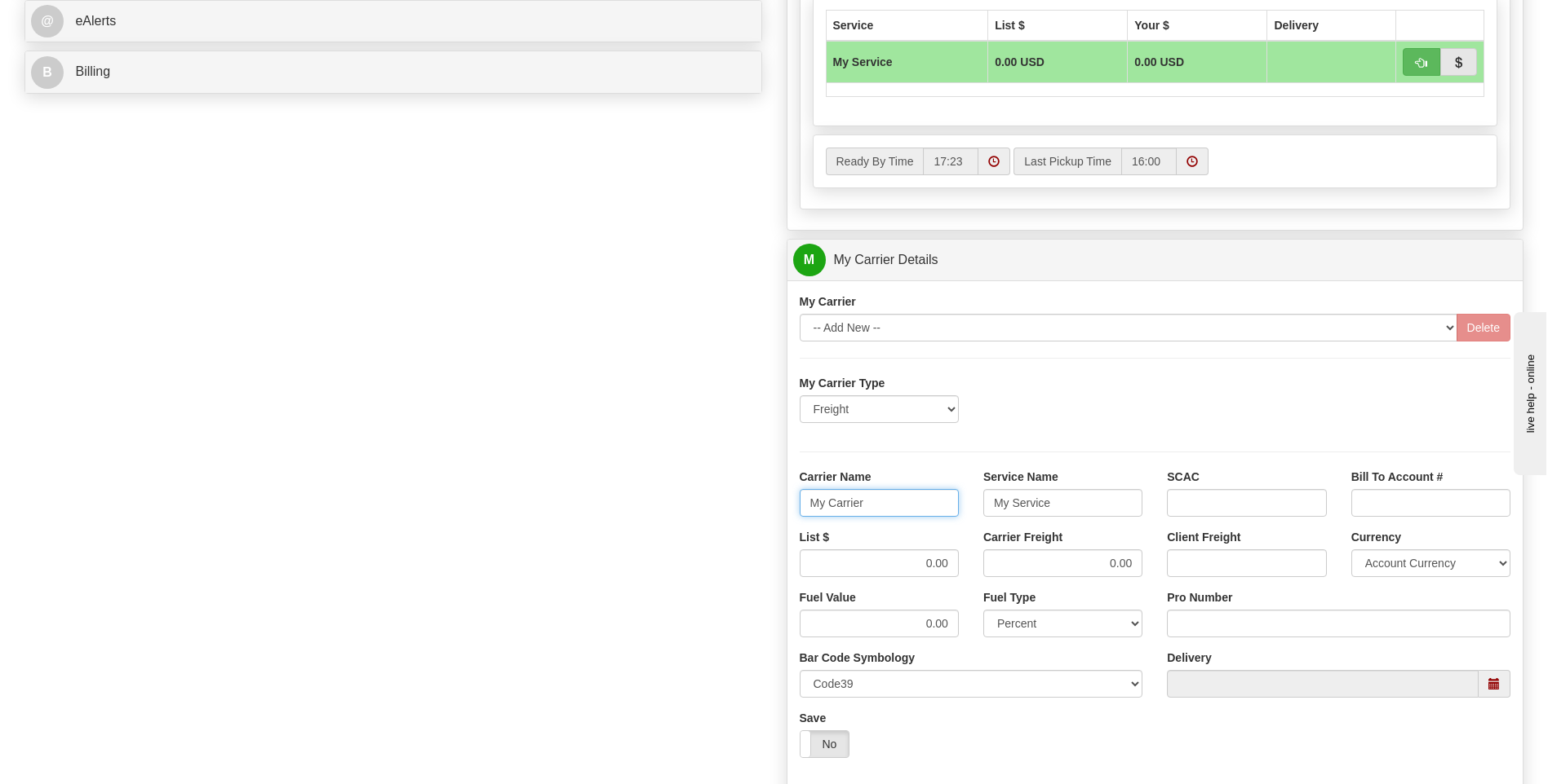
drag, startPoint x: 906, startPoint y: 515, endPoint x: 806, endPoint y: 505, distance: 100.5
click at [808, 505] on input "My Carrier" at bounding box center [878, 503] width 159 height 28
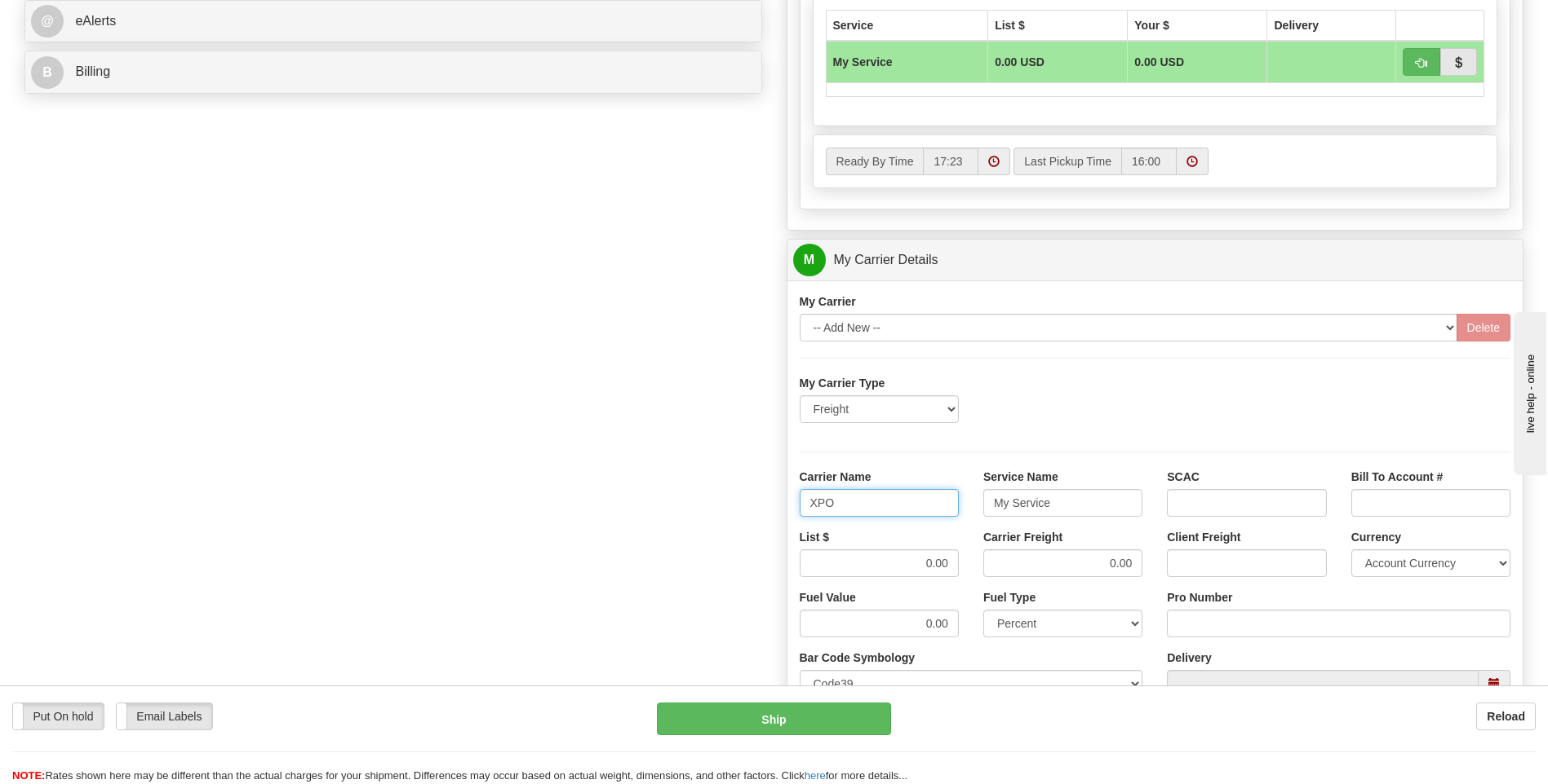
type input "XPO"
type input "LTL"
drag, startPoint x: 967, startPoint y: 571, endPoint x: 976, endPoint y: 571, distance: 9.0
click at [976, 571] on div "List $ 0.00 Carrier Freight 0.00 Client Freight Currency Account Currency ARN A…" at bounding box center [1155, 559] width 736 height 60
type input "385"
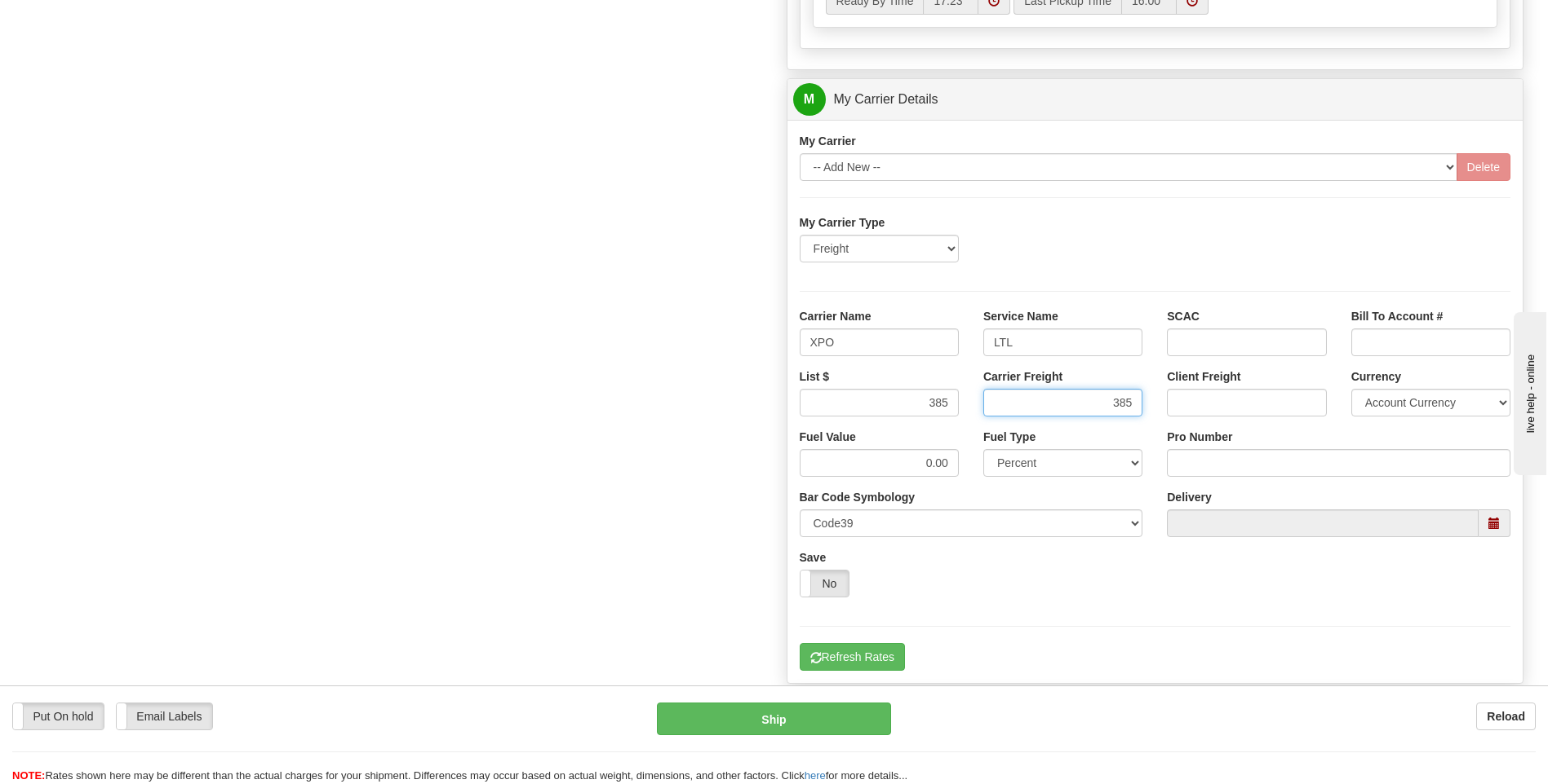
scroll to position [897, 0]
type input "385"
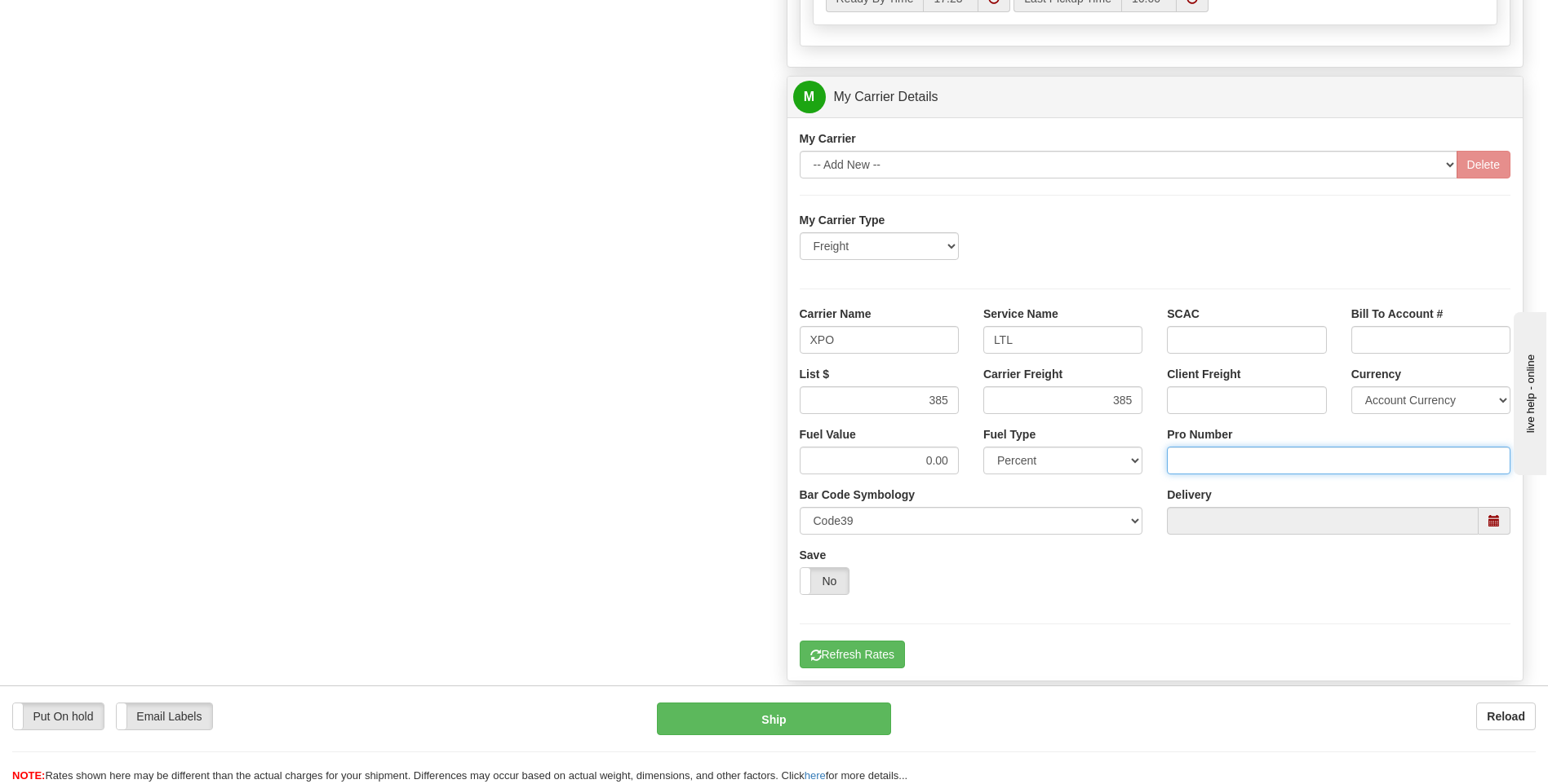
click at [1216, 465] on input "Pro Number" at bounding box center [1338, 461] width 343 height 28
type input "251-321781"
click at [891, 641] on button "Refresh Rates" at bounding box center [851, 654] width 105 height 28
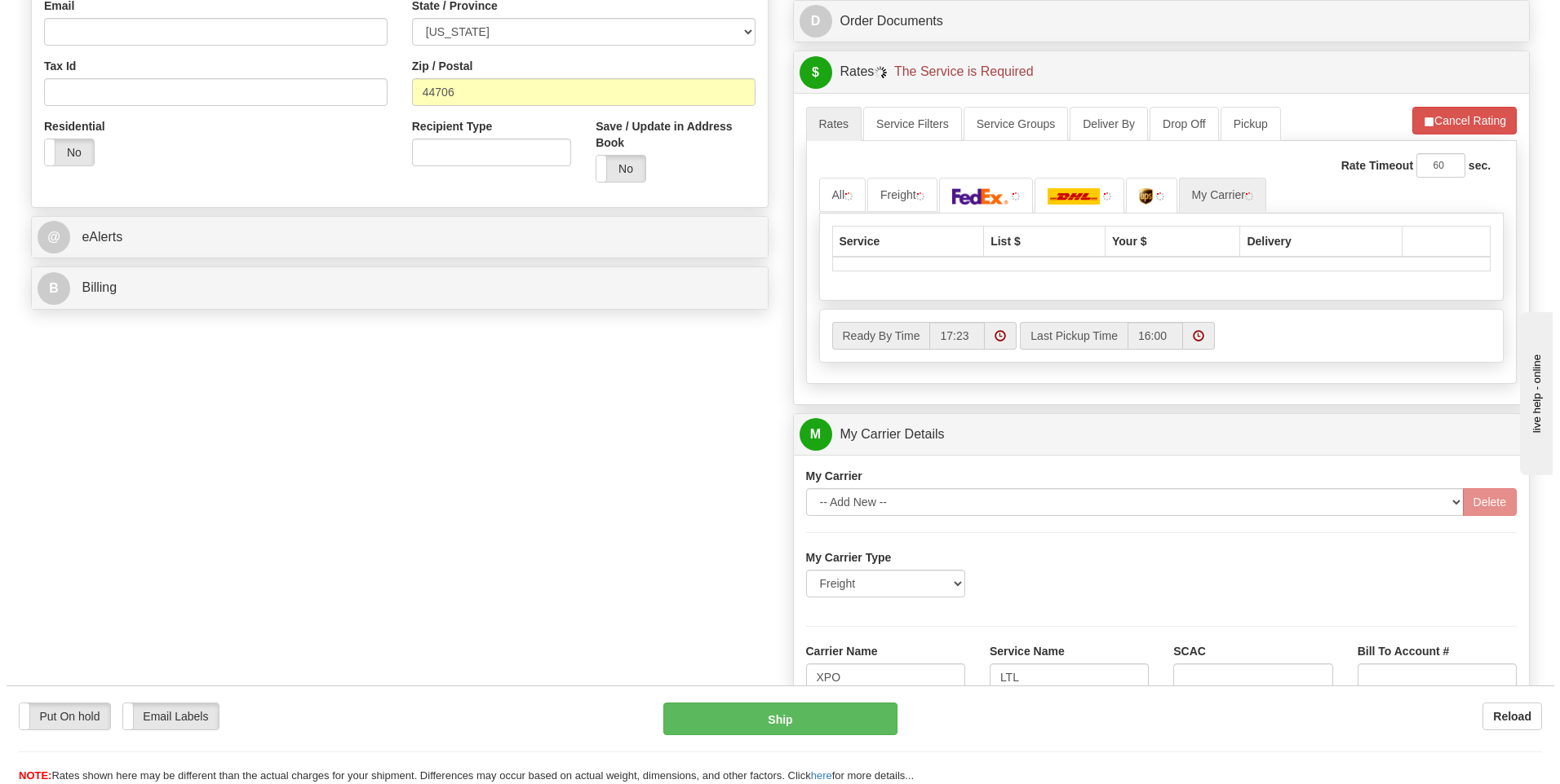
scroll to position [203, 0]
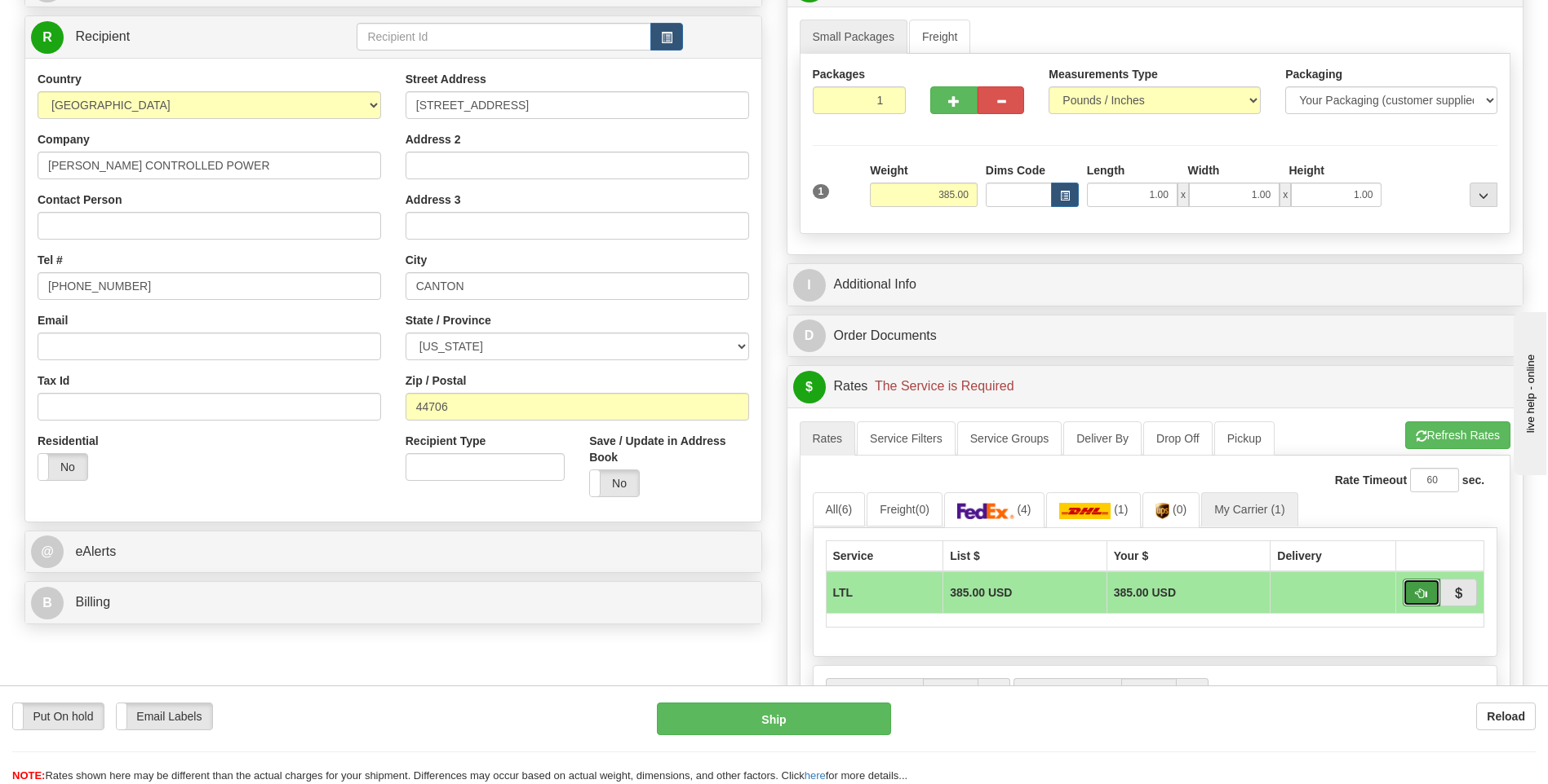
click at [1416, 592] on span "button" at bounding box center [1420, 593] width 11 height 11
type input "00"
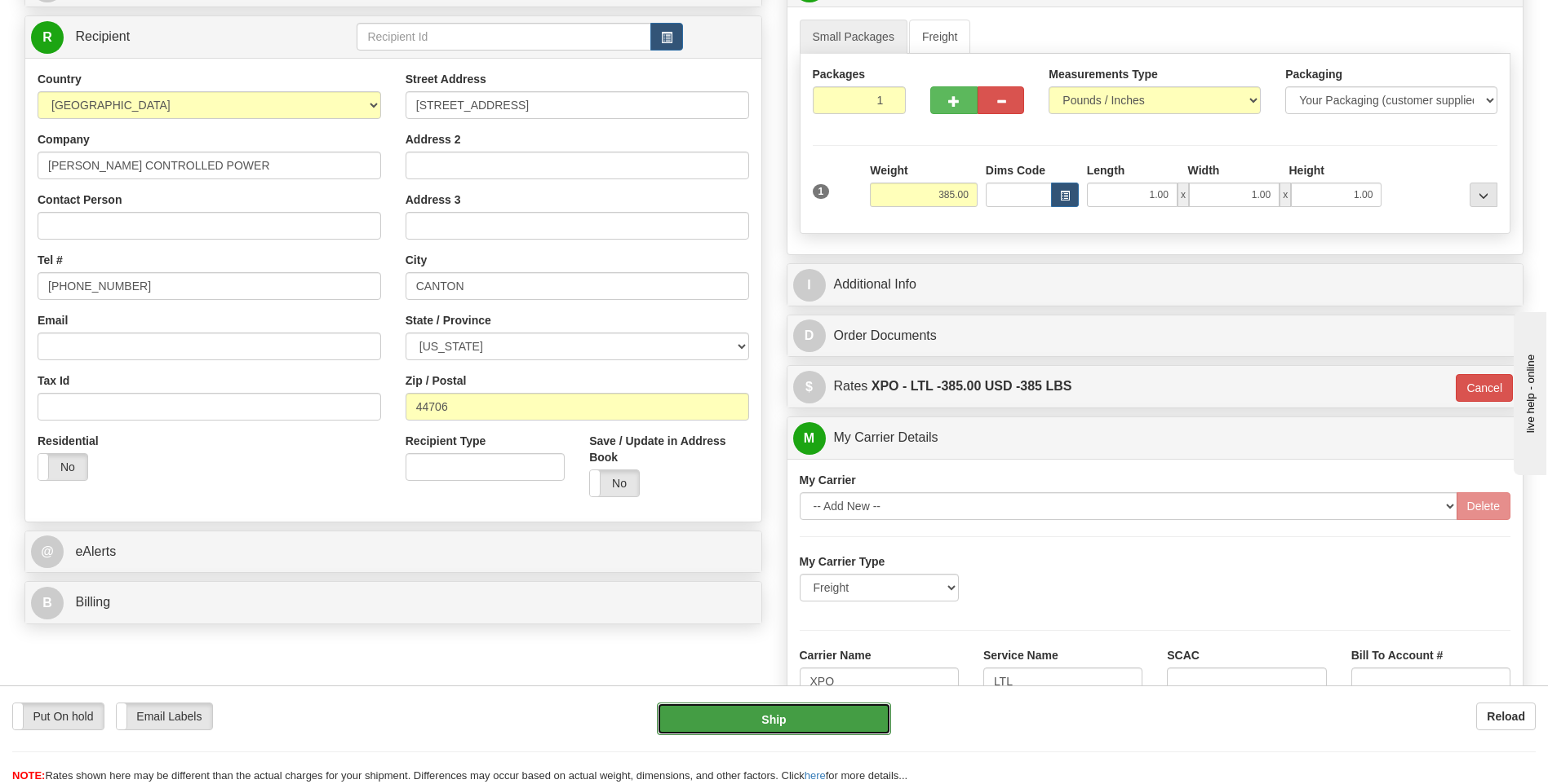
click at [827, 729] on button "Ship" at bounding box center [774, 719] width 234 height 33
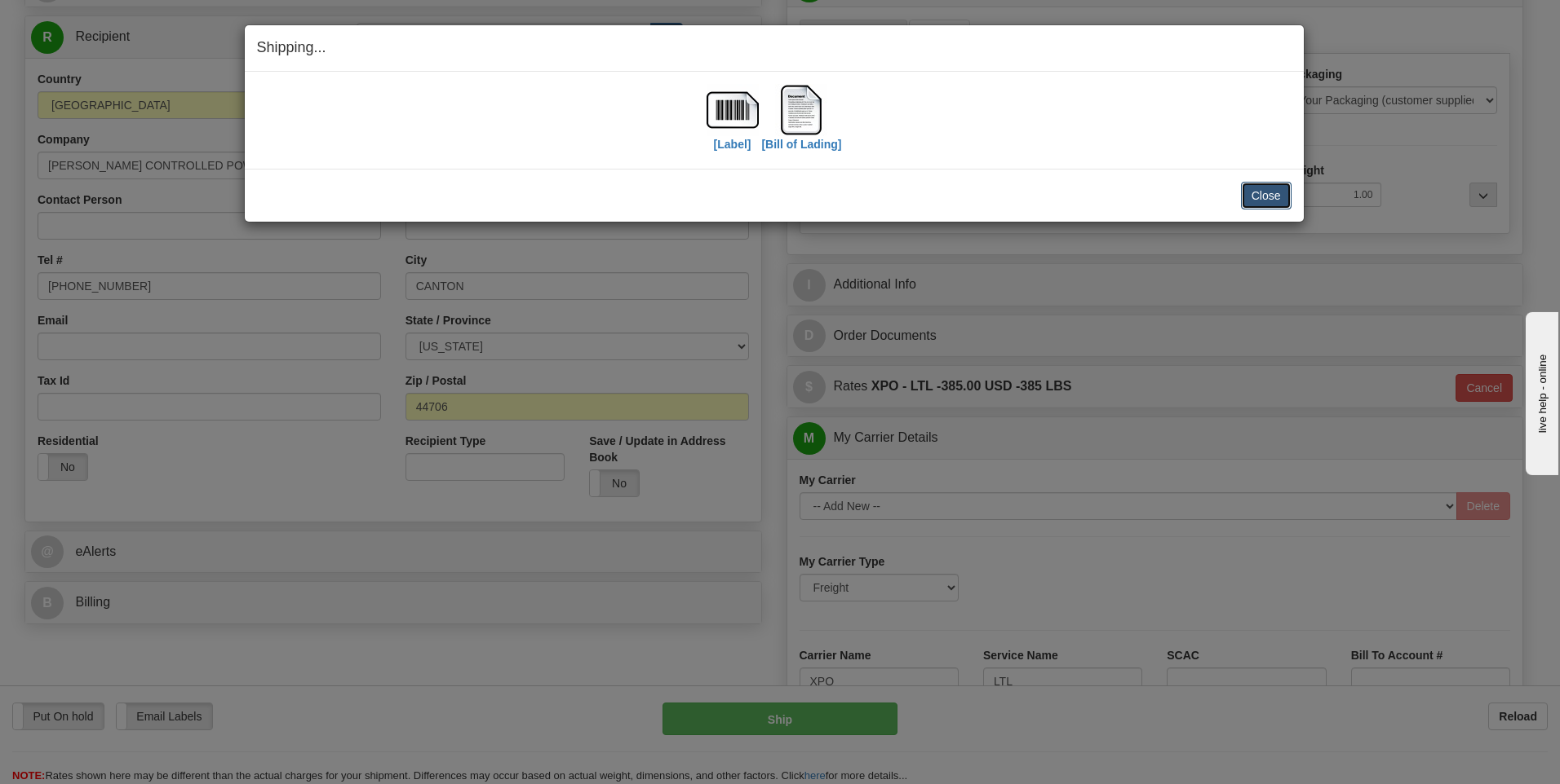
click at [1260, 198] on button "Close" at bounding box center [1266, 196] width 51 height 28
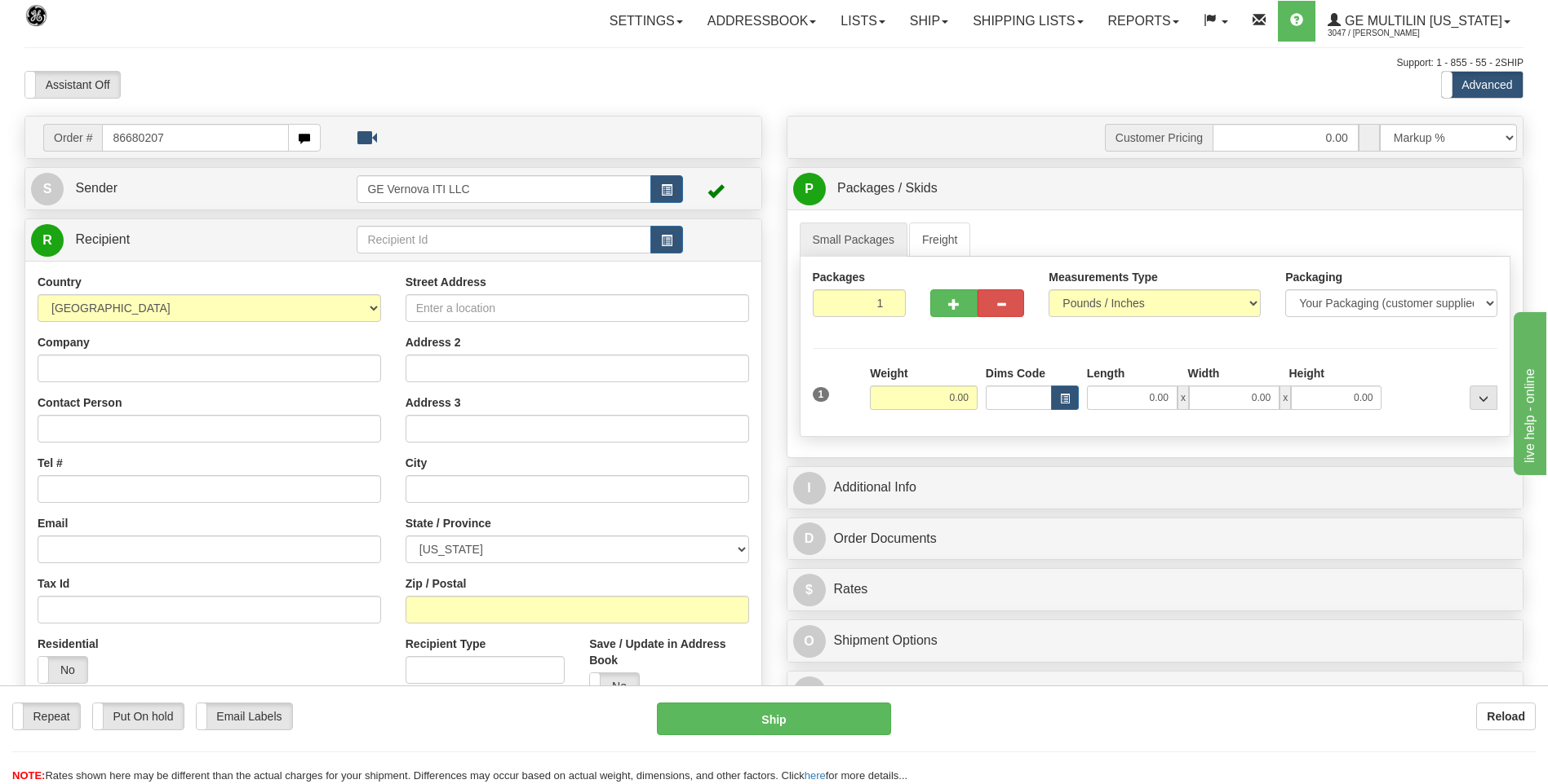
type input "86680207"
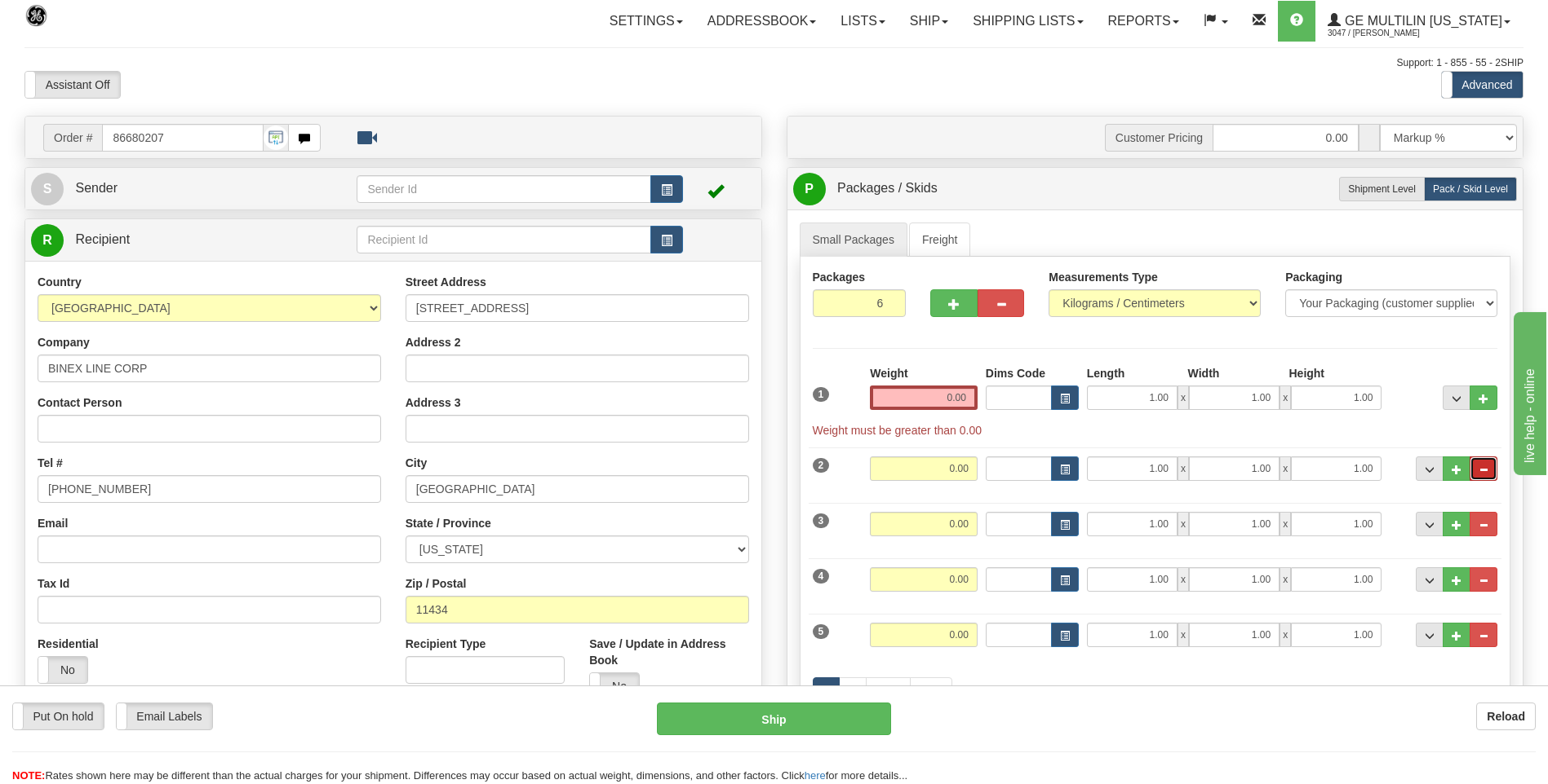
click at [1494, 468] on button "..." at bounding box center [1483, 469] width 28 height 25
click at [1483, 467] on span "..." at bounding box center [1483, 470] width 10 height 9
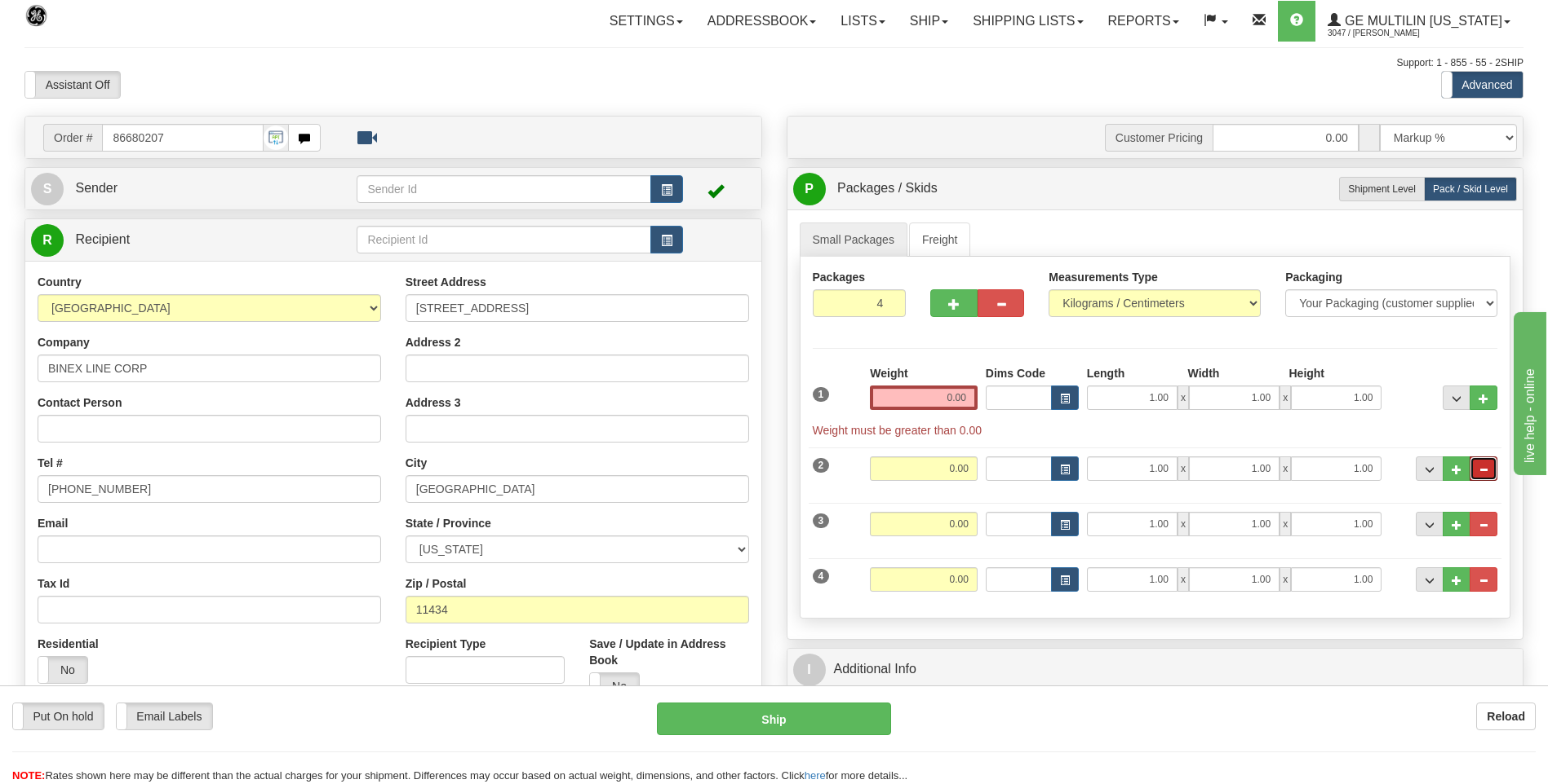
click at [1483, 467] on span "..." at bounding box center [1483, 470] width 10 height 9
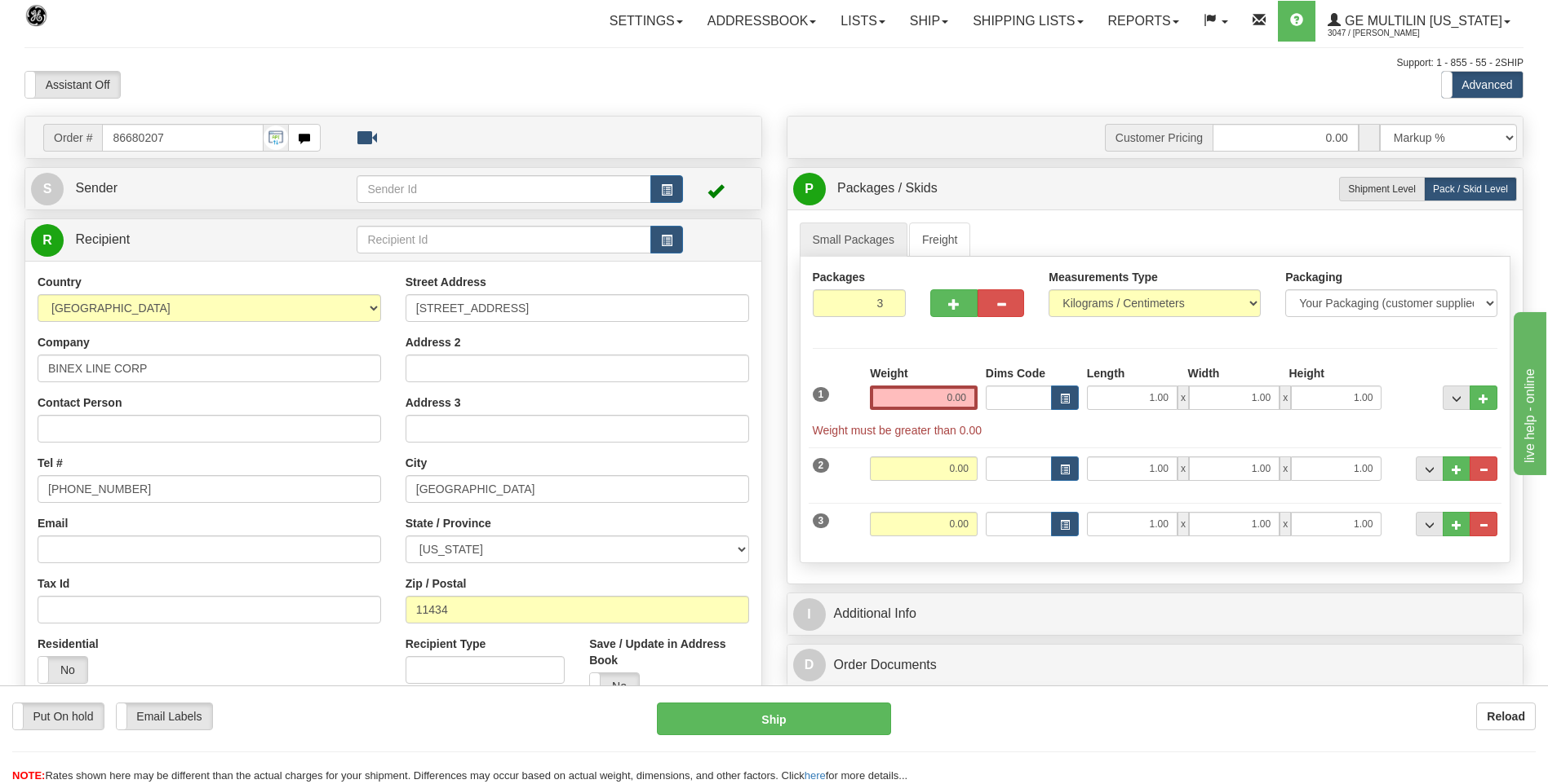
click at [1483, 467] on span "..." at bounding box center [1483, 470] width 10 height 9
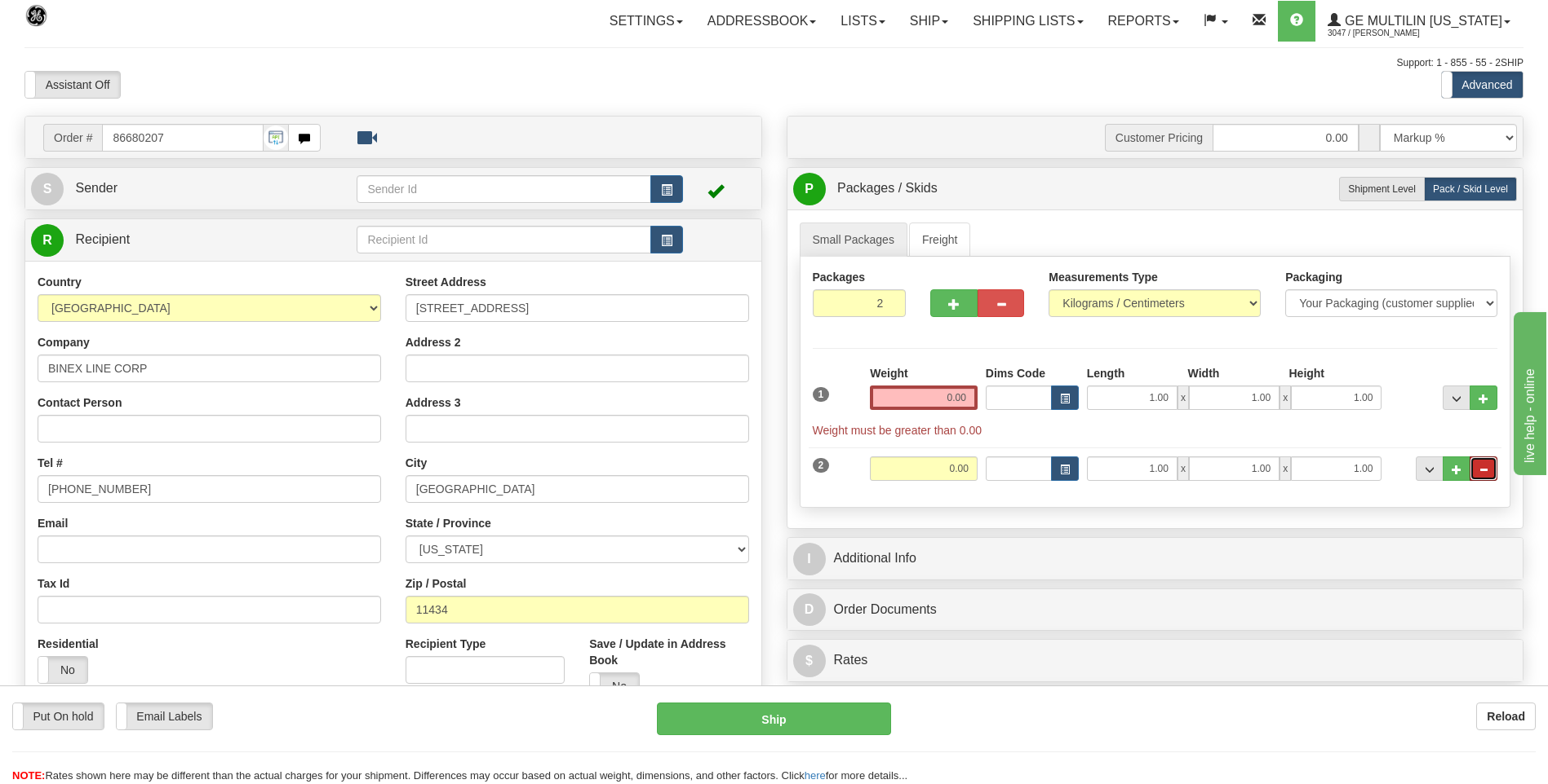
click at [1483, 467] on span "..." at bounding box center [1483, 470] width 10 height 9
type input "1"
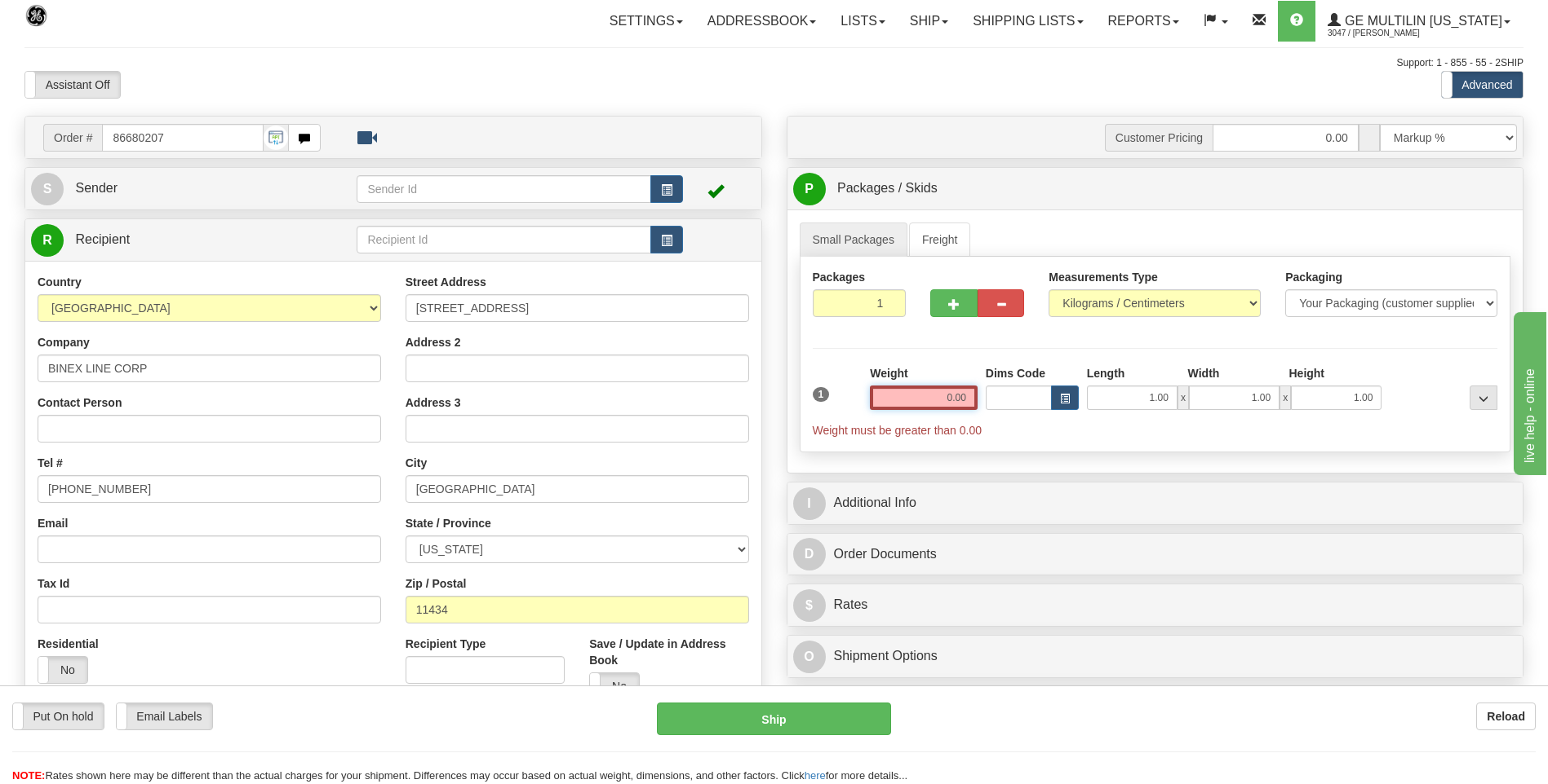
click at [969, 400] on input "0.00" at bounding box center [923, 398] width 108 height 25
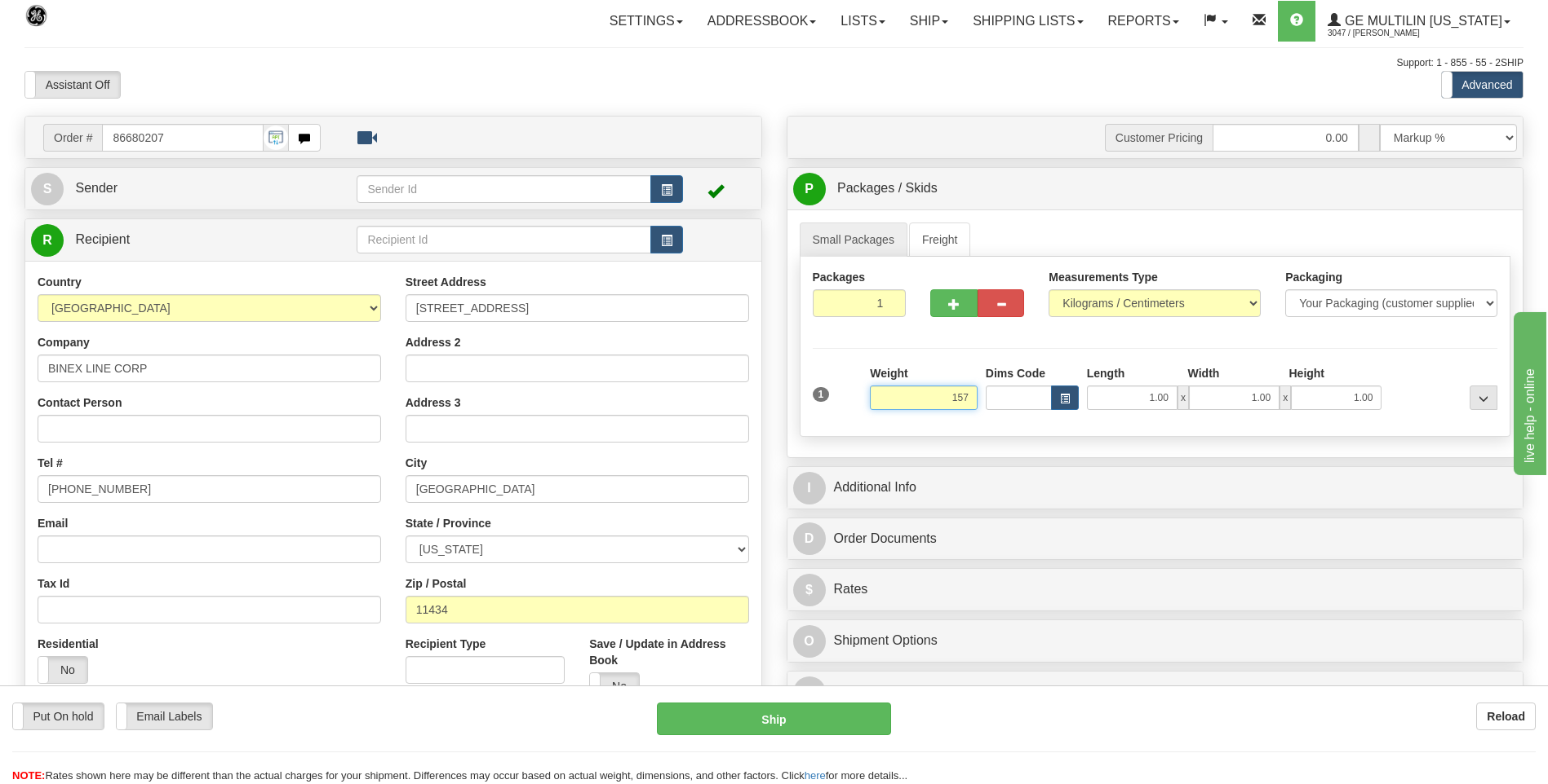
click button "Delete" at bounding box center [0, 0] width 0 height 0
type input "157.00"
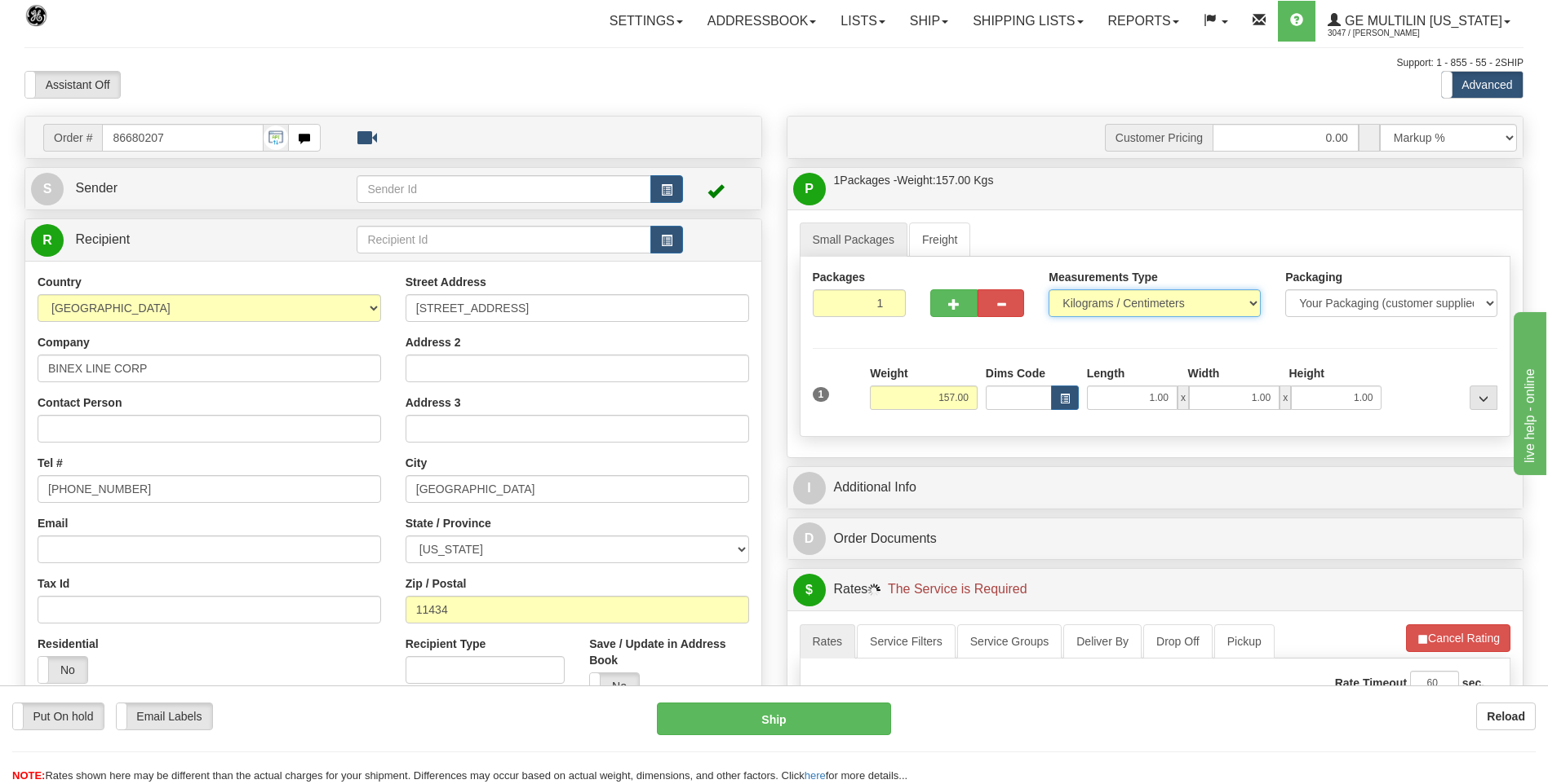
click at [1092, 310] on select "Pounds / Inches Kilograms / Centimeters" at bounding box center [1154, 303] width 213 height 28
select select "0"
click at [1048, 289] on select "Pounds / Inches Kilograms / Centimeters" at bounding box center [1154, 303] width 213 height 28
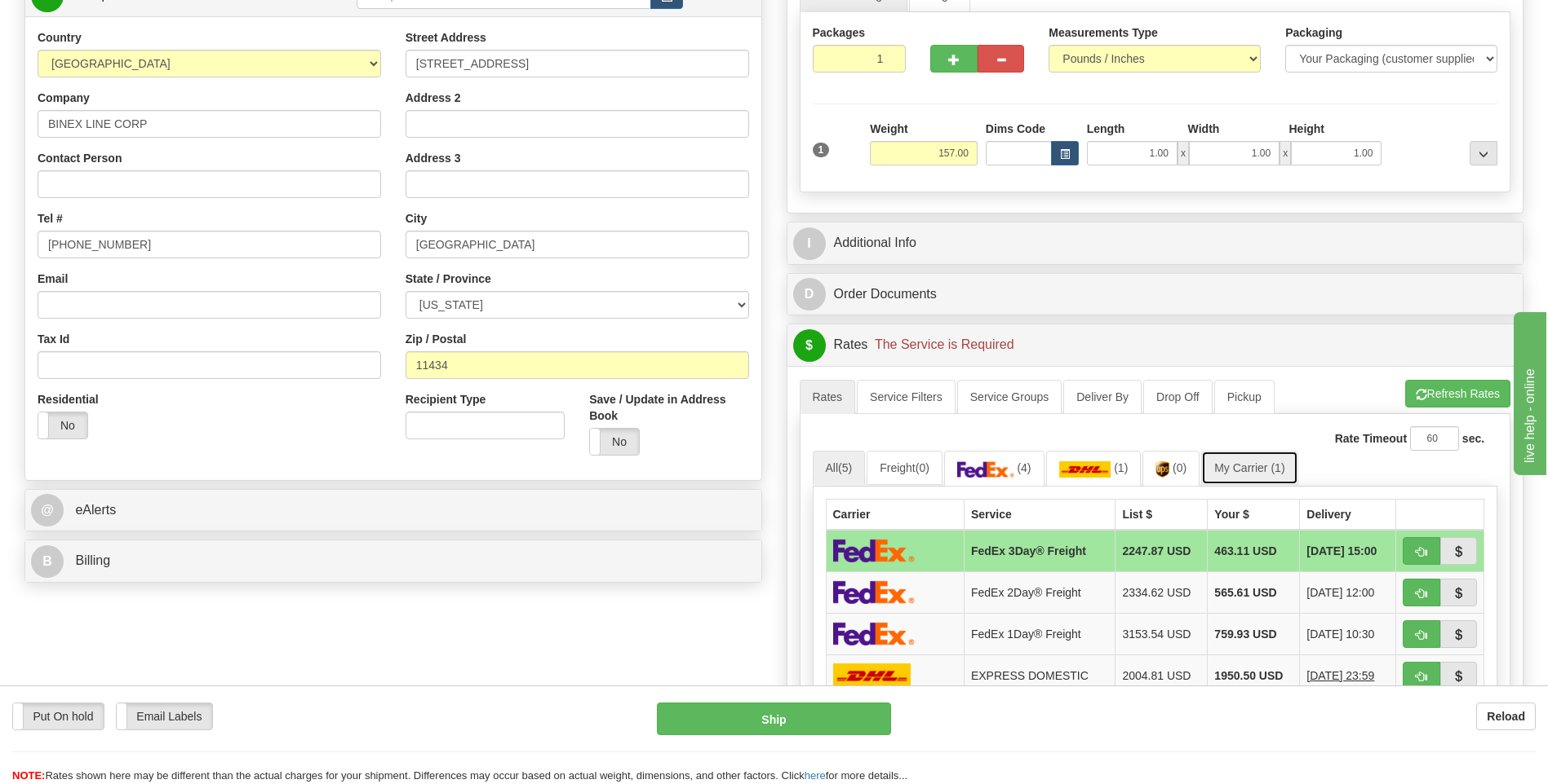
click at [1241, 466] on link "My Carrier (1)" at bounding box center [1249, 468] width 96 height 34
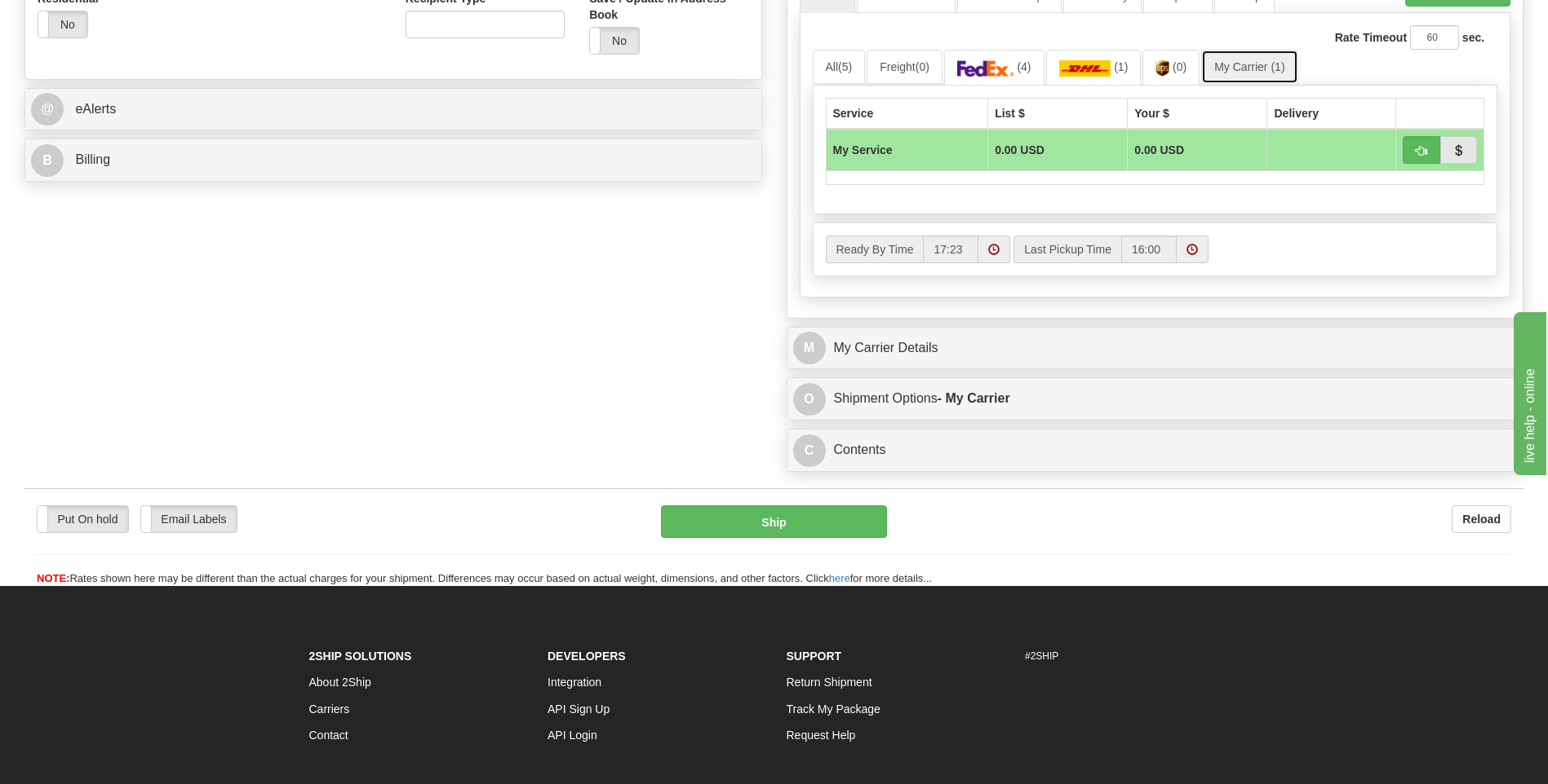
scroll to position [652, 0]
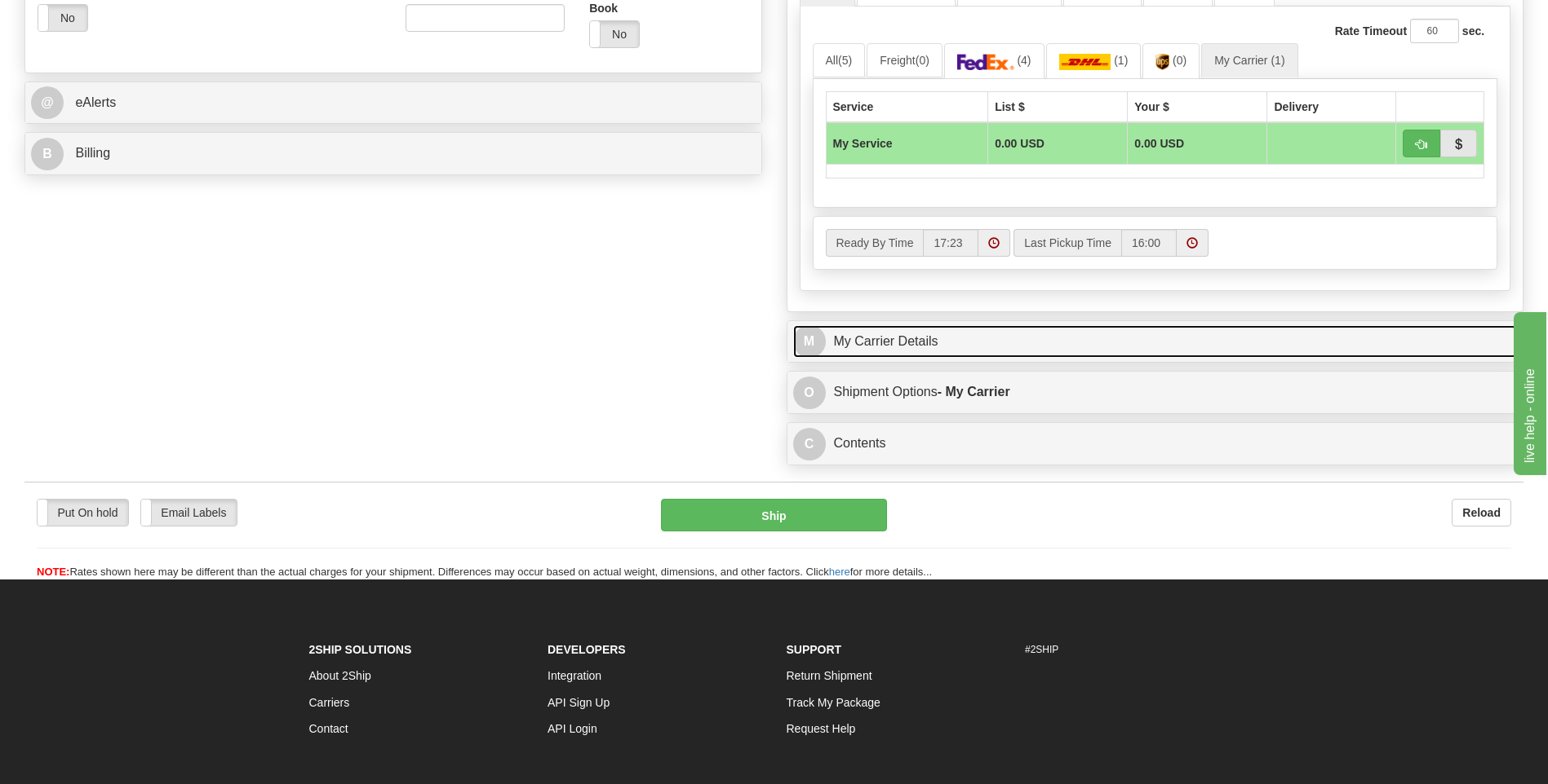
click at [950, 344] on link "M My Carrier Details" at bounding box center [1156, 342] width 725 height 34
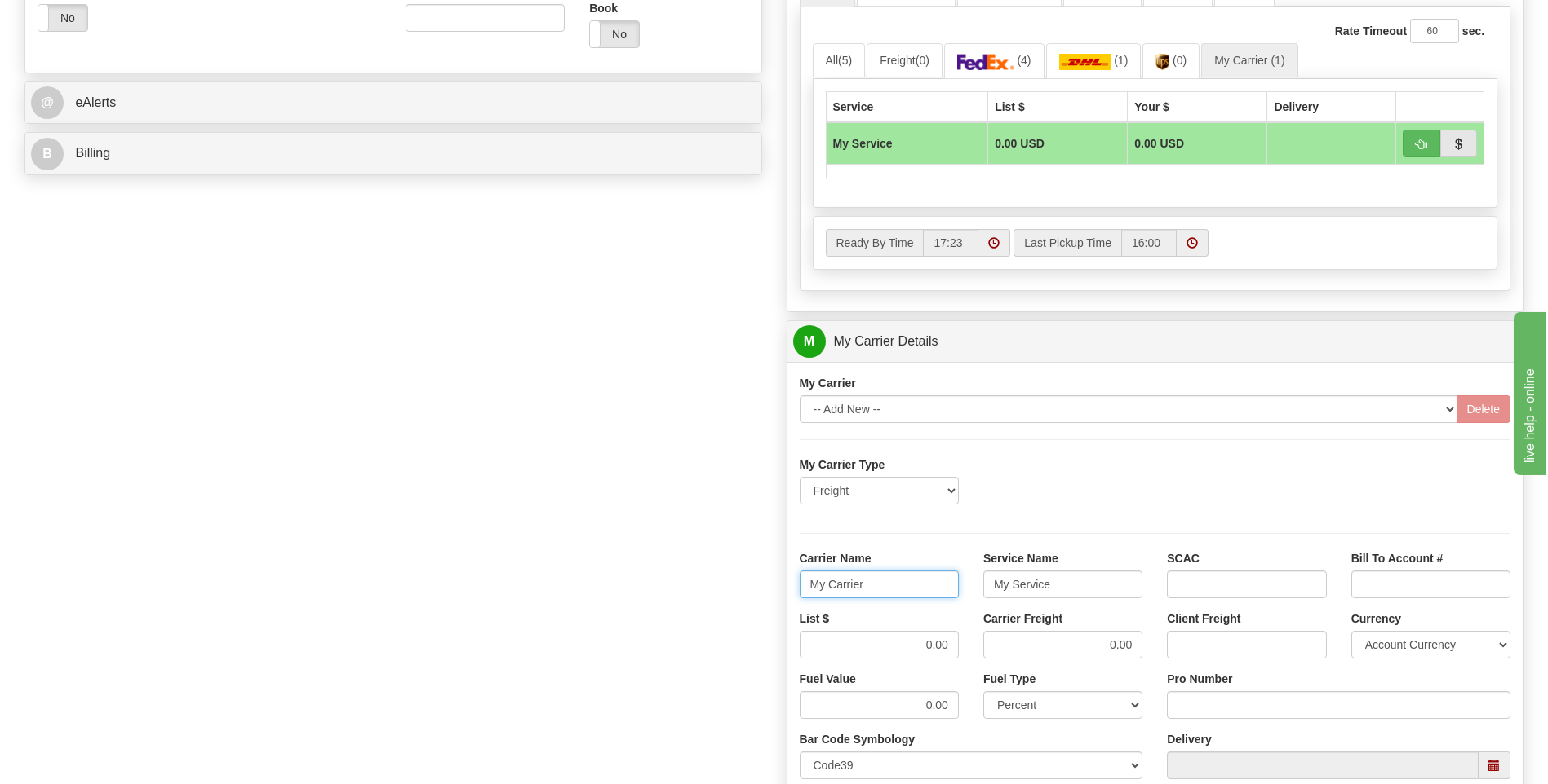
drag, startPoint x: 893, startPoint y: 580, endPoint x: 801, endPoint y: 595, distance: 93.2
click at [801, 595] on input "My Carrier" at bounding box center [878, 585] width 159 height 28
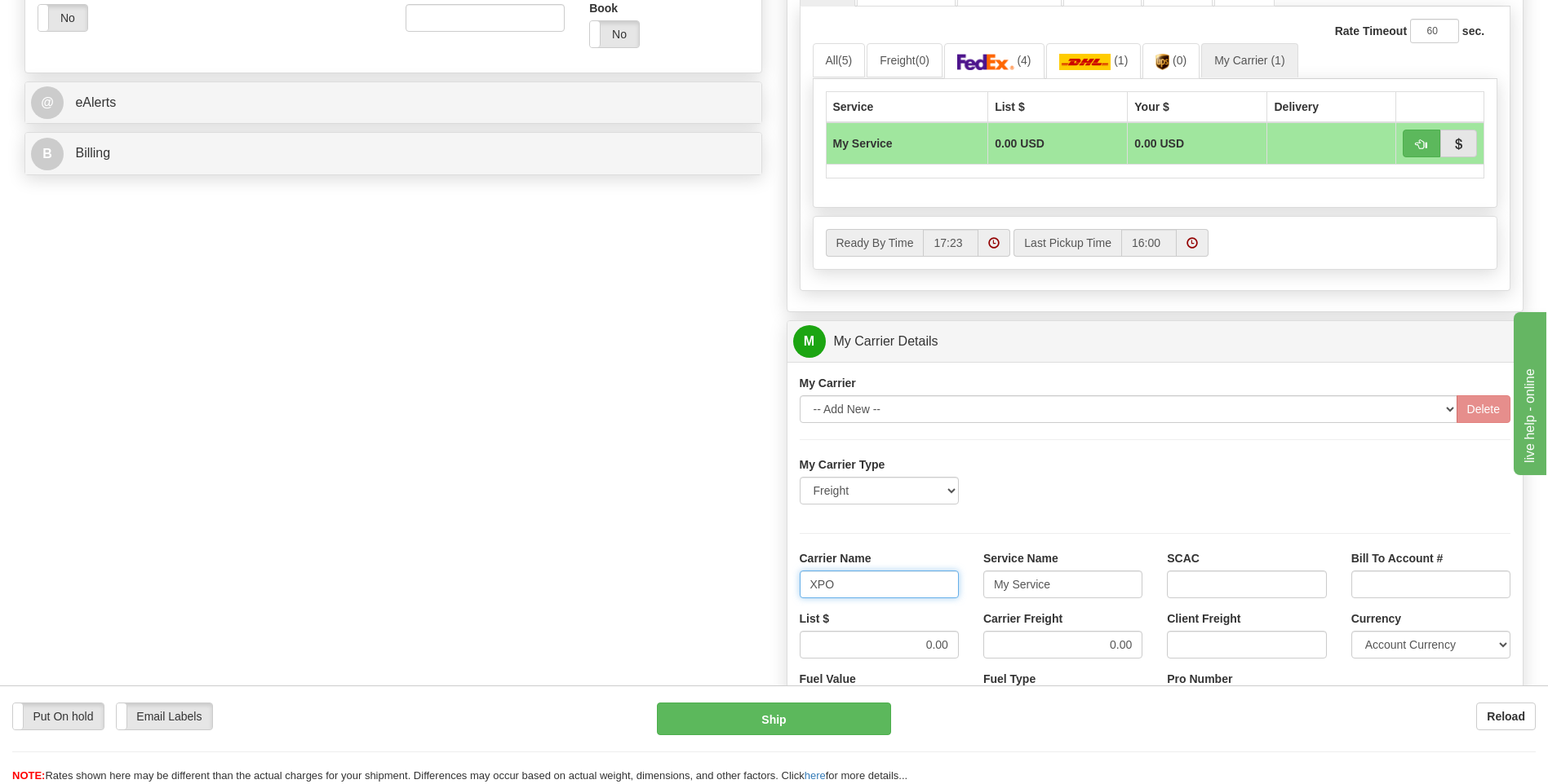
type input "XPO"
type input "LTL"
drag, startPoint x: 904, startPoint y: 636, endPoint x: 955, endPoint y: 638, distance: 51.0
click at [960, 636] on div "List $ 0.00" at bounding box center [879, 640] width 184 height 60
type input "385"
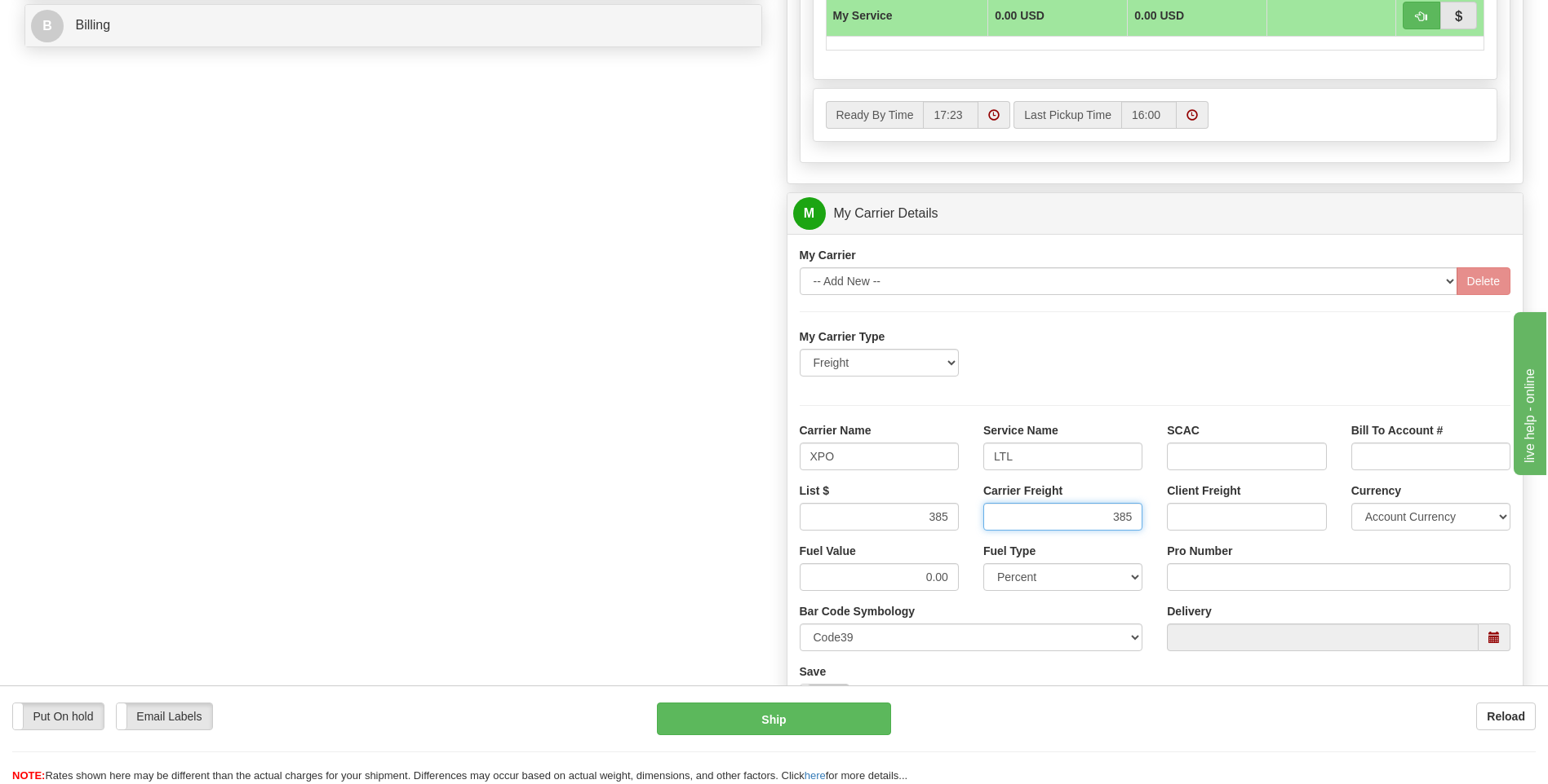
scroll to position [897, 0]
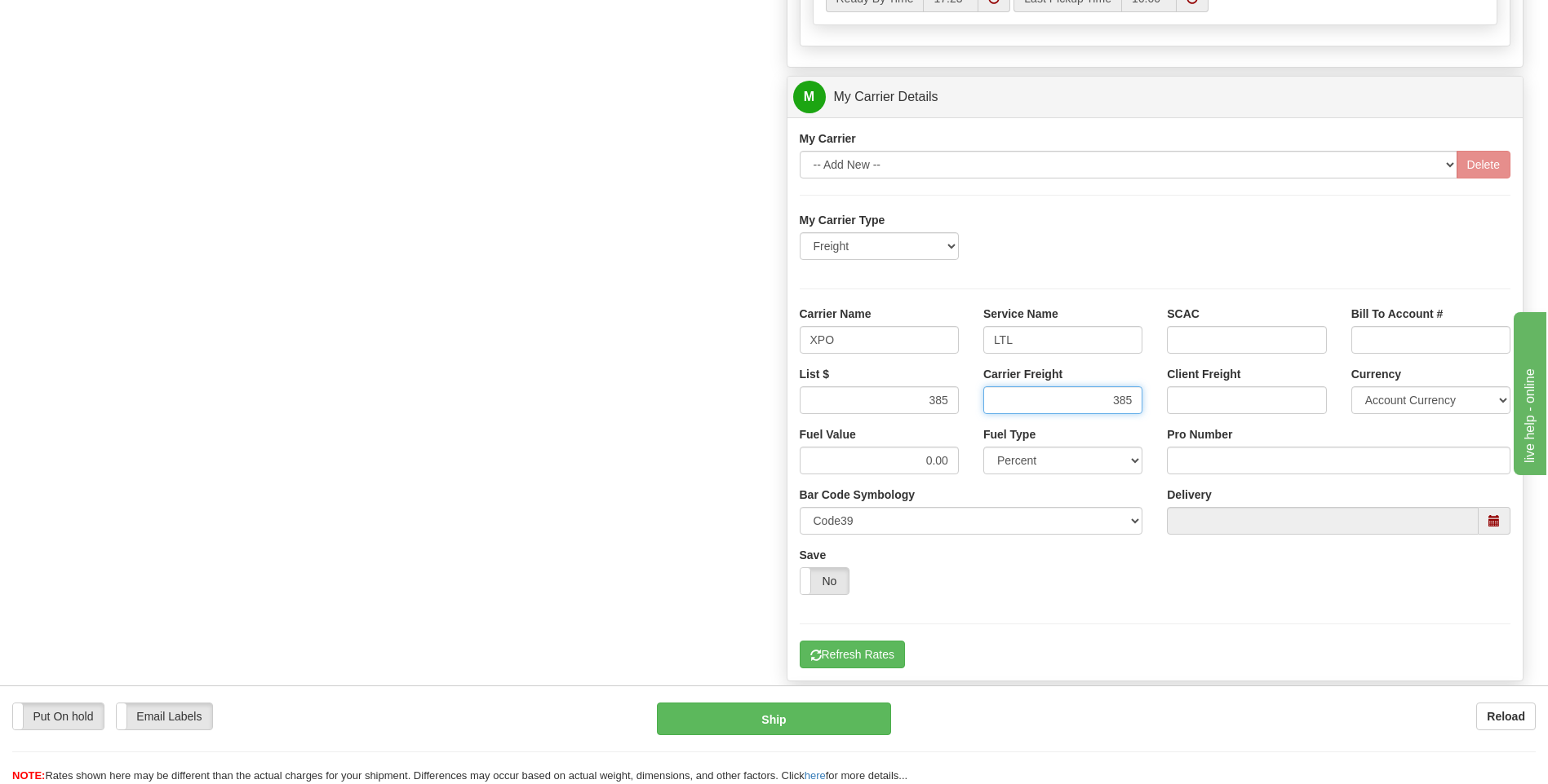
type input "385"
click at [1222, 467] on input "Pro Number" at bounding box center [1338, 461] width 343 height 28
type input "251-321770"
click at [863, 638] on div "My Carrier Type Freight Same-Day Small Pack Air Freight Ocean Freight Carrier N…" at bounding box center [1155, 441] width 712 height 457
click at [864, 655] on button "Refresh Rates" at bounding box center [851, 654] width 105 height 28
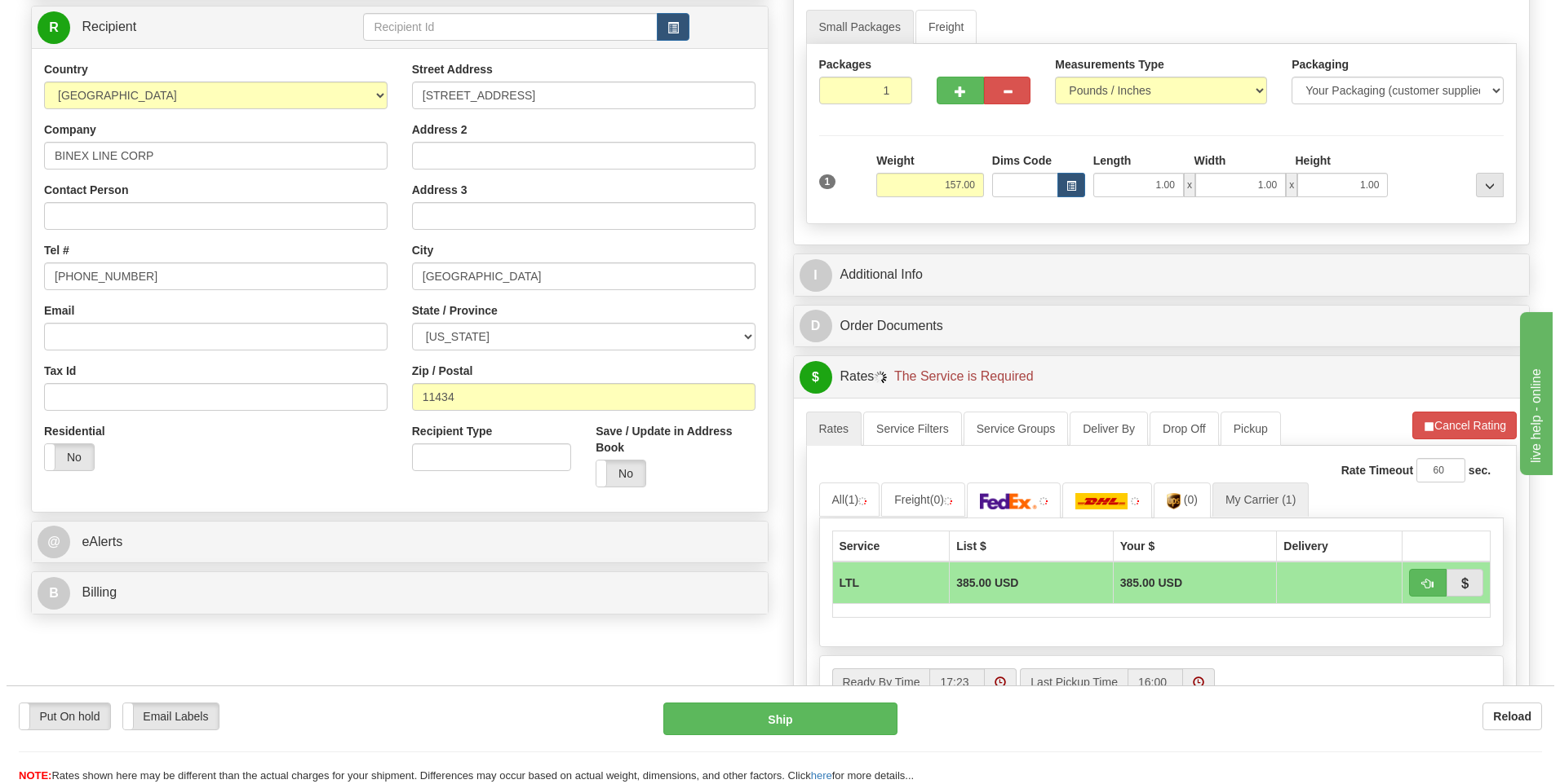
scroll to position [366, 0]
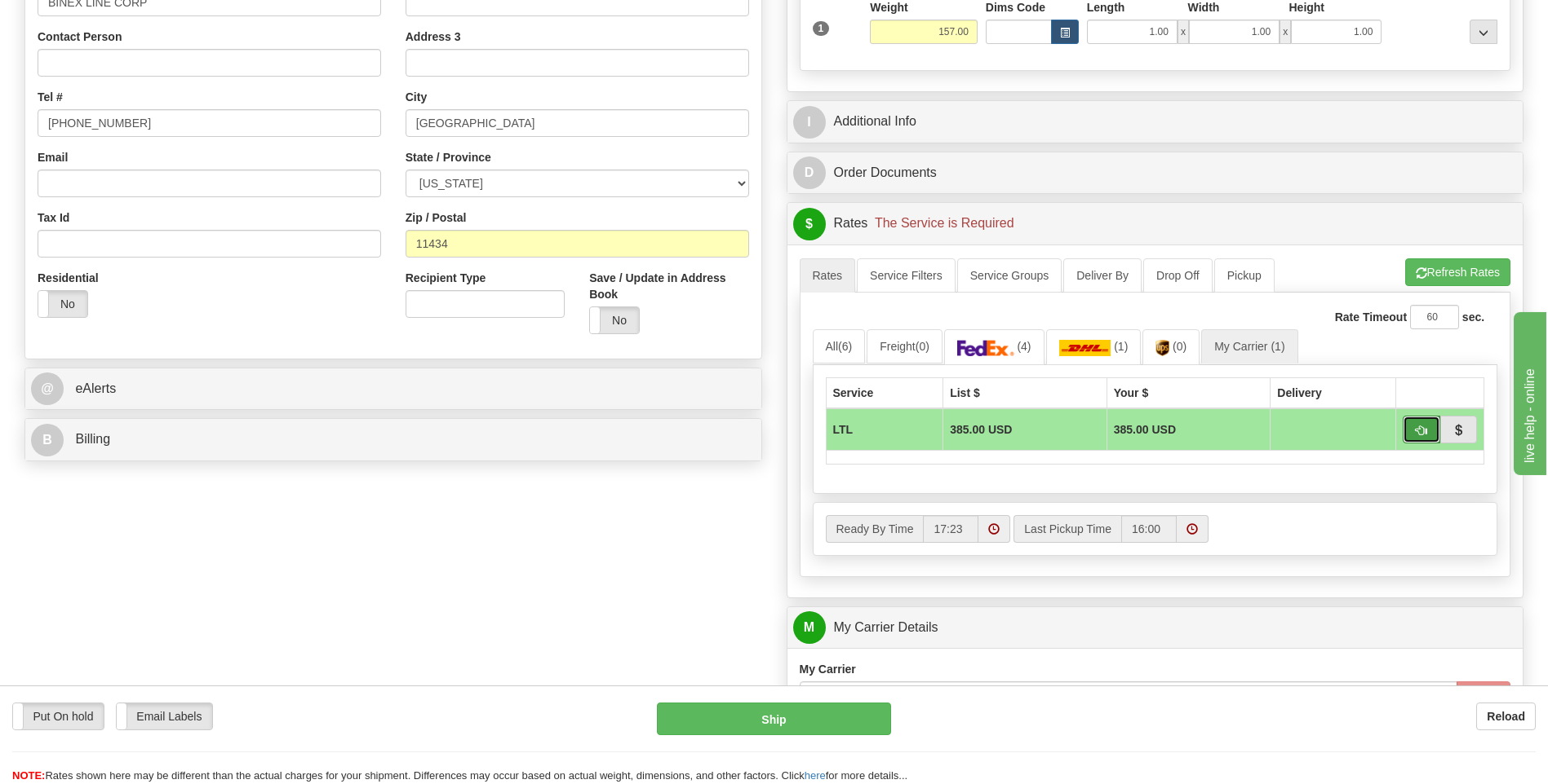
click at [1416, 426] on span "button" at bounding box center [1420, 431] width 11 height 11
type input "00"
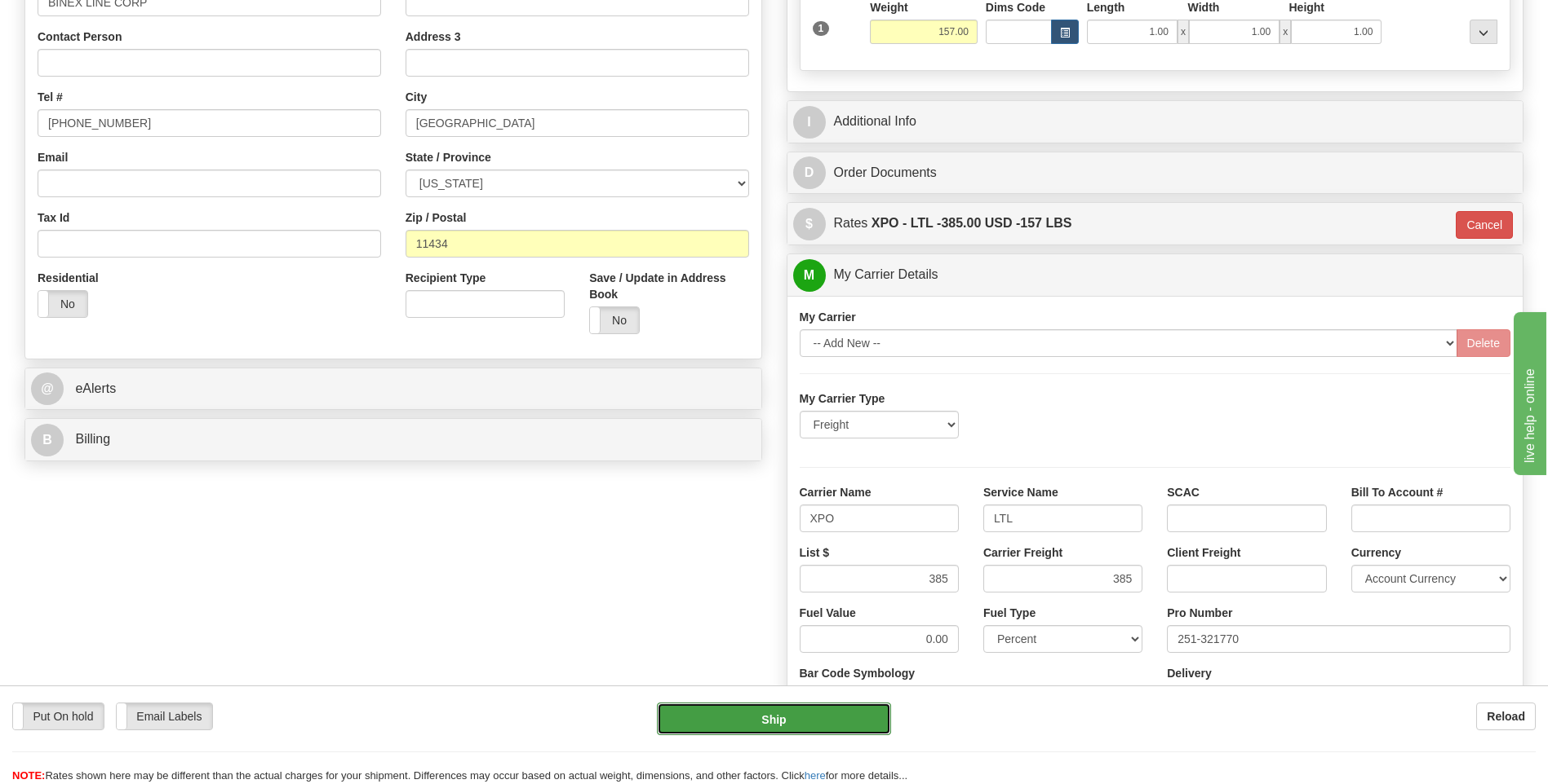
click at [750, 718] on button "Ship" at bounding box center [774, 719] width 234 height 33
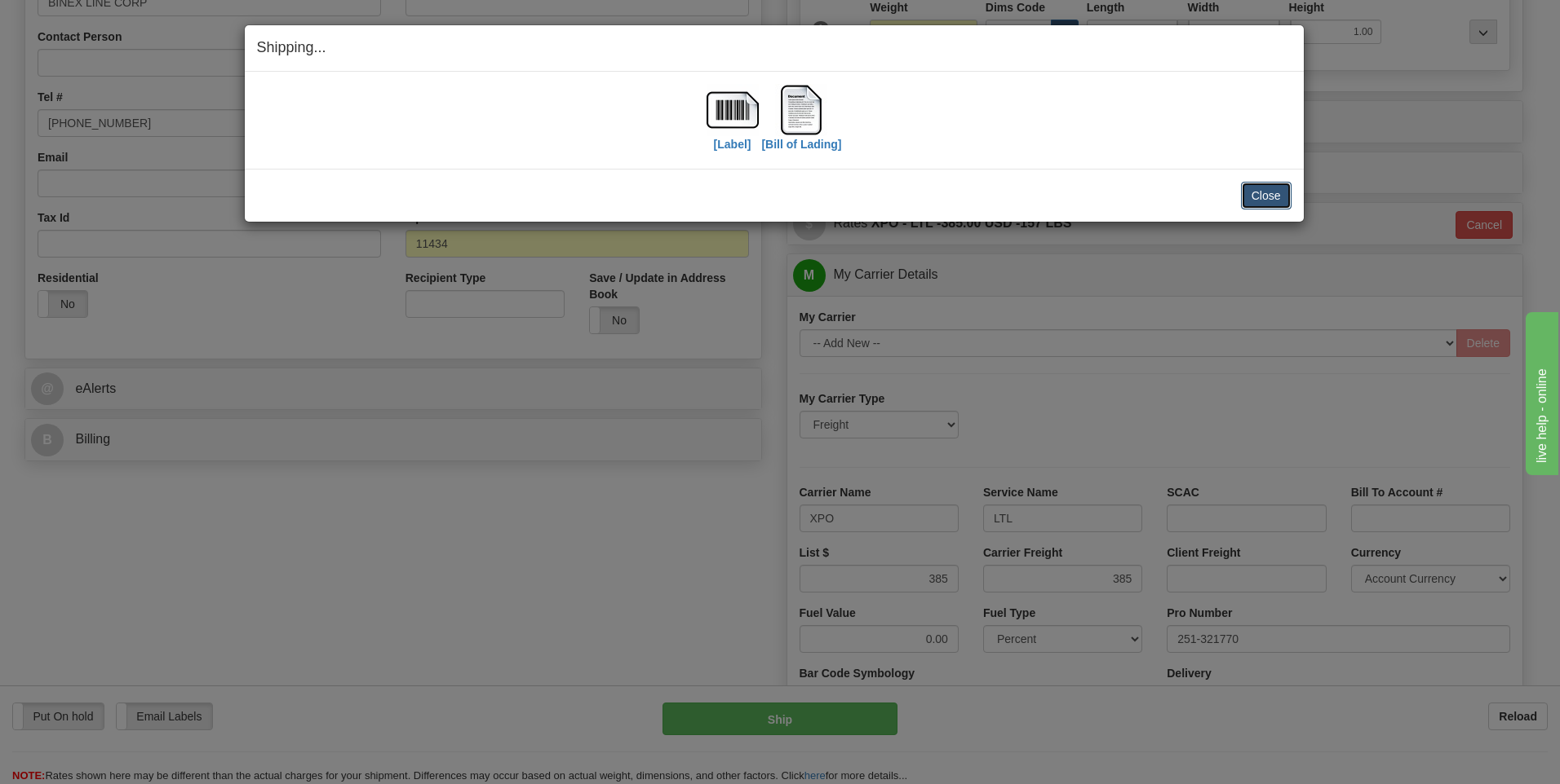
click at [1274, 205] on button "Close" at bounding box center [1266, 196] width 51 height 28
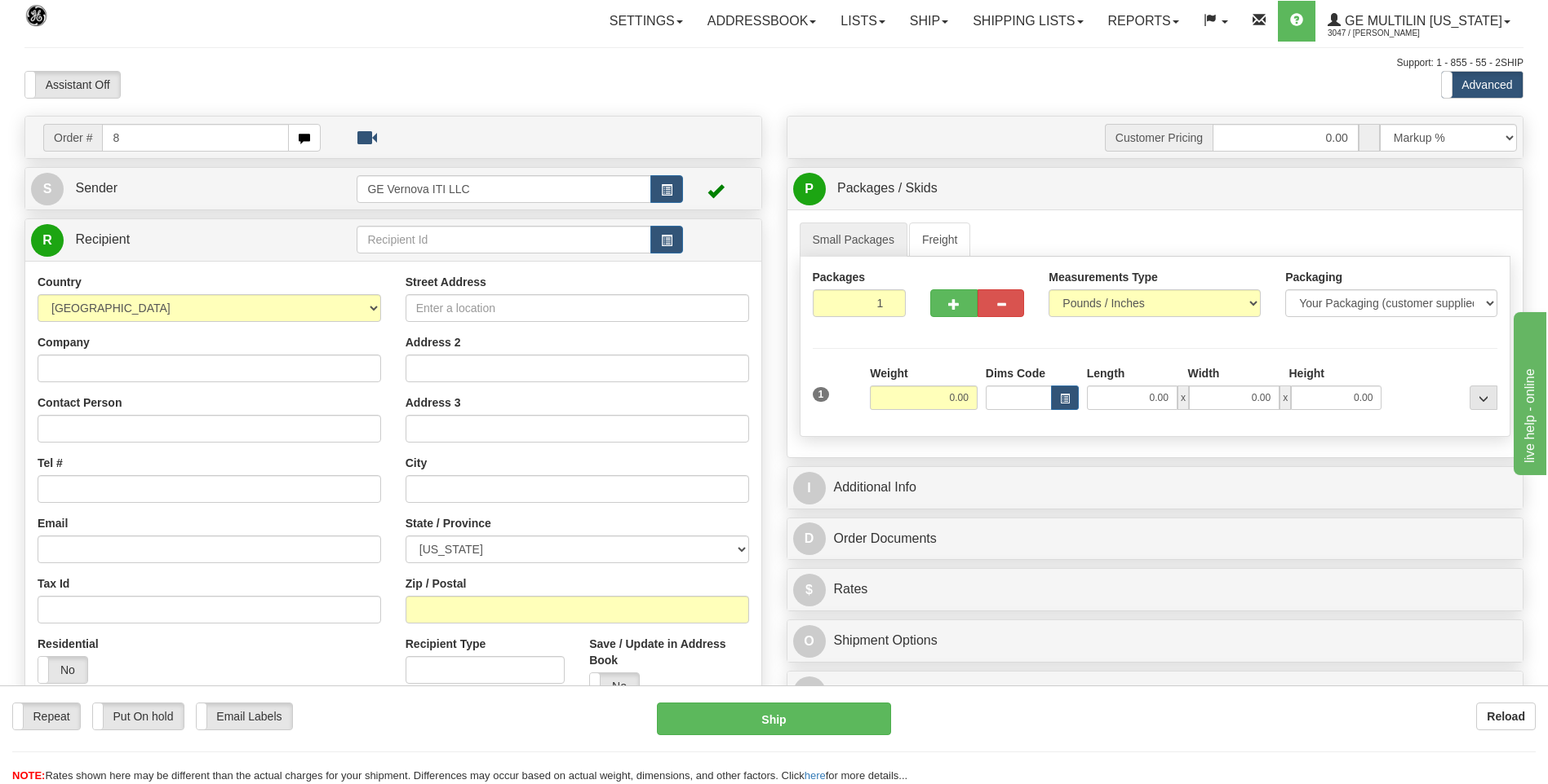
type input "8"
